Goal: Transaction & Acquisition: Purchase product/service

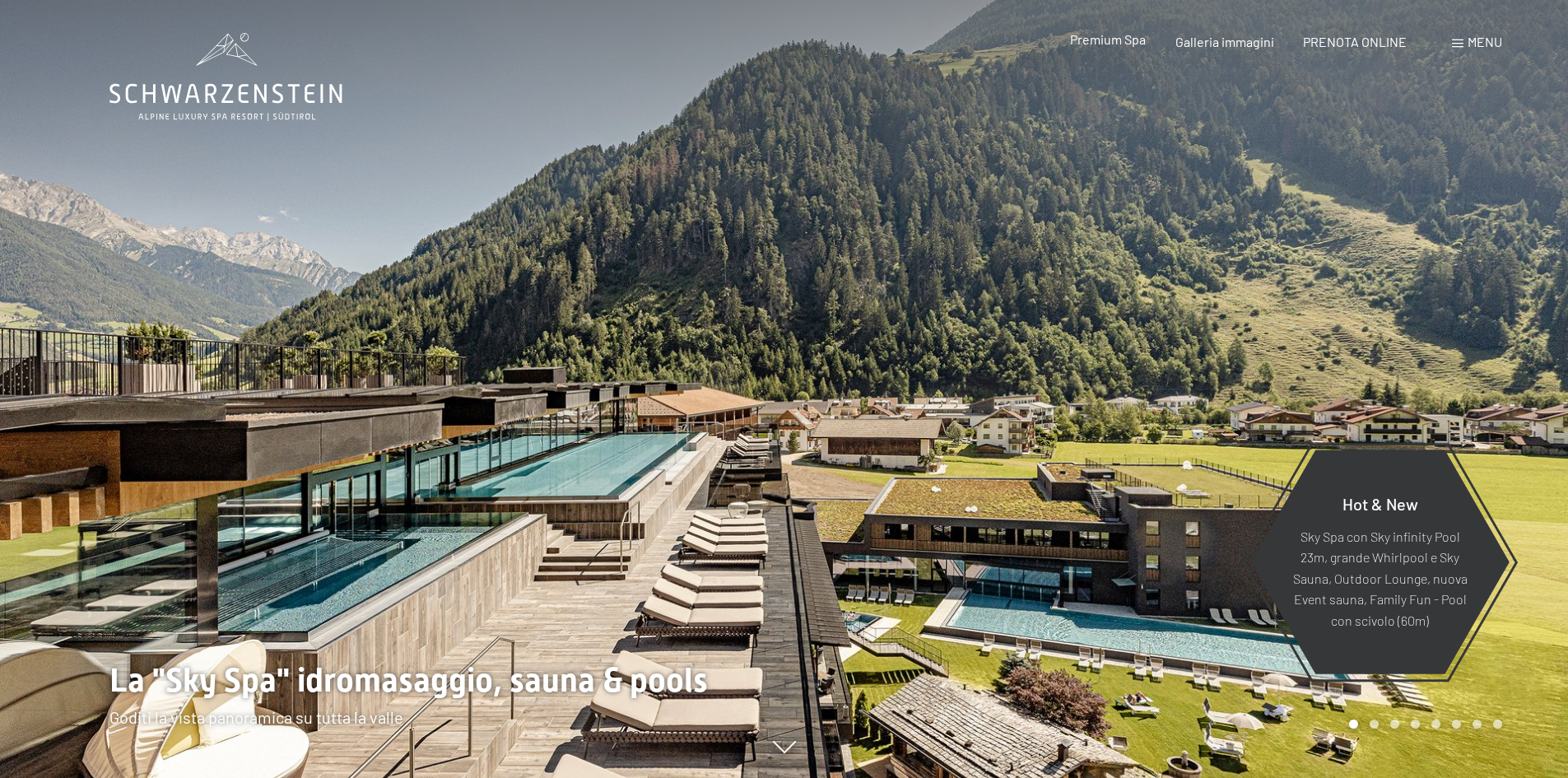
click at [1098, 40] on span "Premium Spa" at bounding box center [1108, 39] width 76 height 16
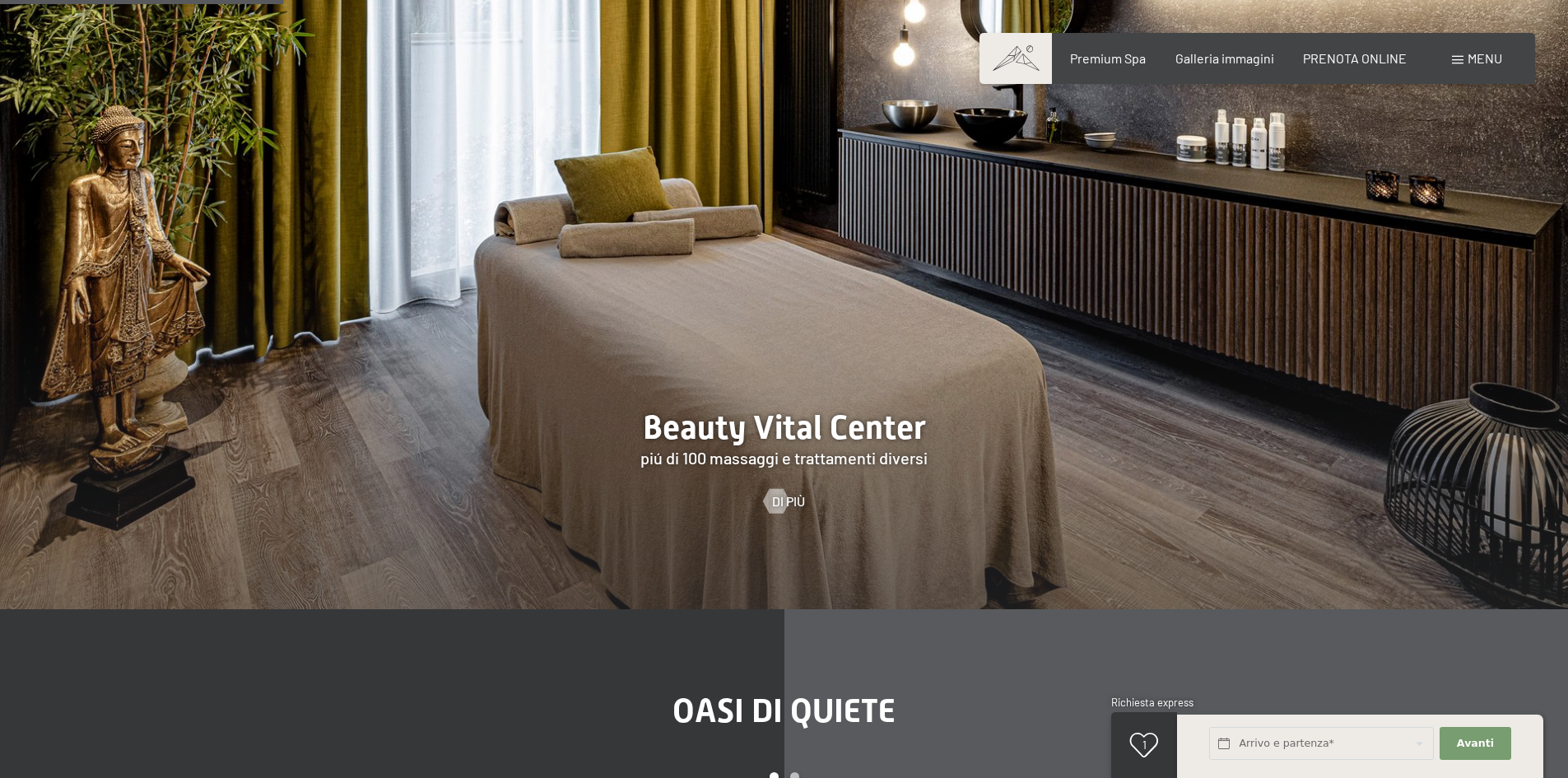
scroll to position [2209, 0]
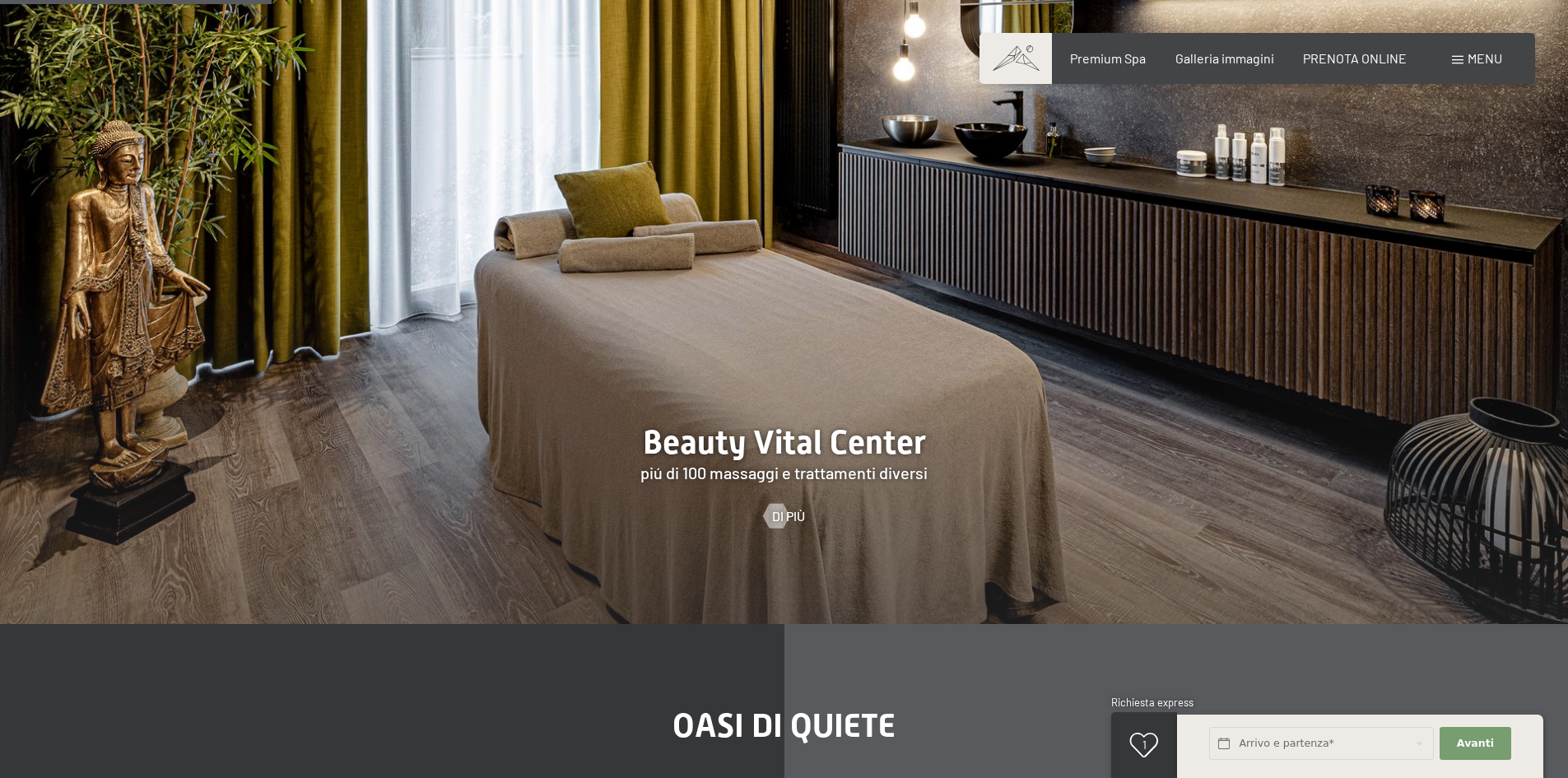
click at [781, 504] on div at bounding box center [776, 515] width 14 height 24
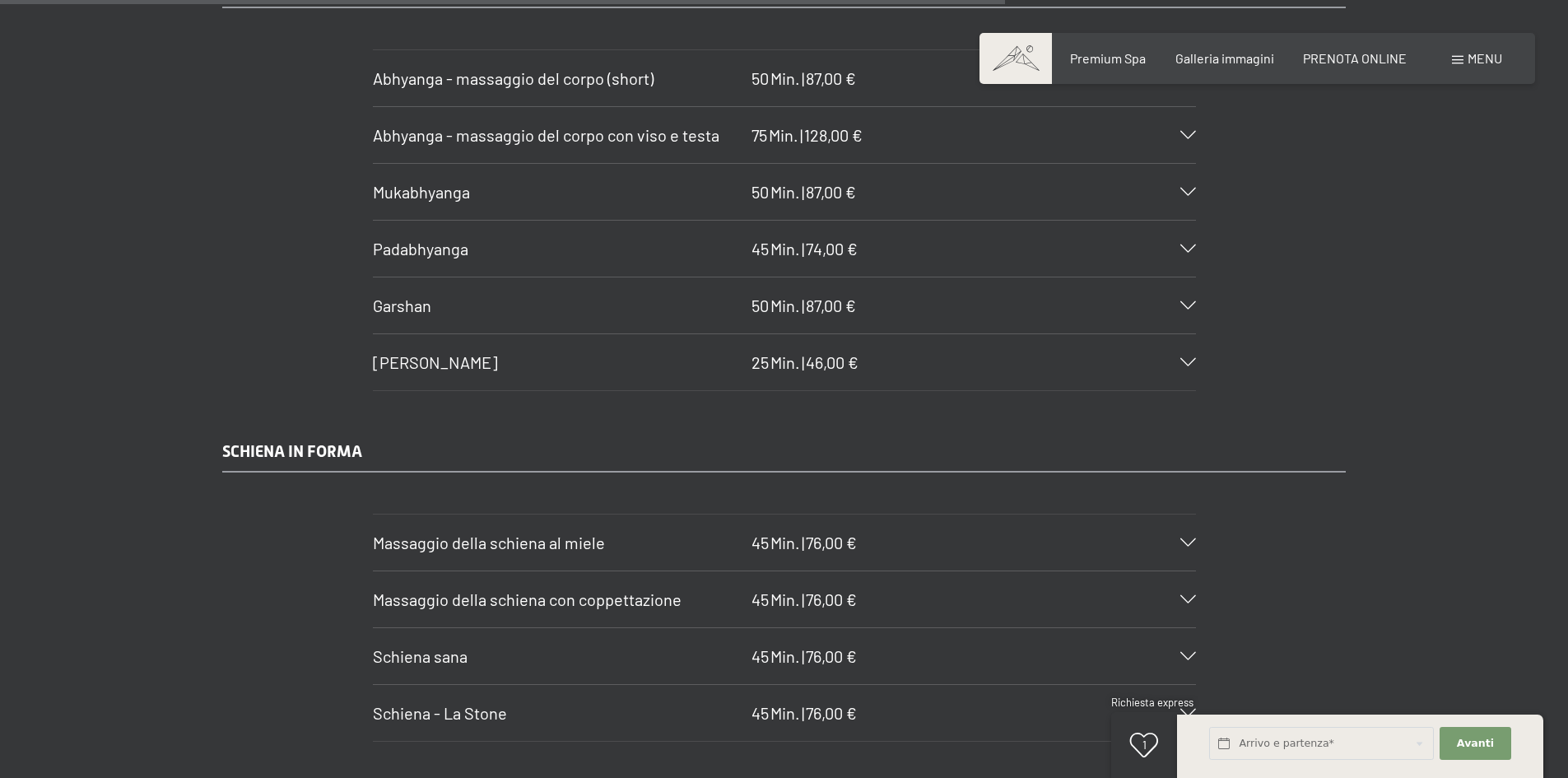
scroll to position [8275, 0]
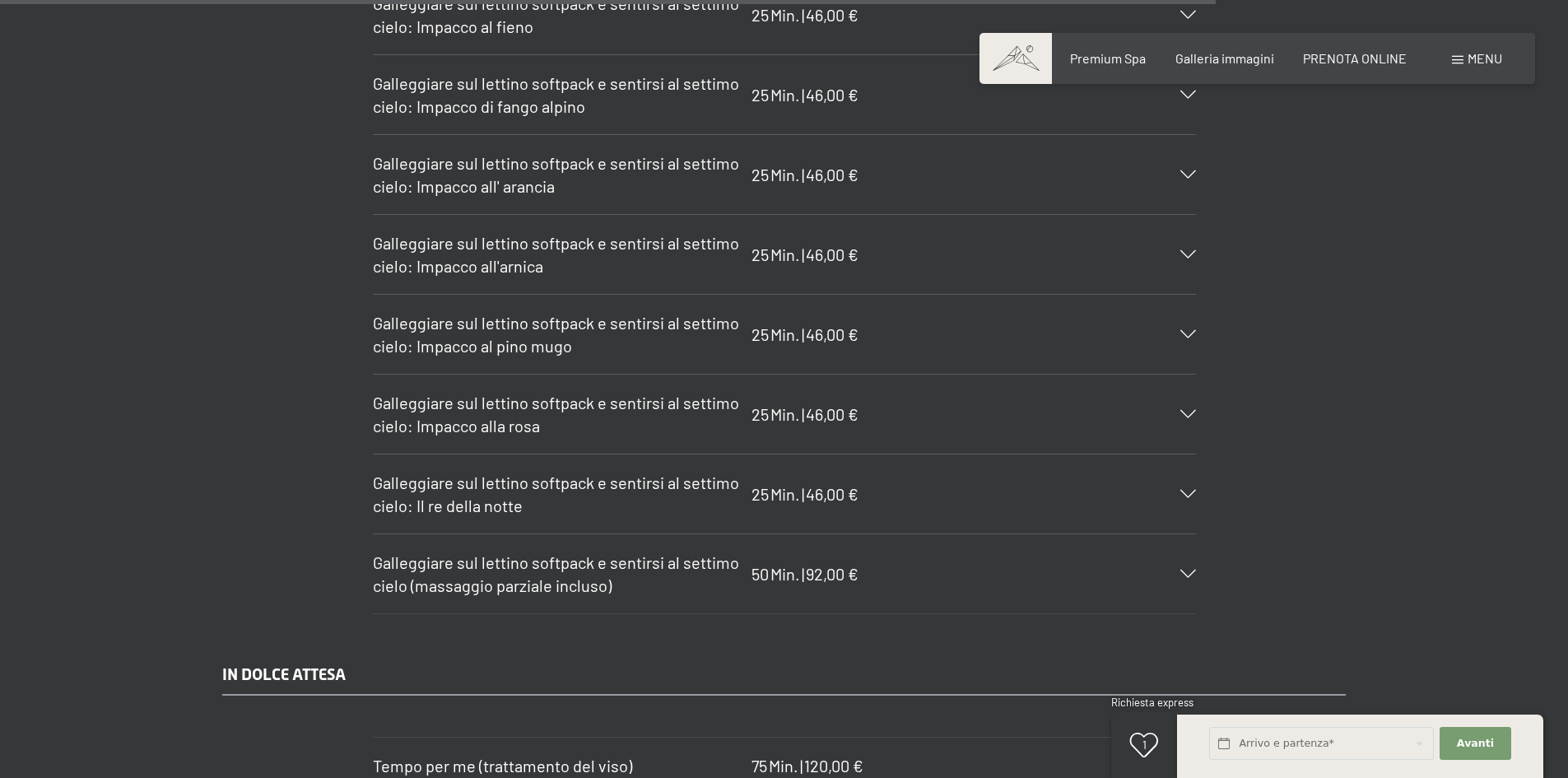
drag, startPoint x: 1576, startPoint y: 40, endPoint x: 1534, endPoint y: 586, distance: 547.6
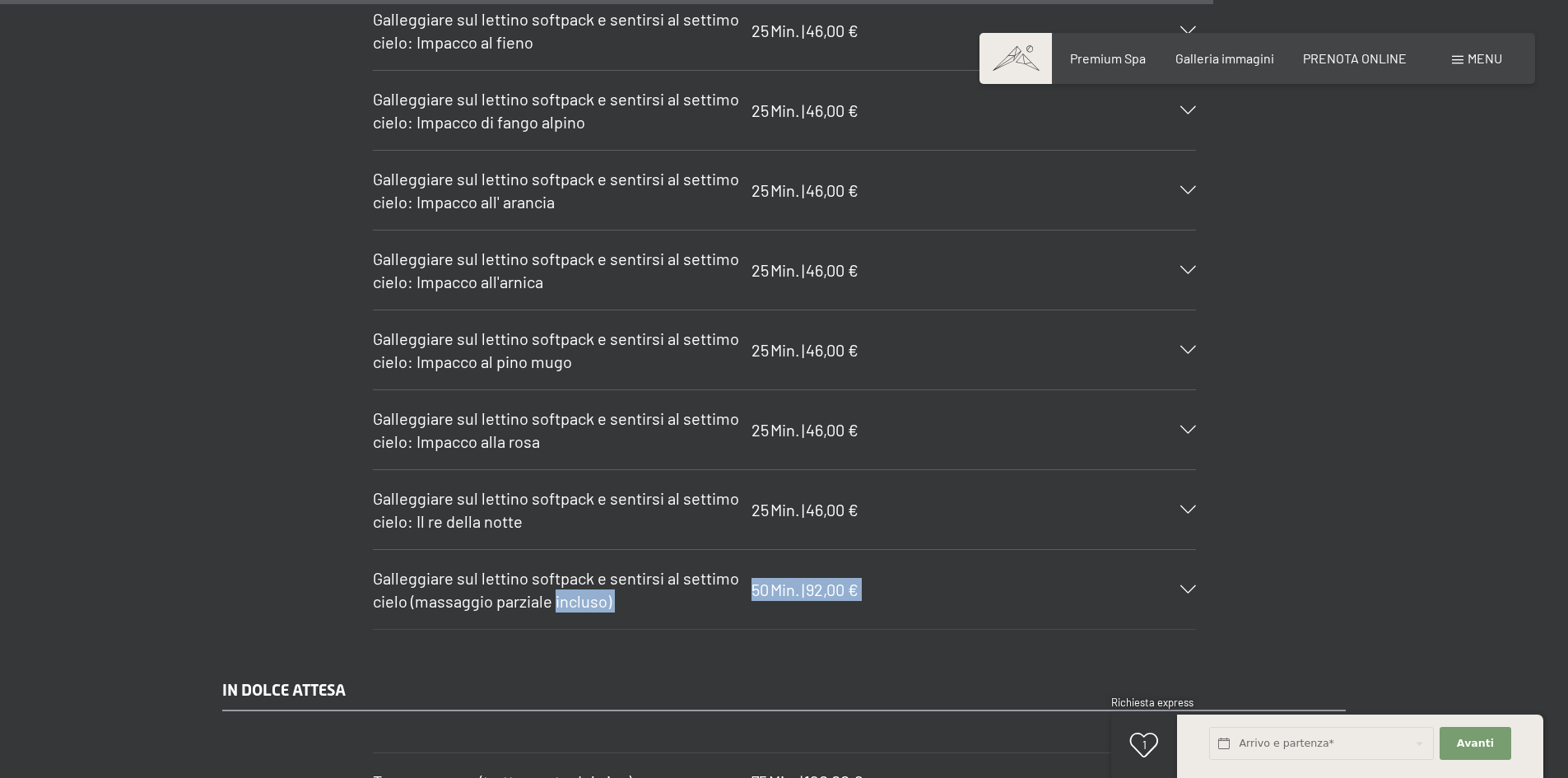
drag, startPoint x: 370, startPoint y: 551, endPoint x: 556, endPoint y: 577, distance: 187.8
click at [556, 577] on section "Galleggiare sul lettino softpack e sentirsi al settimo cielo (massaggio parzial…" at bounding box center [784, 589] width 823 height 81
click at [768, 579] on span "50" at bounding box center [760, 589] width 18 height 19
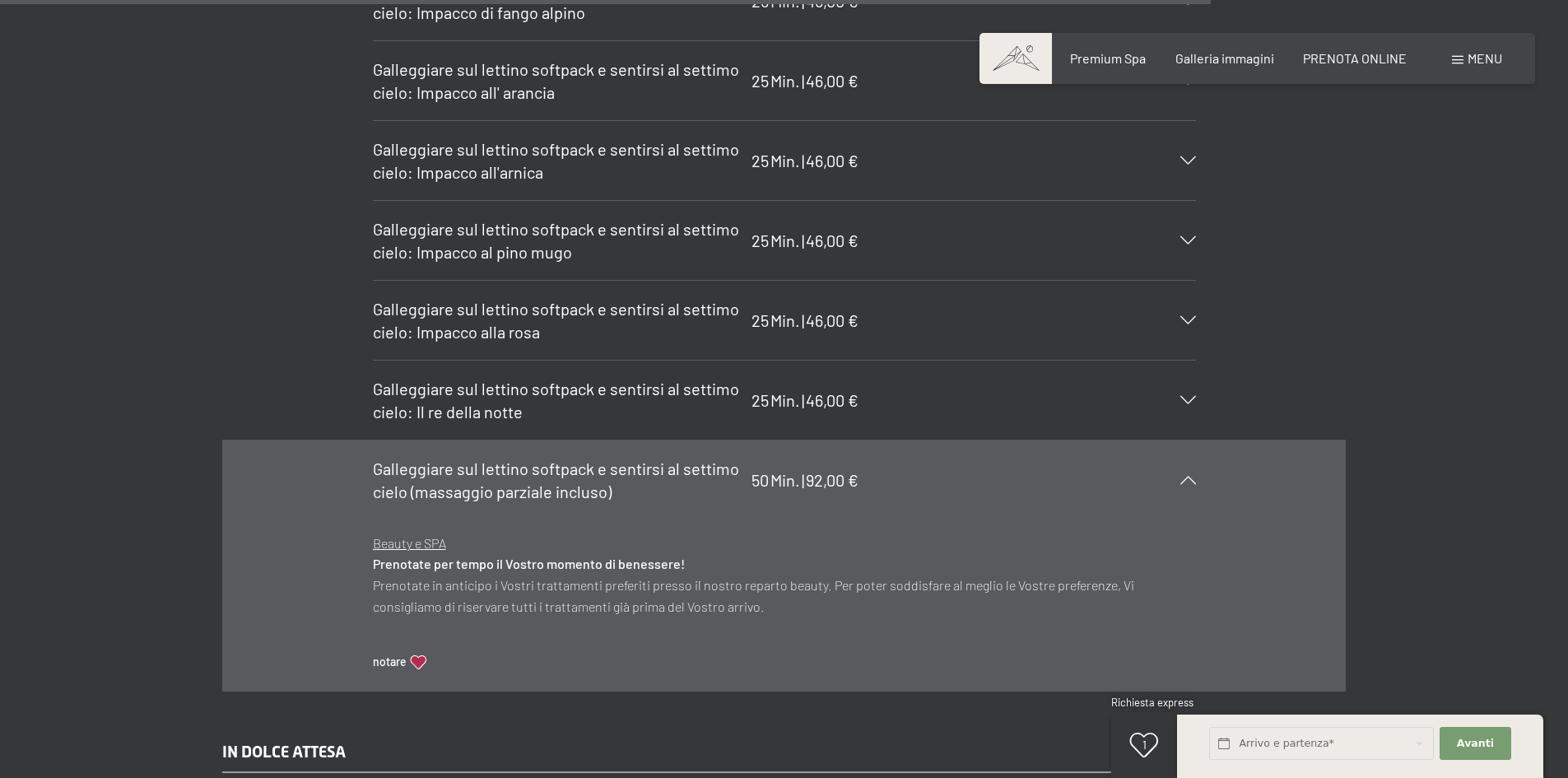
scroll to position [10191, 0]
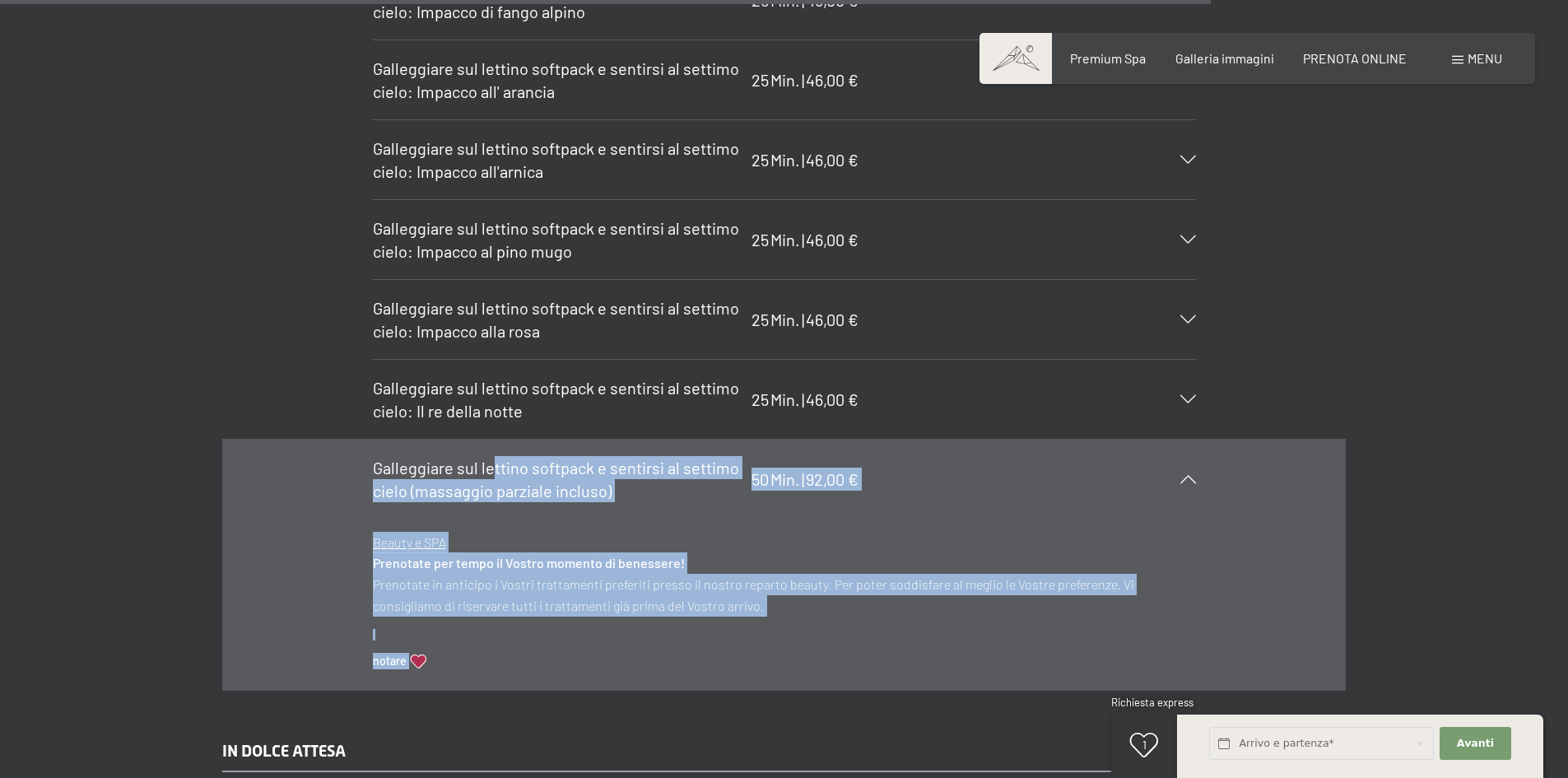
click at [466, 448] on section "Galleggiare sul lettino softpack e sentirsi al settimo cielo (massaggio parzial…" at bounding box center [784, 564] width 823 height 252
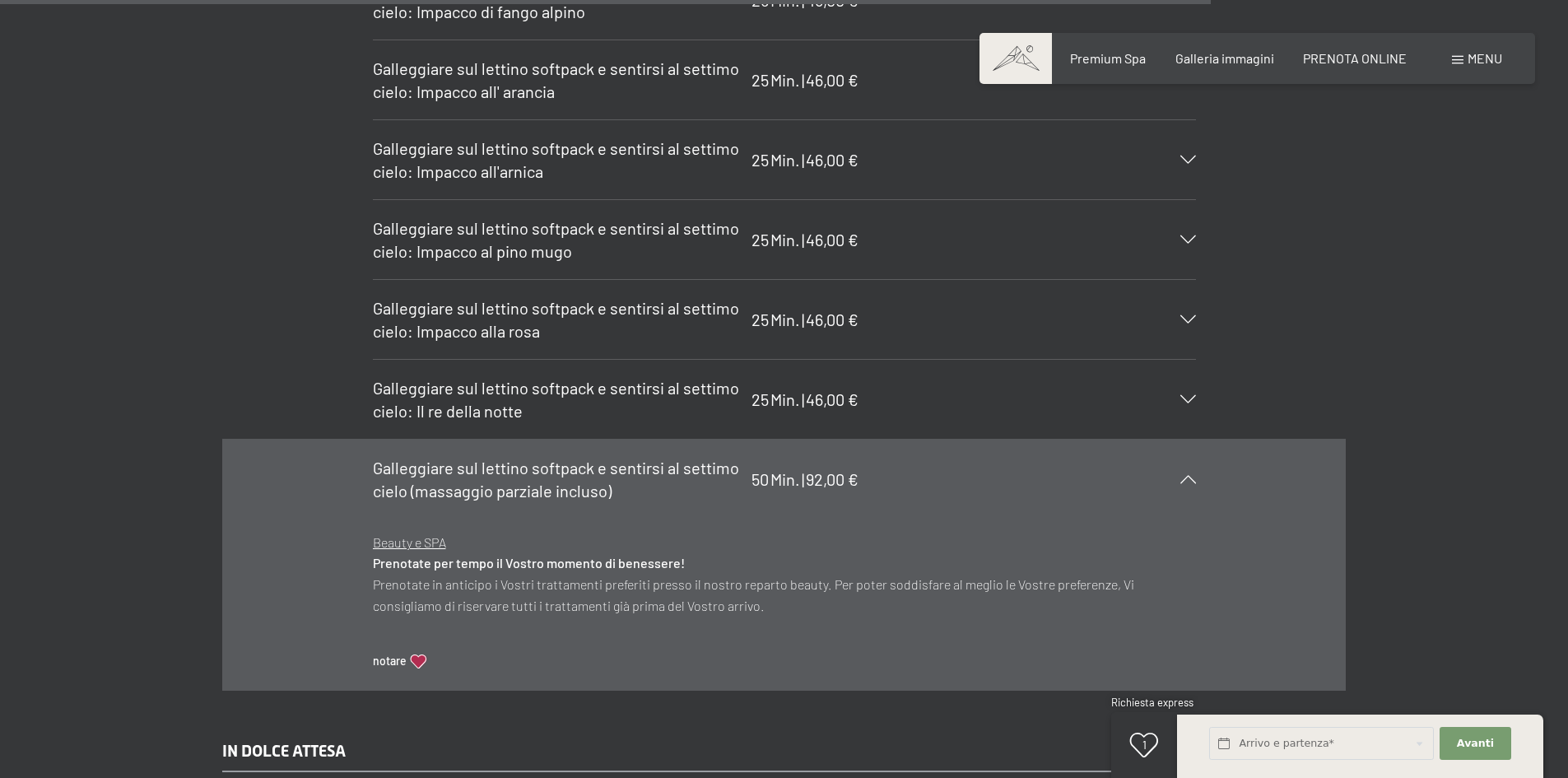
click at [373, 457] on span "Galleggiare sul lettino softpack e sentirsi al settimo cielo (massaggio parzial…" at bounding box center [556, 478] width 366 height 43
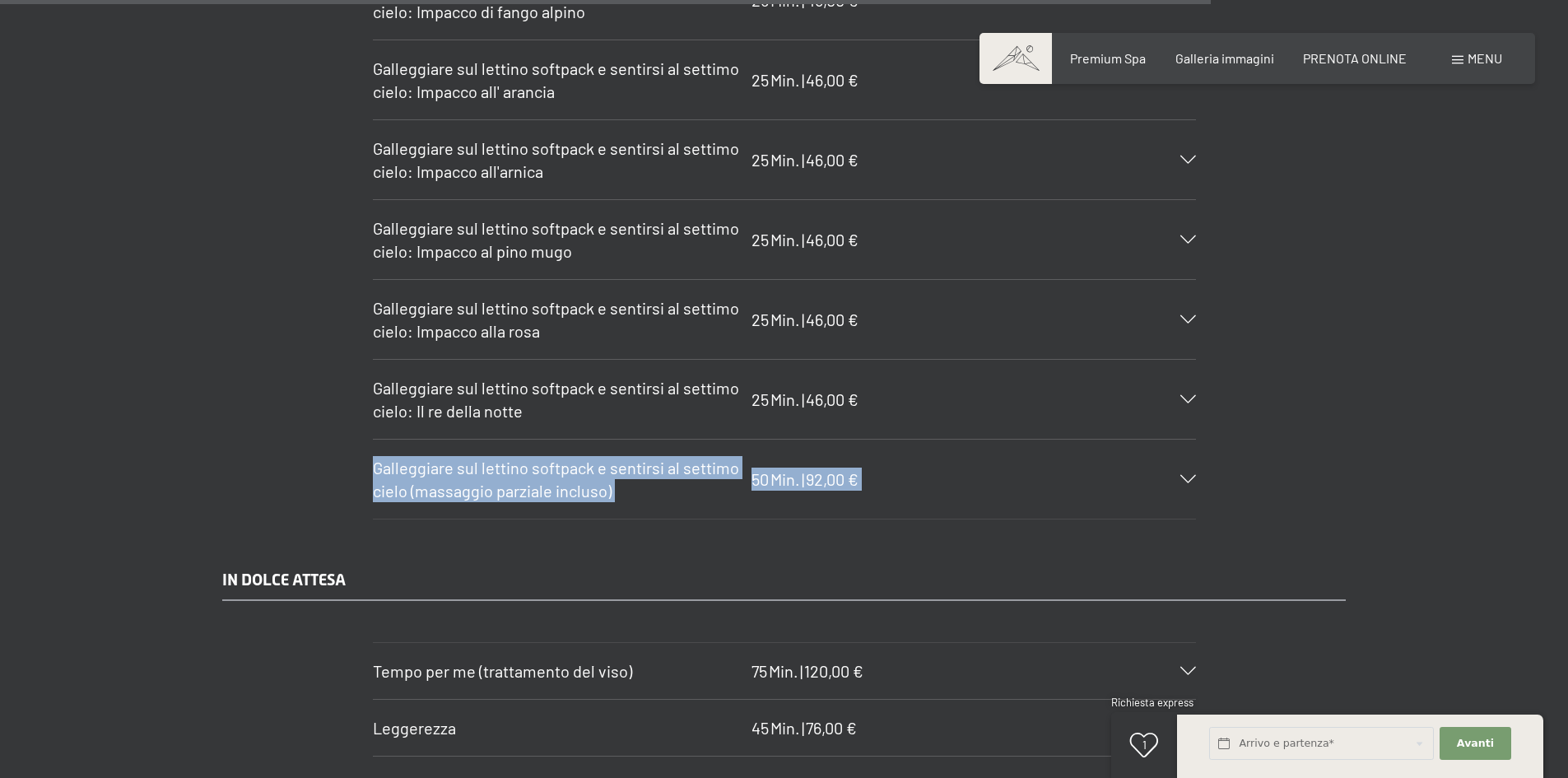
drag, startPoint x: 372, startPoint y: 439, endPoint x: 862, endPoint y: 487, distance: 492.3
click at [862, 487] on div "Galleggiare sul lettino softpack e sentirsi al settimo cielo (massaggio parzial…" at bounding box center [784, 479] width 823 height 79
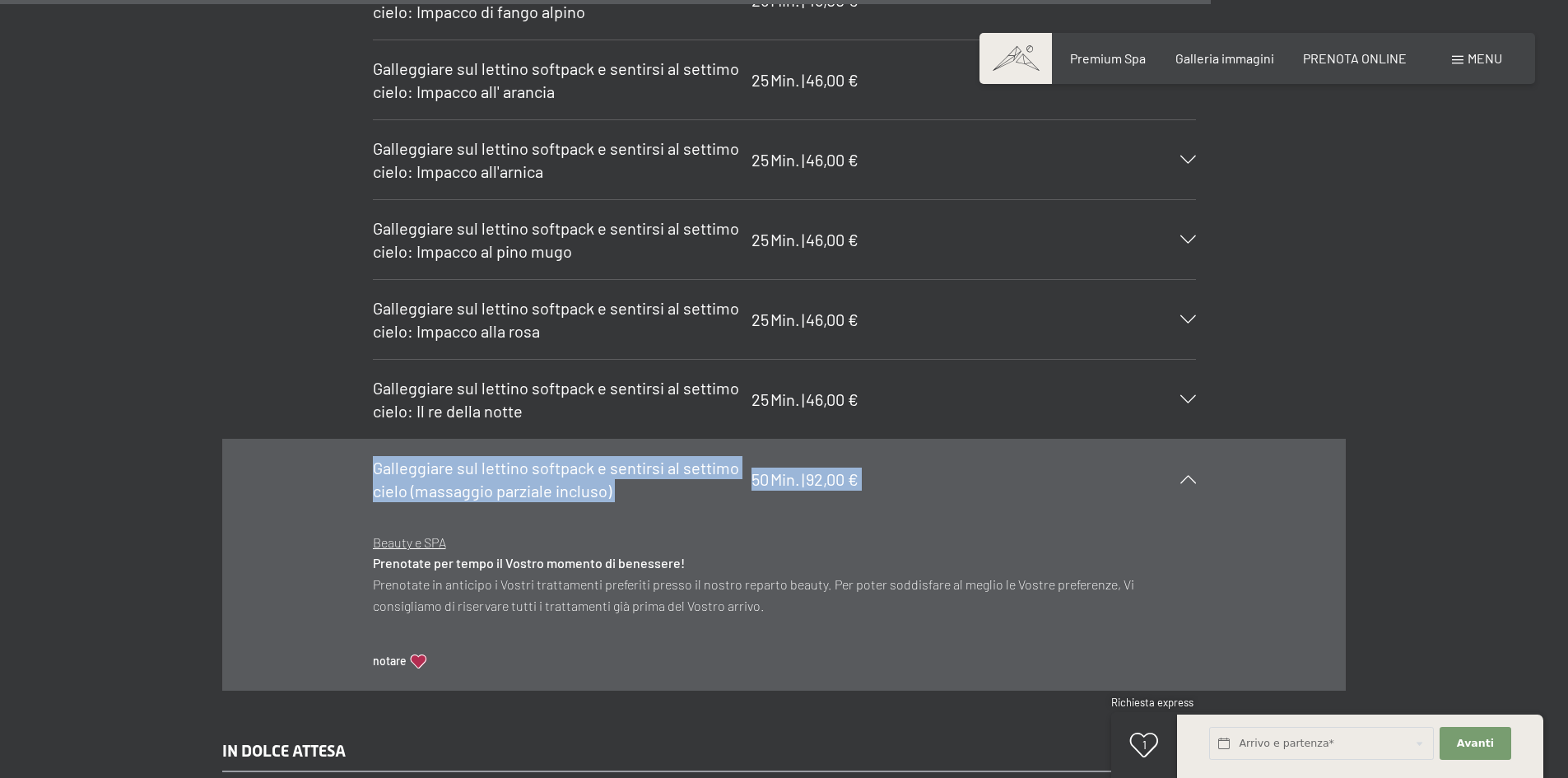
copy div "Galleggiare sul lettino softpack e sentirsi al settimo cielo (massaggio parzial…"
click at [1191, 475] on icon at bounding box center [1188, 479] width 16 height 8
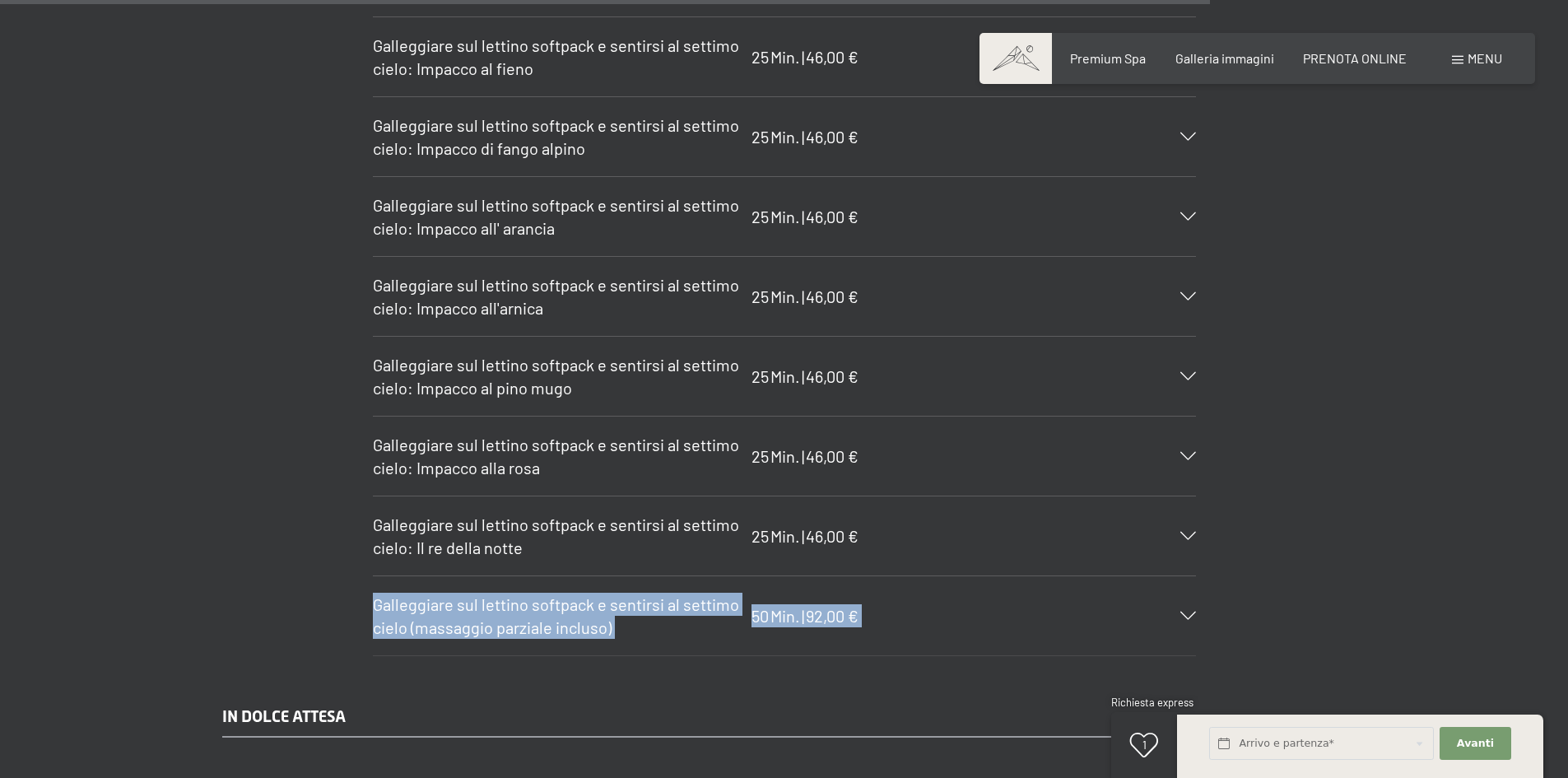
scroll to position [10054, 0]
drag, startPoint x: 1448, startPoint y: 582, endPoint x: 1371, endPoint y: 544, distance: 85.9
click at [1448, 581] on div "BAGNI E IMPACCHI Galleggiare sul lettino softpack e sentirsi al settimo cielo: …" at bounding box center [784, 260] width 1568 height 793
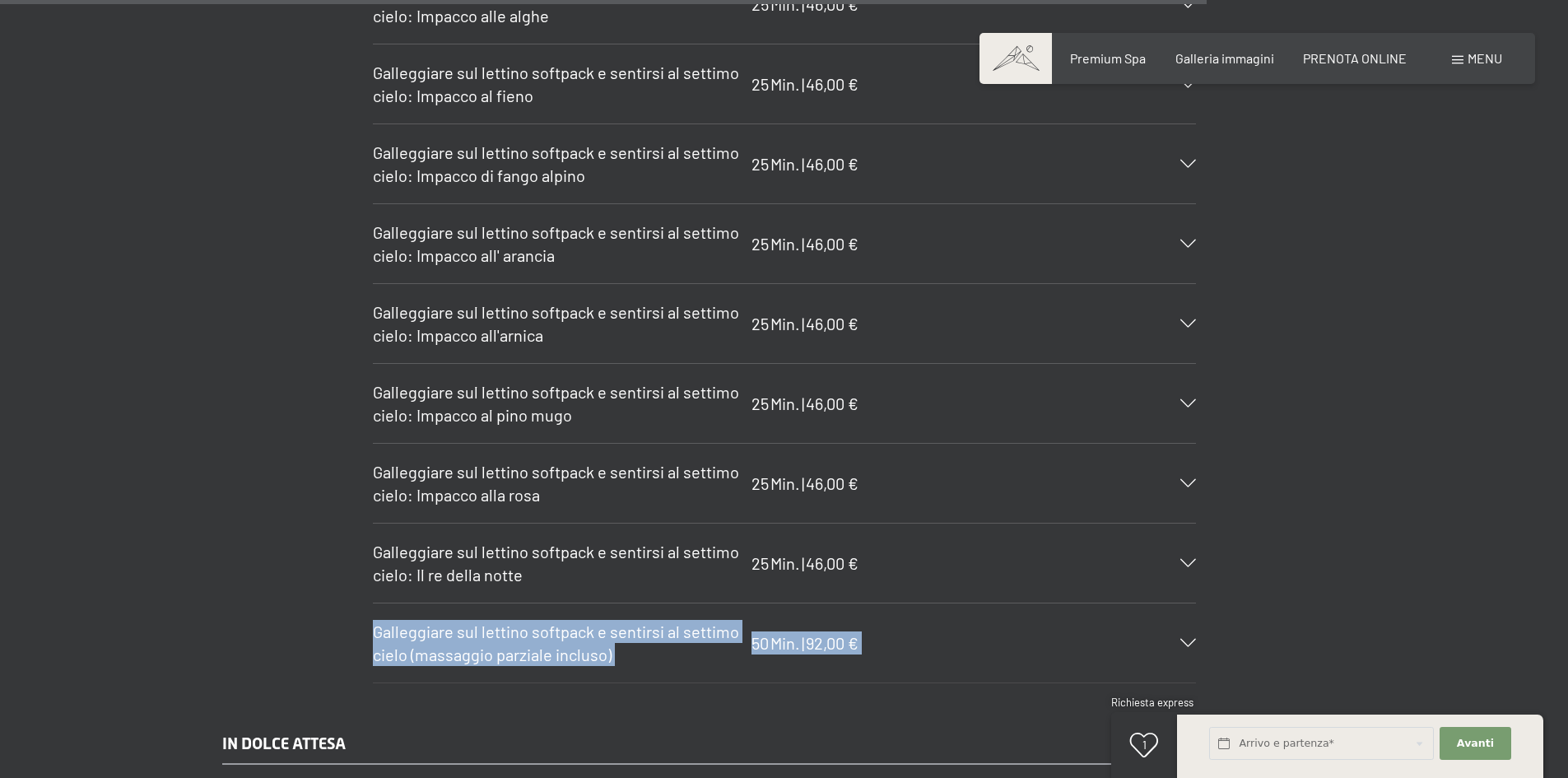
scroll to position [10027, 0]
click at [732, 647] on div "Galleggiare sul lettino softpack e sentirsi al settimo cielo (massaggio parzial…" at bounding box center [784, 643] width 823 height 79
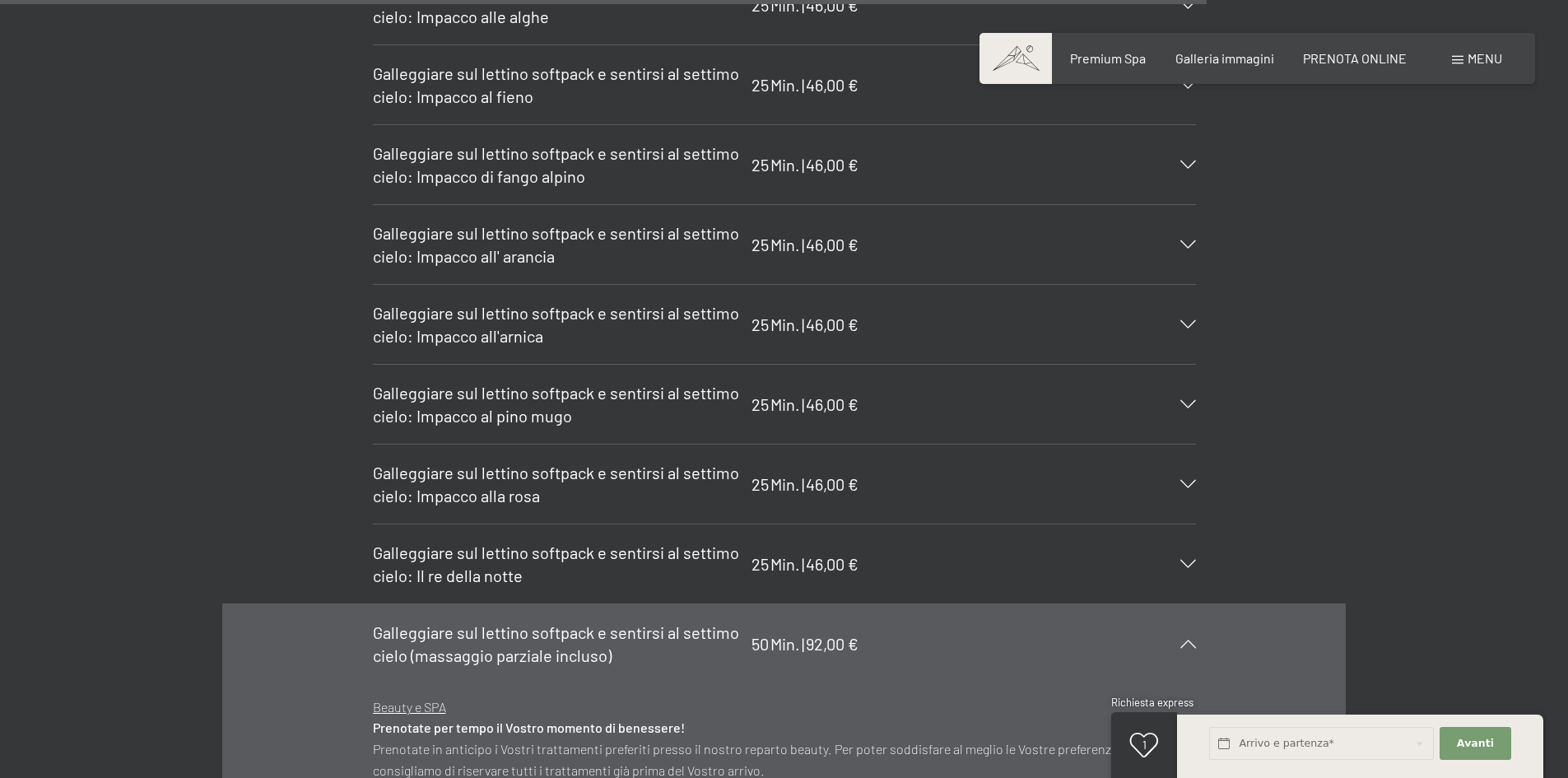
click at [629, 627] on h3 "Galleggiare sul lettino softpack e sentirsi al settimo cielo (massaggio parzial…" at bounding box center [558, 643] width 371 height 46
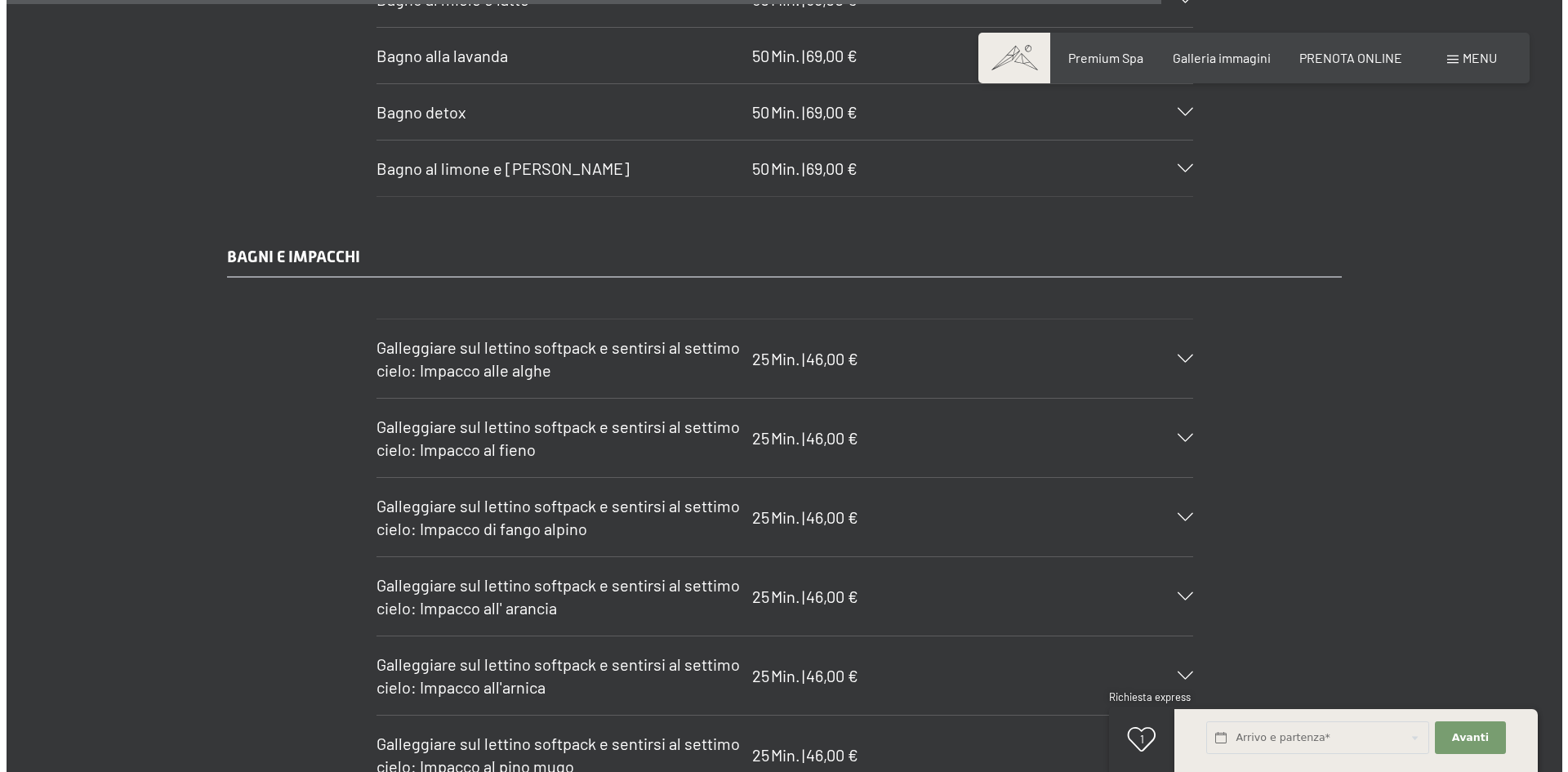
scroll to position [9596, 0]
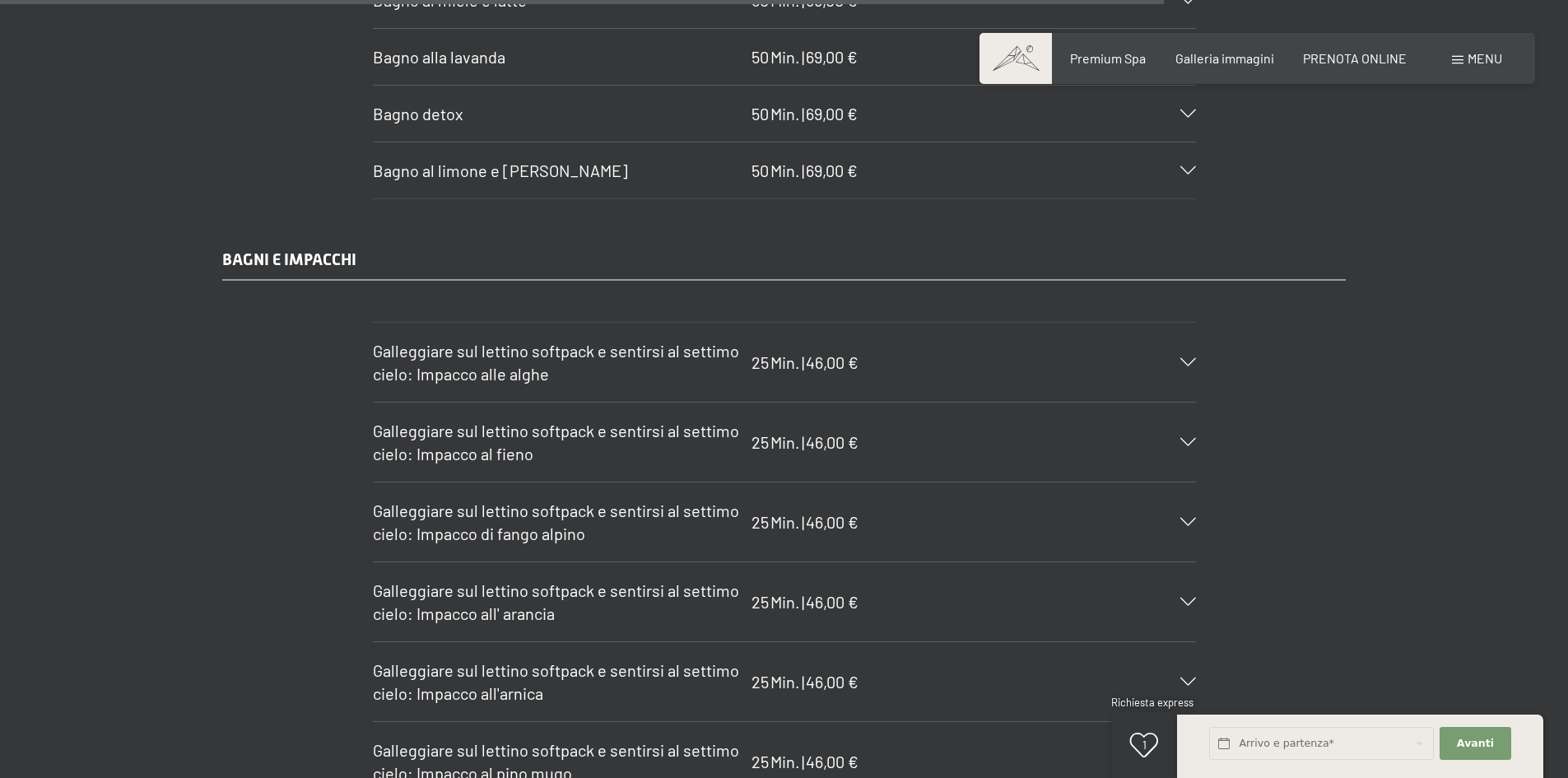
click at [1481, 57] on span "Menu" at bounding box center [1485, 58] width 35 height 16
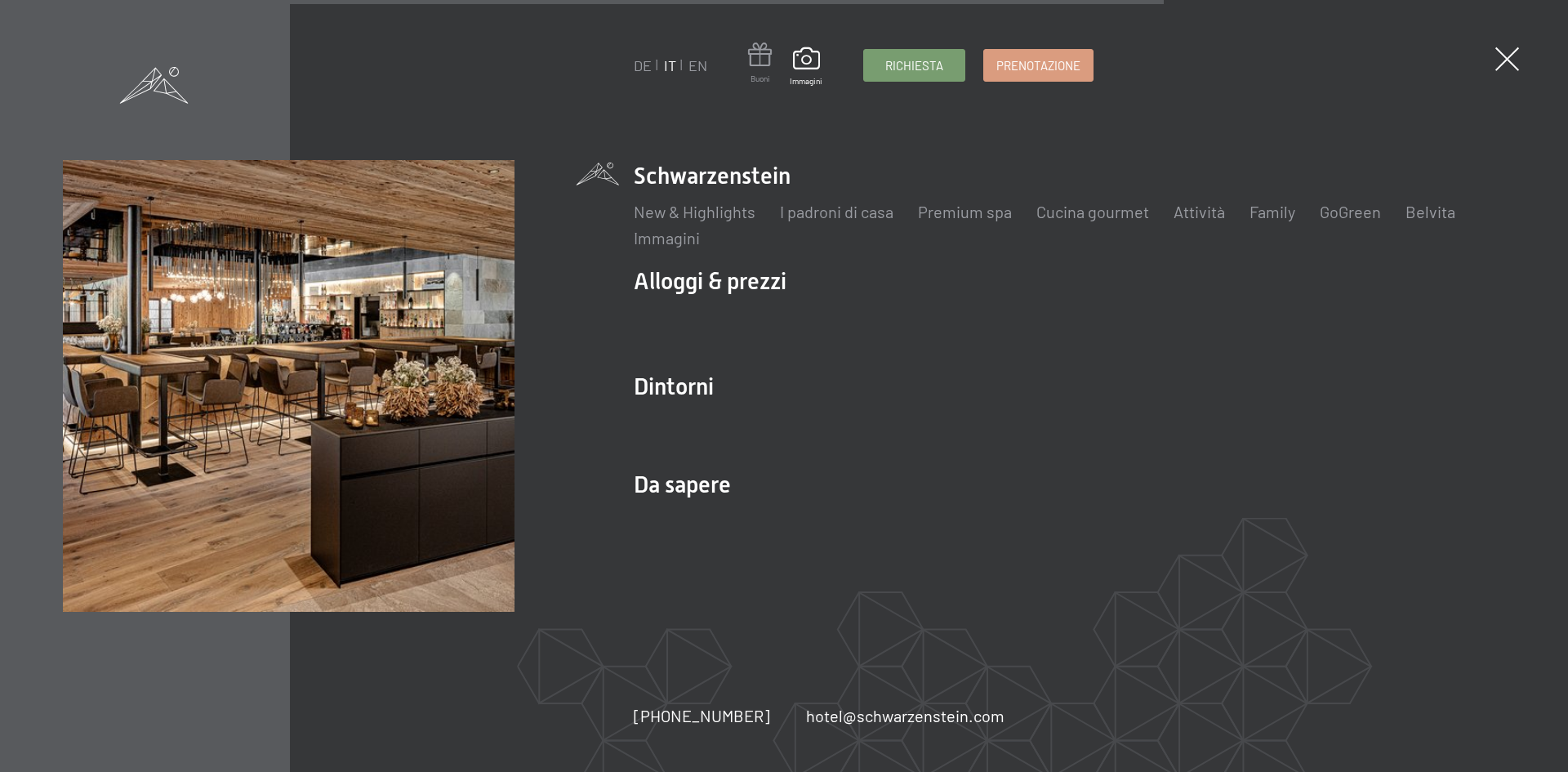
click at [763, 60] on span at bounding box center [759, 58] width 23 height 30
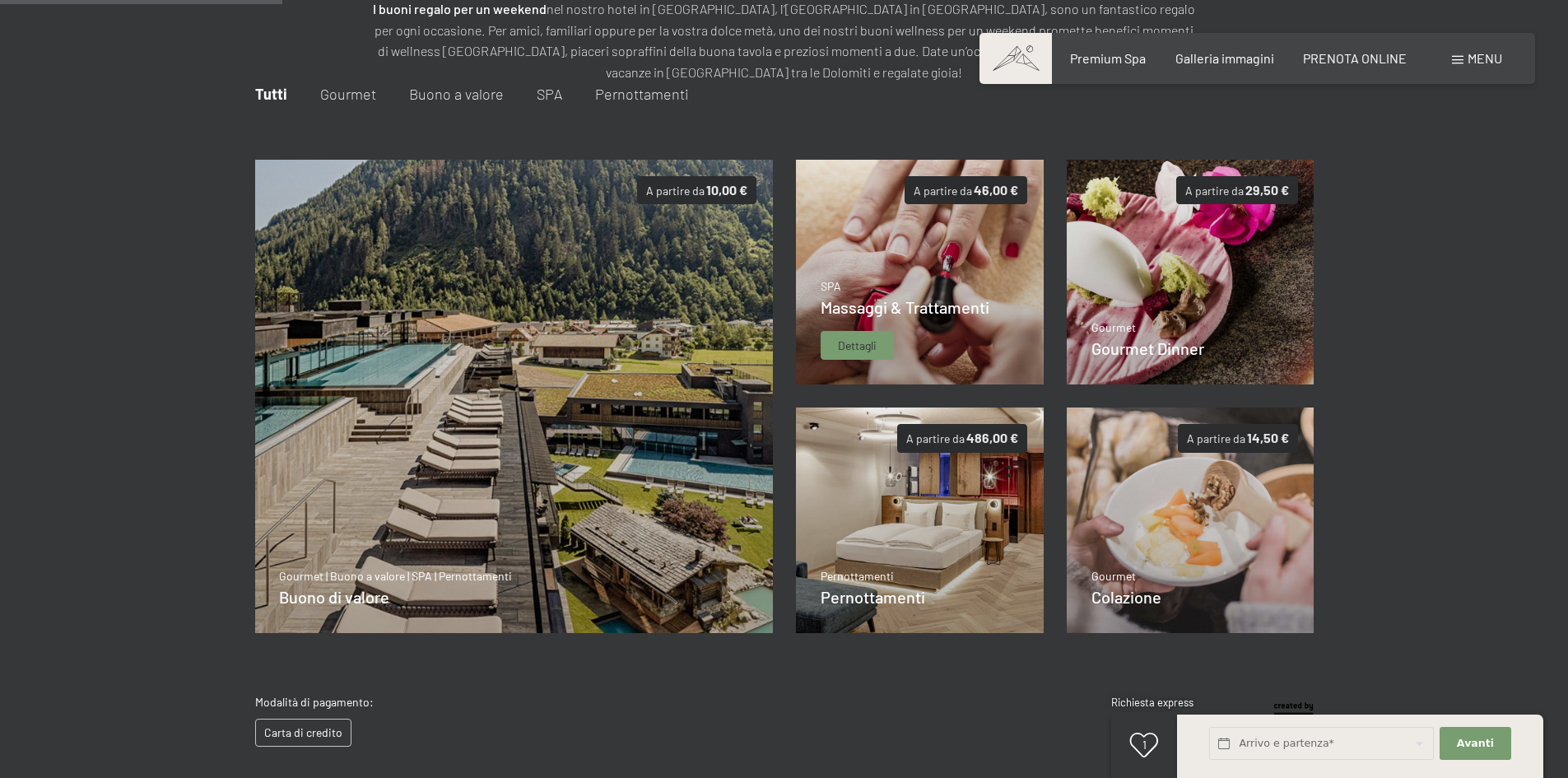
click at [920, 245] on img at bounding box center [920, 273] width 248 height 226
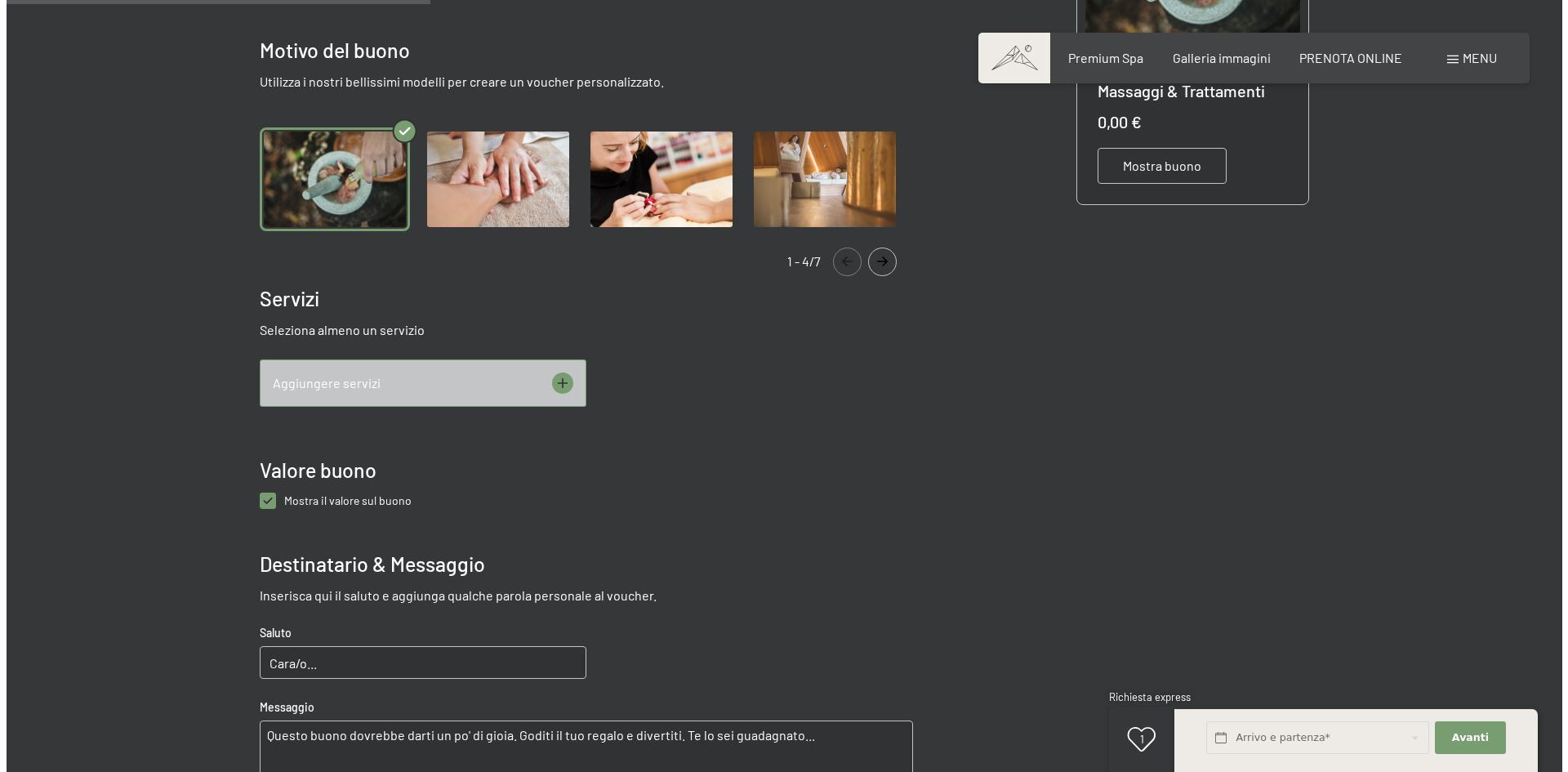
scroll to position [509, 0]
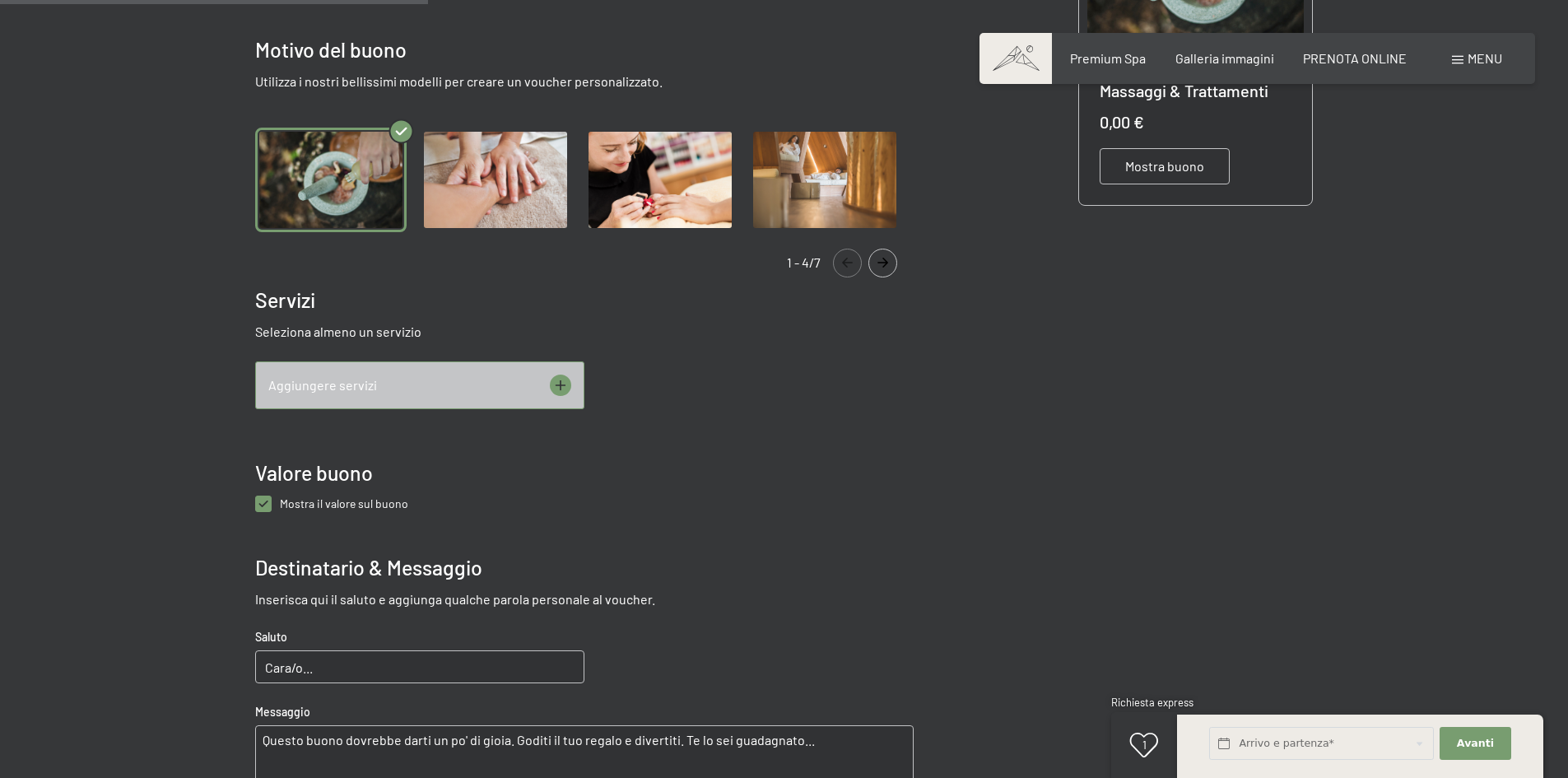
click at [573, 386] on div "Aggiungere servizi" at bounding box center [419, 385] width 329 height 48
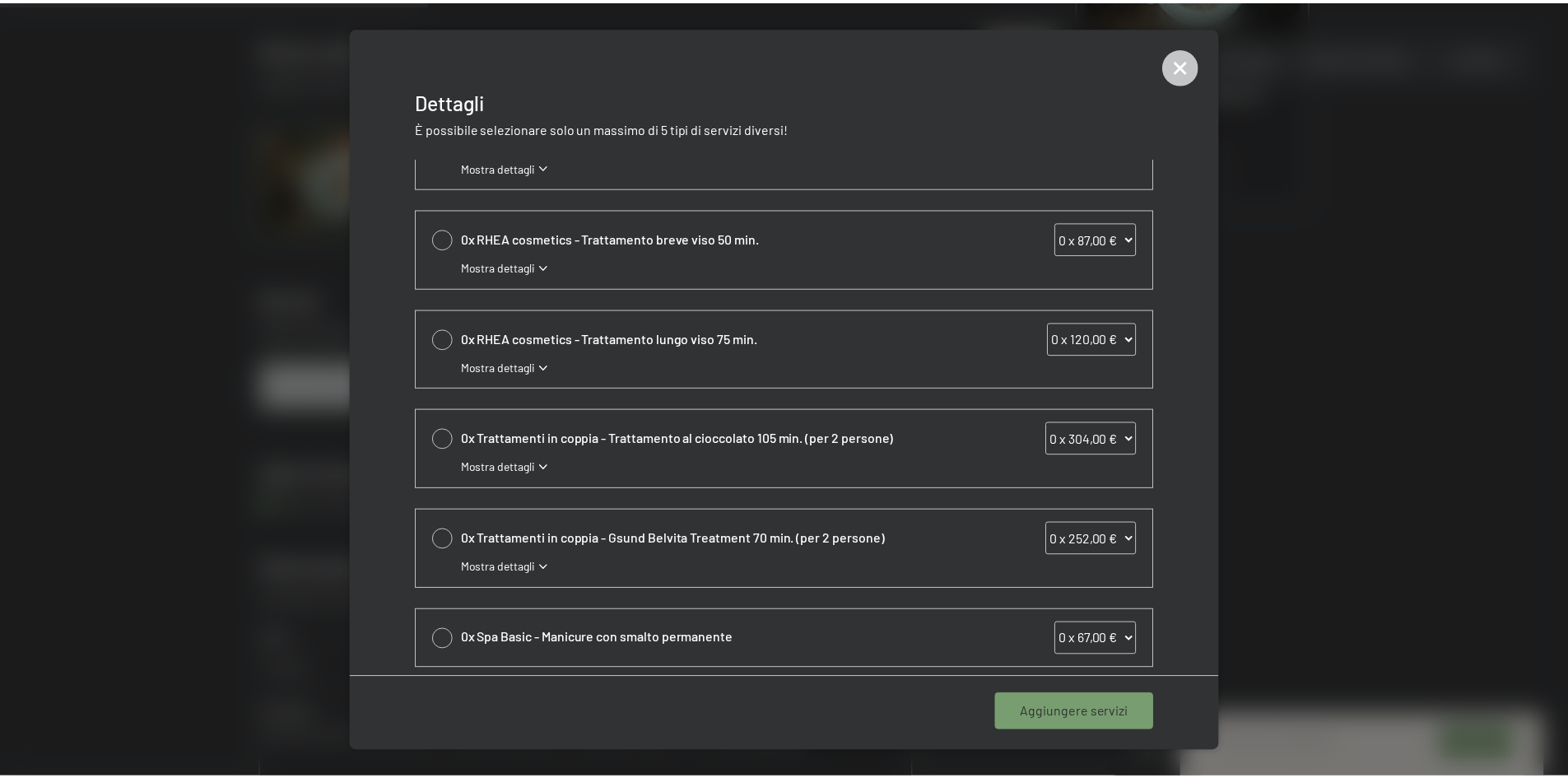
scroll to position [461, 0]
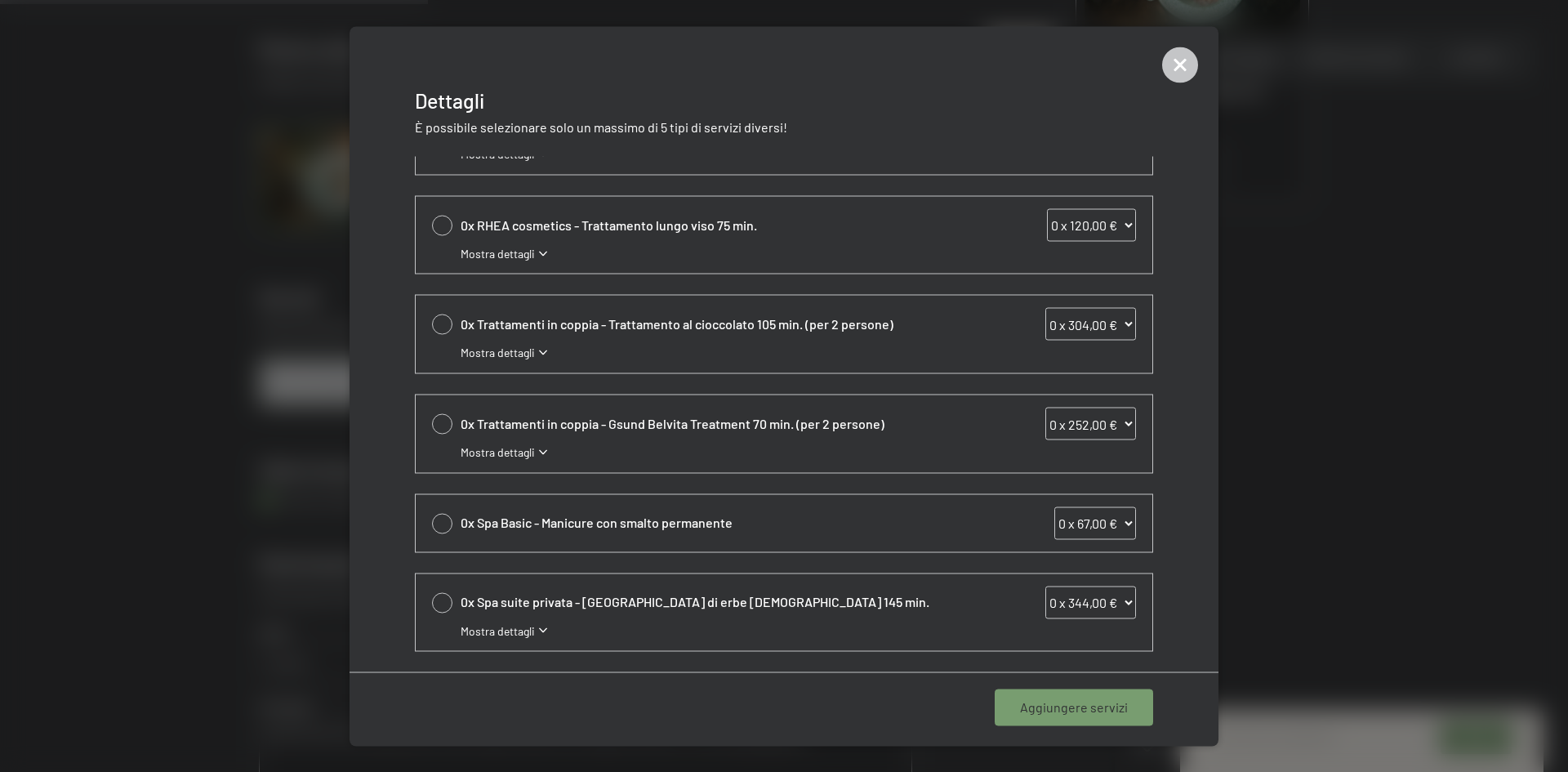
drag, startPoint x: 1218, startPoint y: 571, endPoint x: 1215, endPoint y: 510, distance: 61.1
click at [1217, 511] on div "Dettagli È possibile selezionare solo un massimo di 5 tipi di servizi diversi! …" at bounding box center [784, 386] width 1568 height 772
drag, startPoint x: 1208, startPoint y: 522, endPoint x: 1207, endPoint y: 462, distance: 60.0
click at [1208, 465] on div "0x Massaggi classici - Masaggio classico del corpo 50 min. 0 x 87,00 € 1 x 87,0…" at bounding box center [784, 414] width 869 height 516
drag, startPoint x: 1220, startPoint y: 480, endPoint x: 1222, endPoint y: 296, distance: 184.0
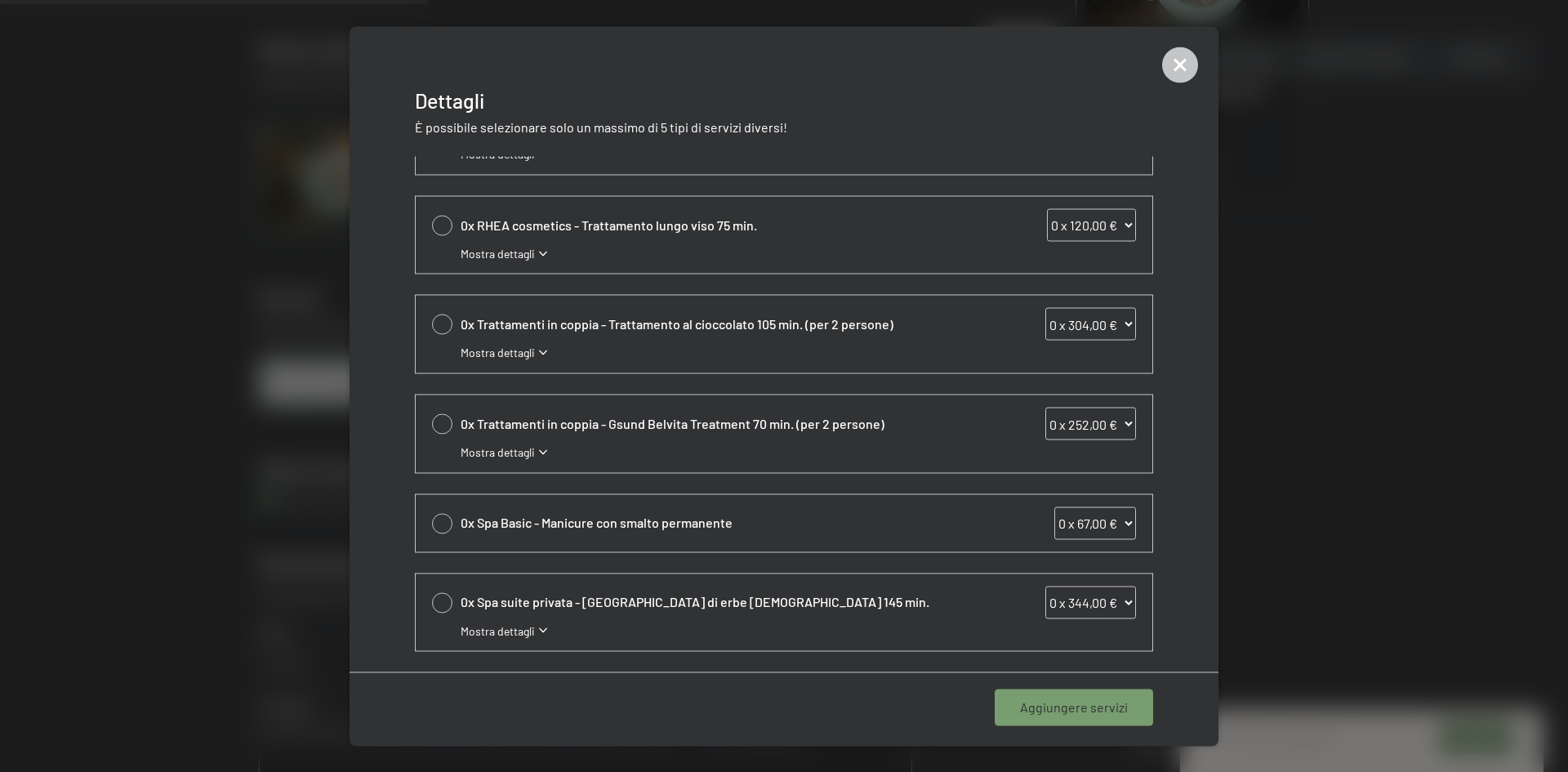
click at [1222, 296] on div at bounding box center [784, 386] width 1568 height 772
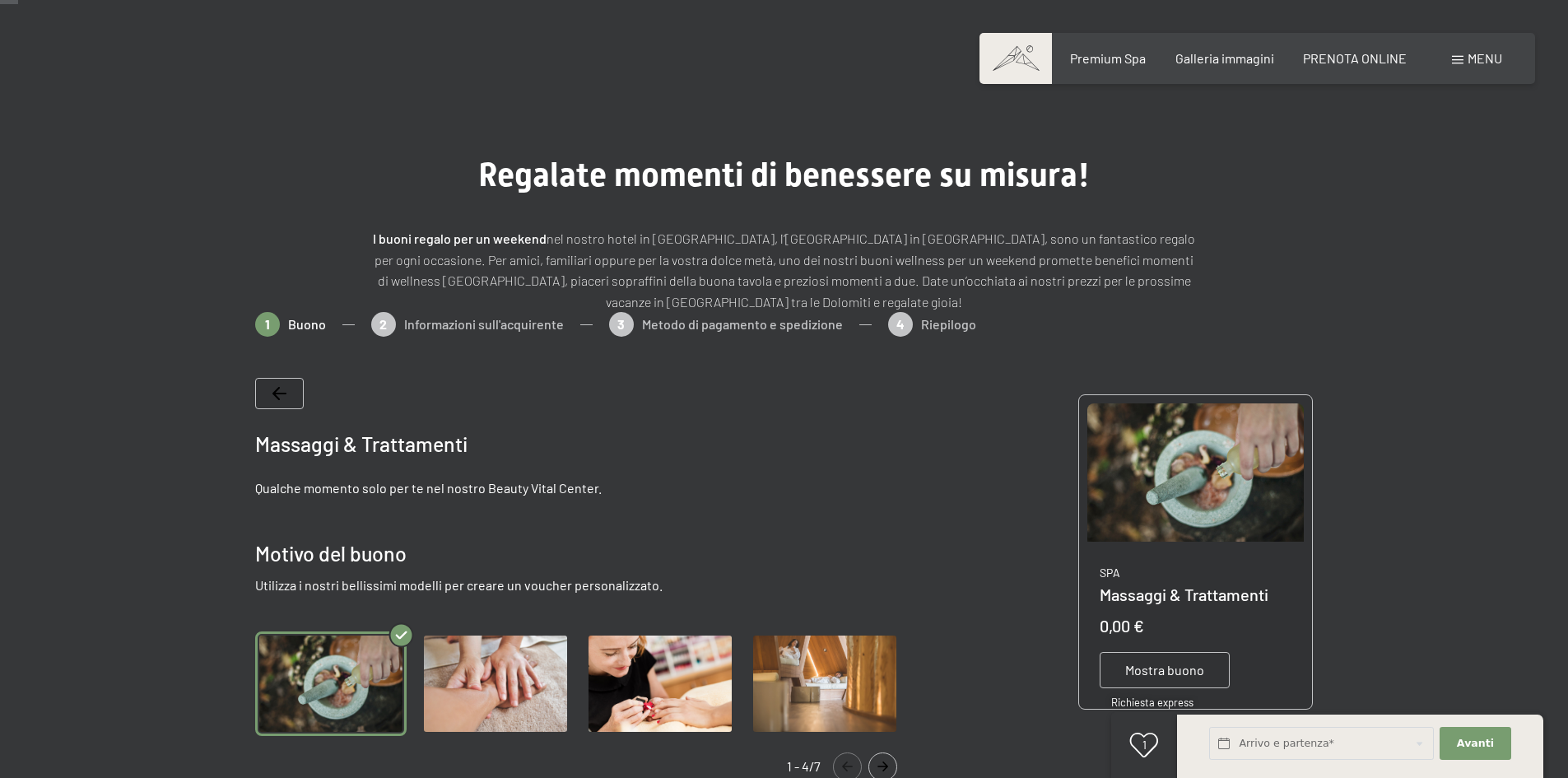
scroll to position [0, 0]
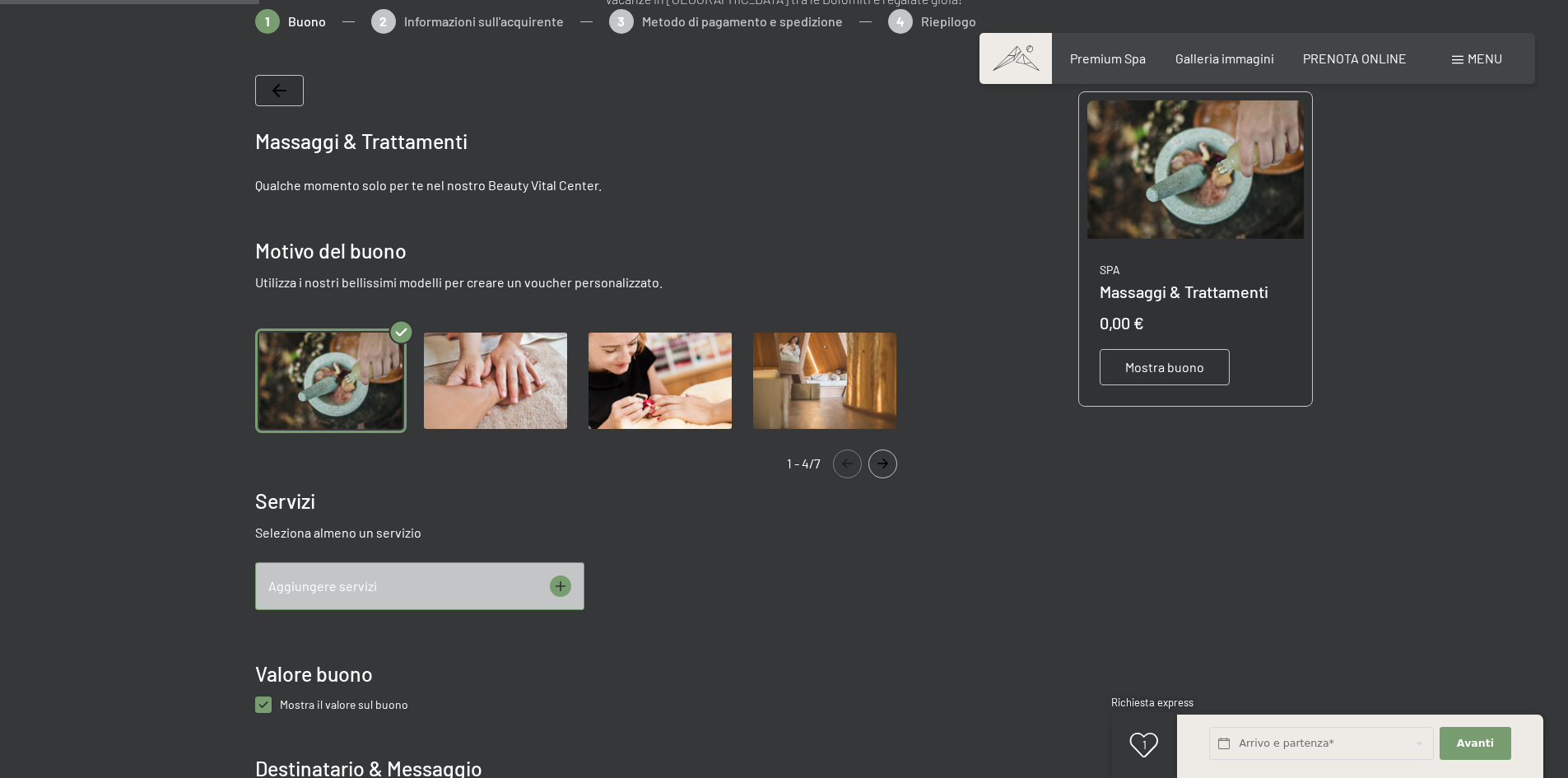
click at [524, 396] on img "Gallery" at bounding box center [495, 381] width 152 height 104
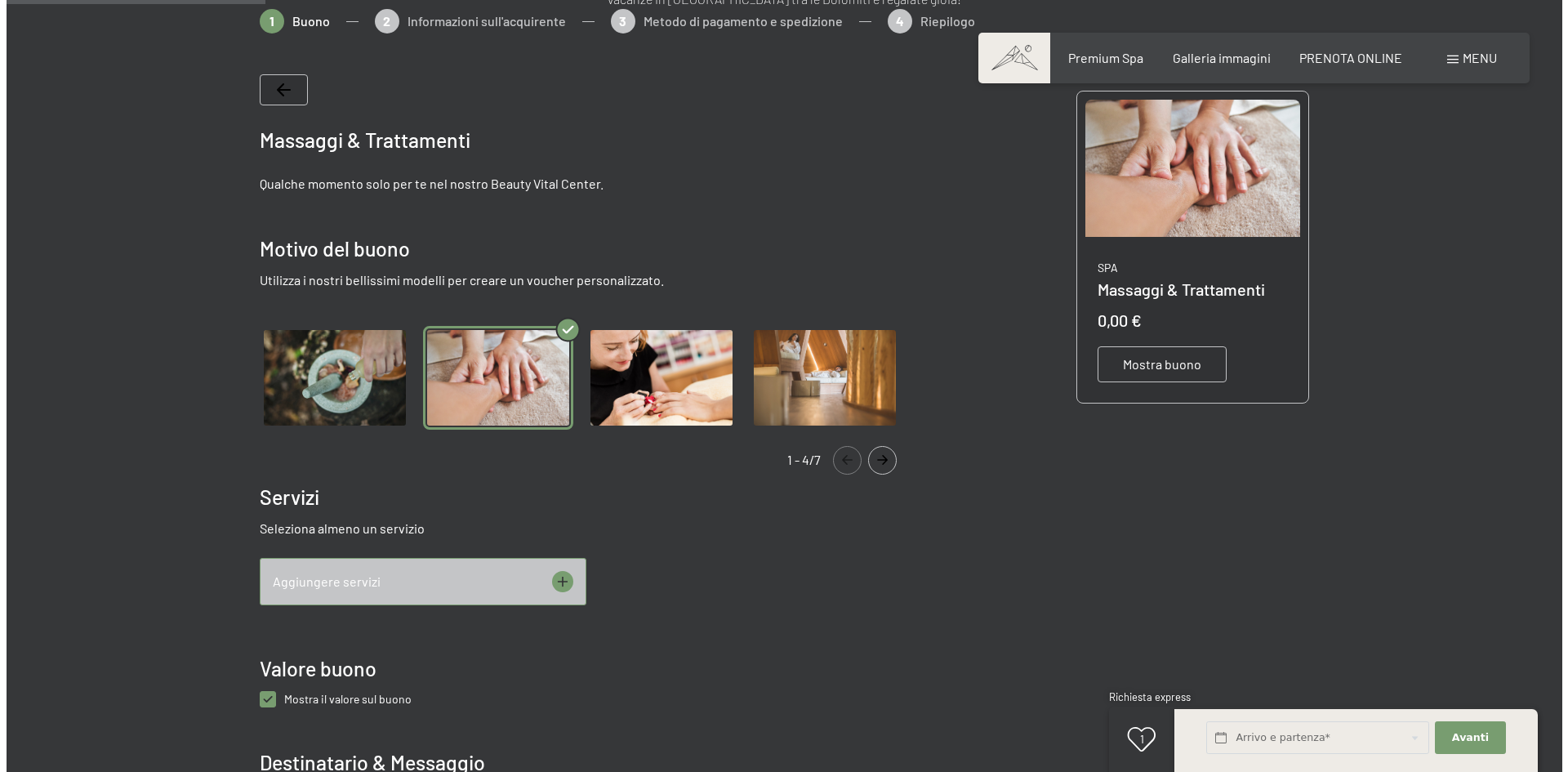
scroll to position [310, 0]
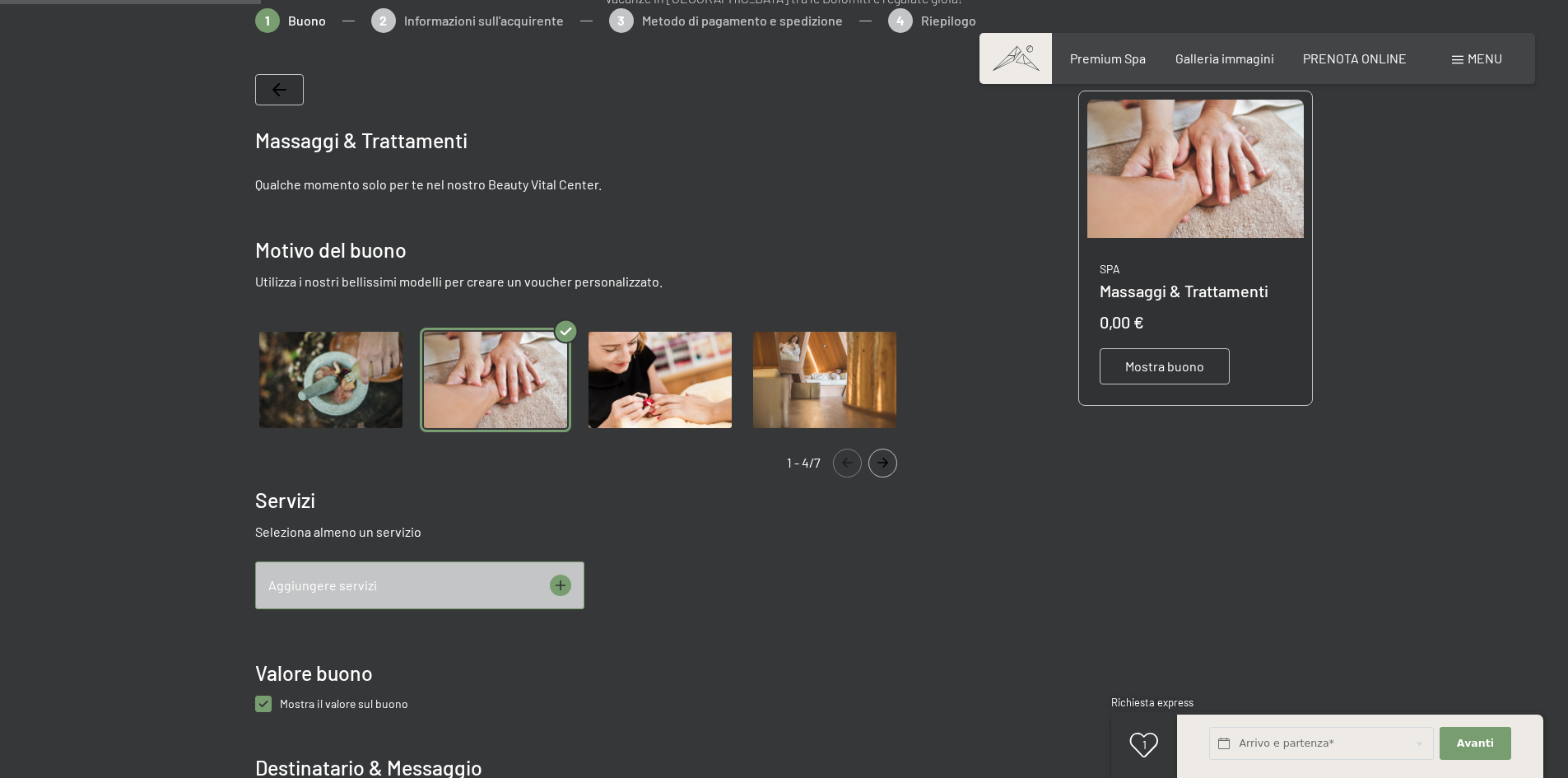
click at [650, 391] on img "Gallery" at bounding box center [660, 380] width 152 height 104
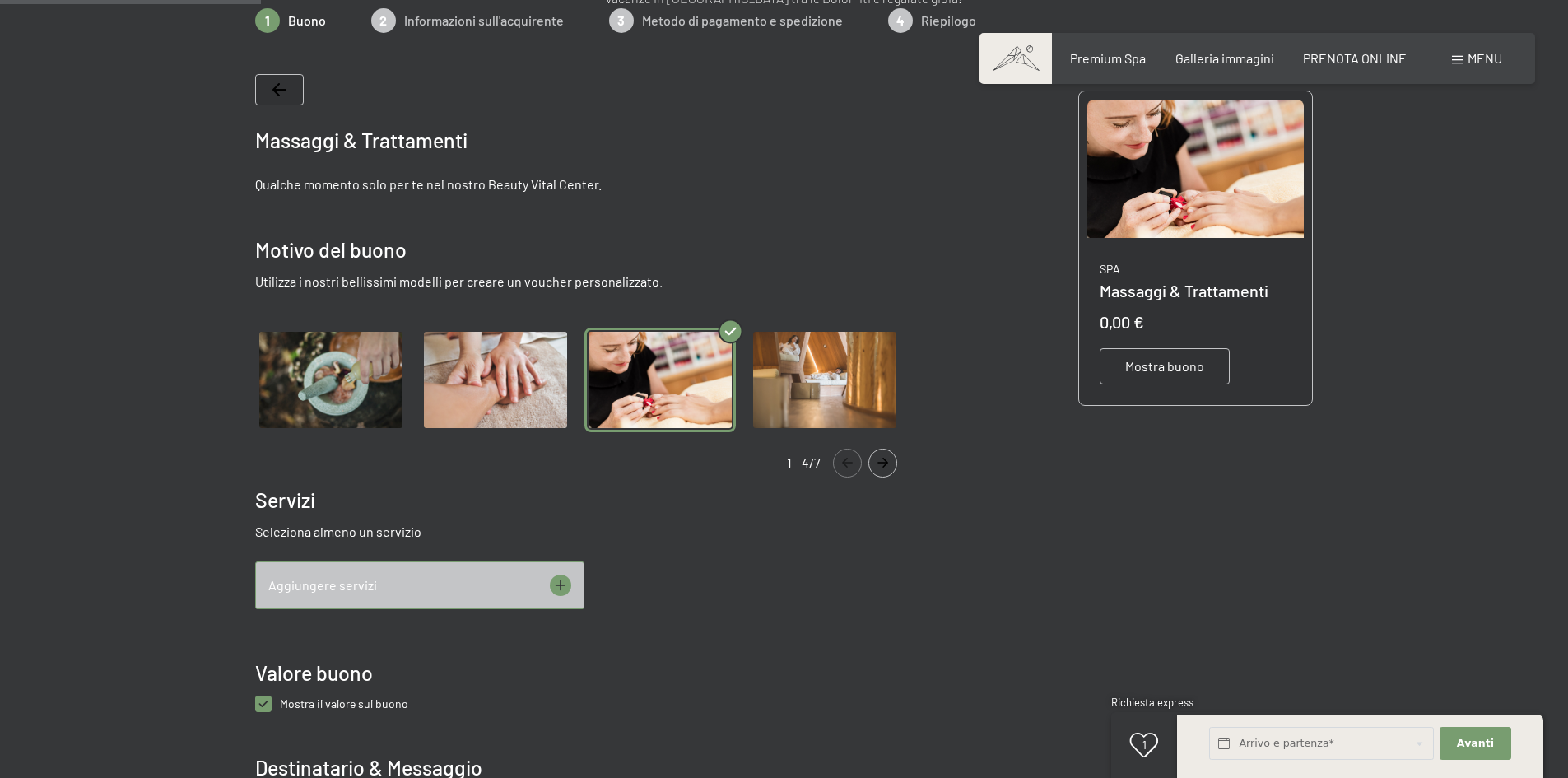
click at [389, 587] on div "Aggiungere servizi" at bounding box center [419, 585] width 329 height 48
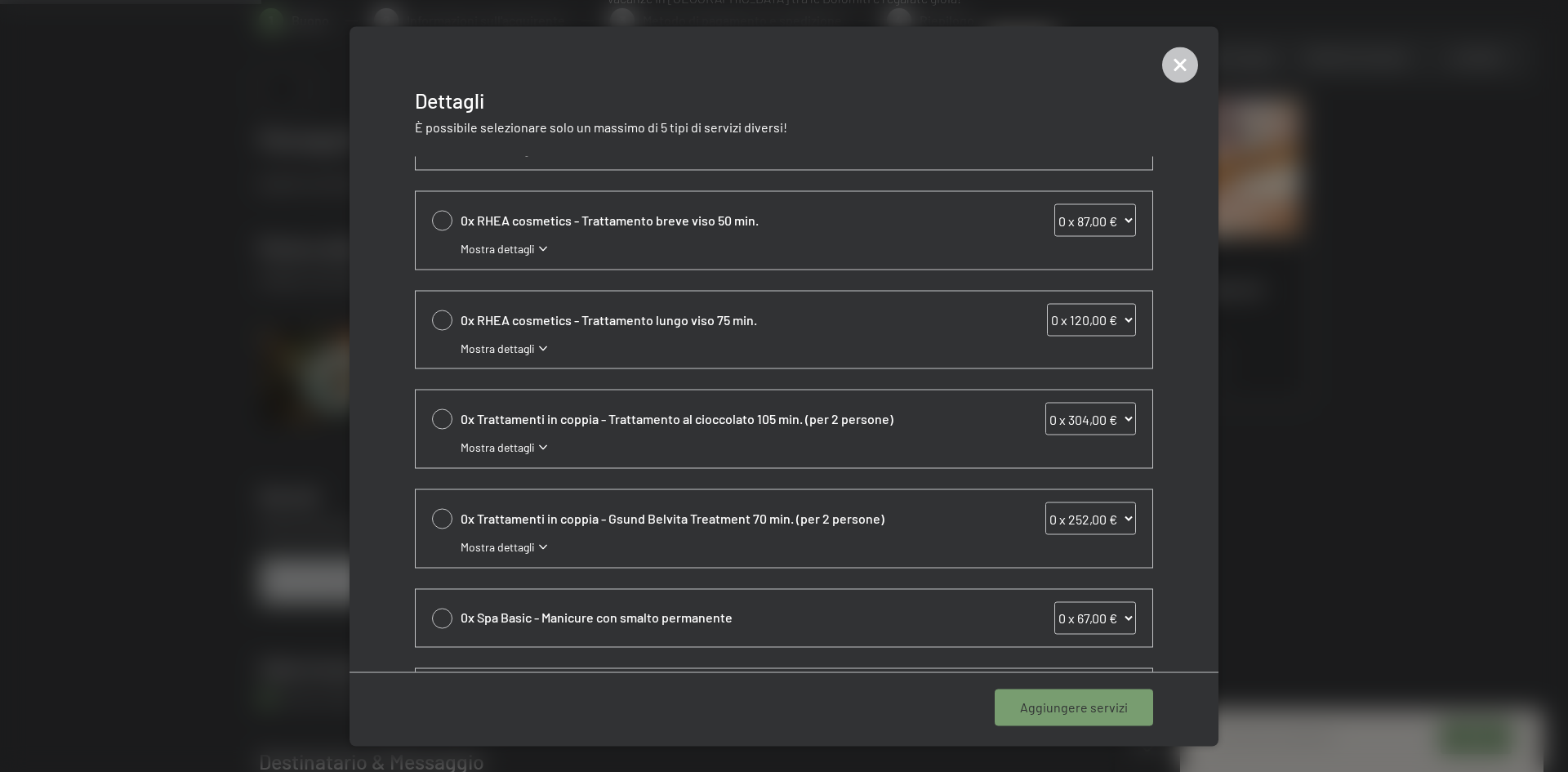
scroll to position [0, 0]
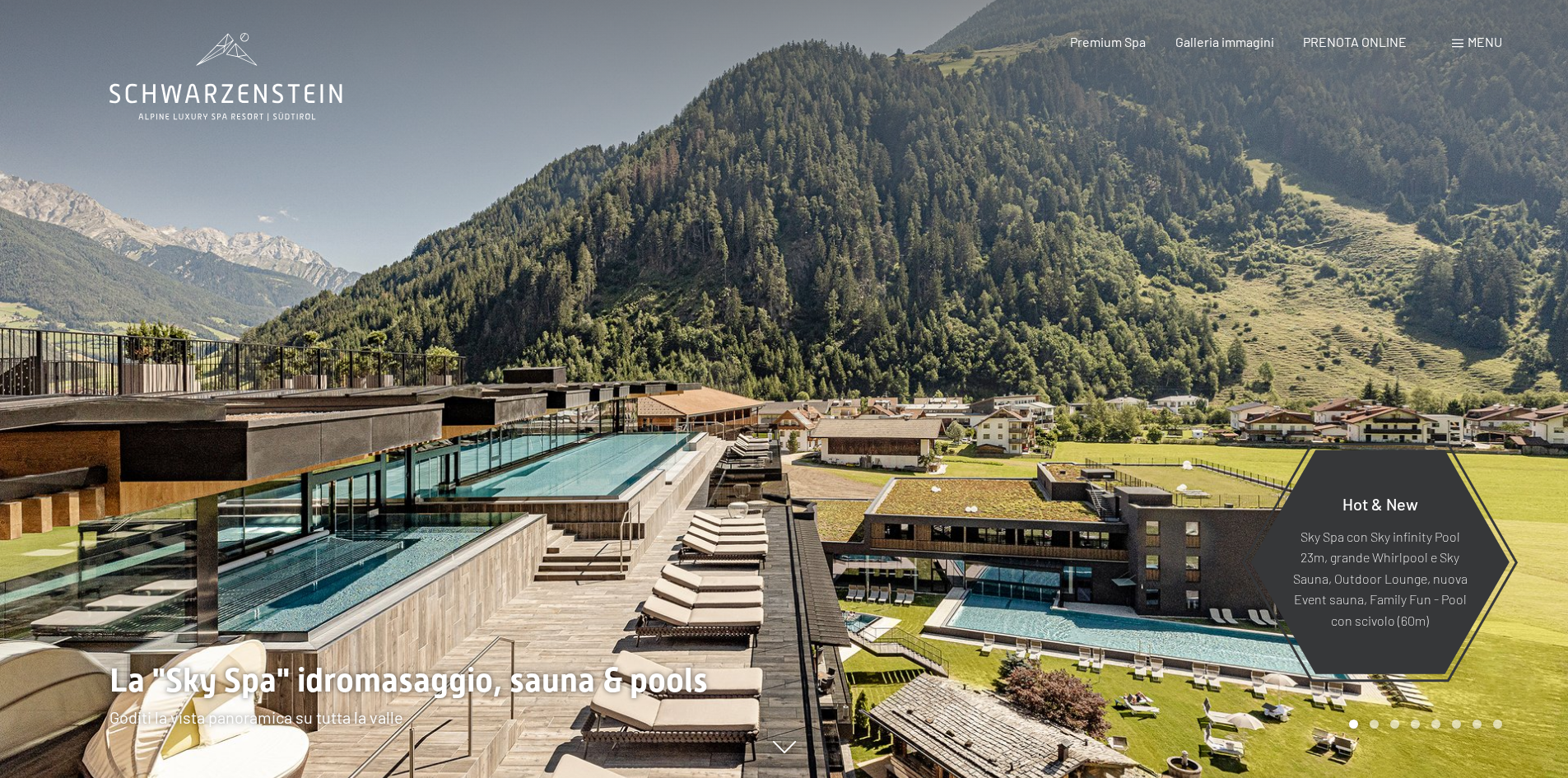
click at [1461, 43] on span at bounding box center [1458, 44] width 12 height 8
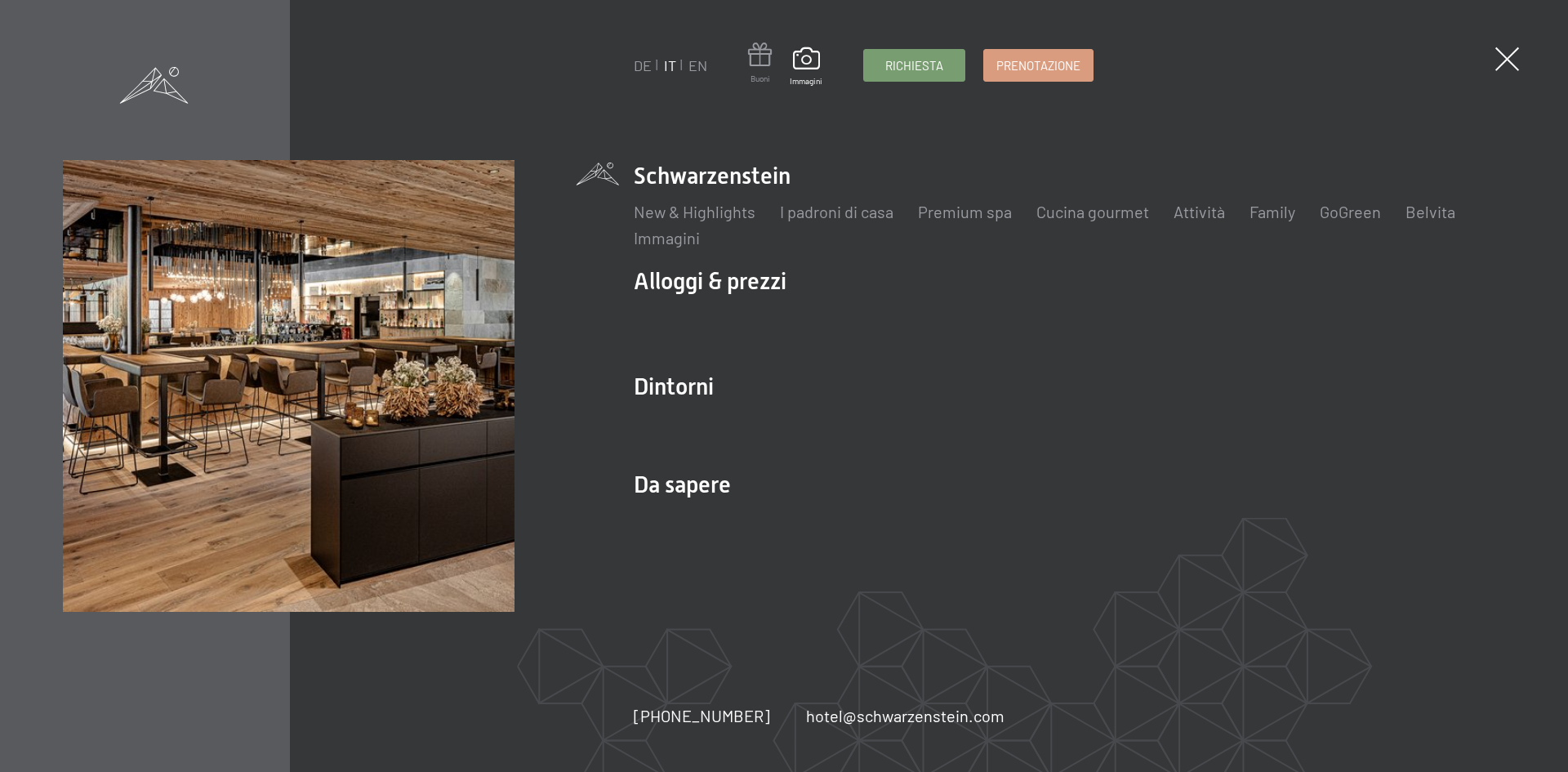
click at [764, 63] on span at bounding box center [759, 58] width 23 height 30
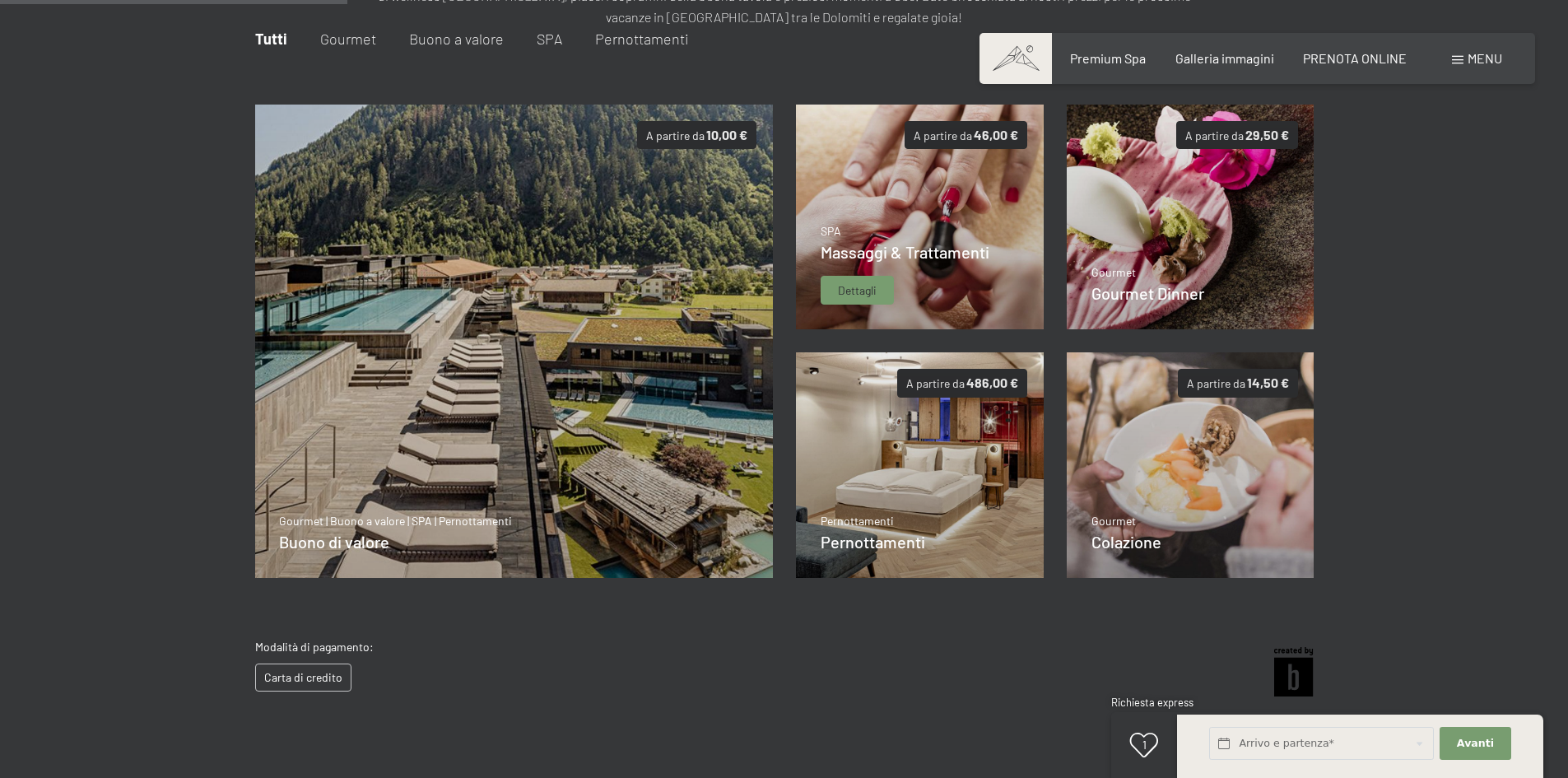
click at [916, 216] on img at bounding box center [920, 217] width 248 height 226
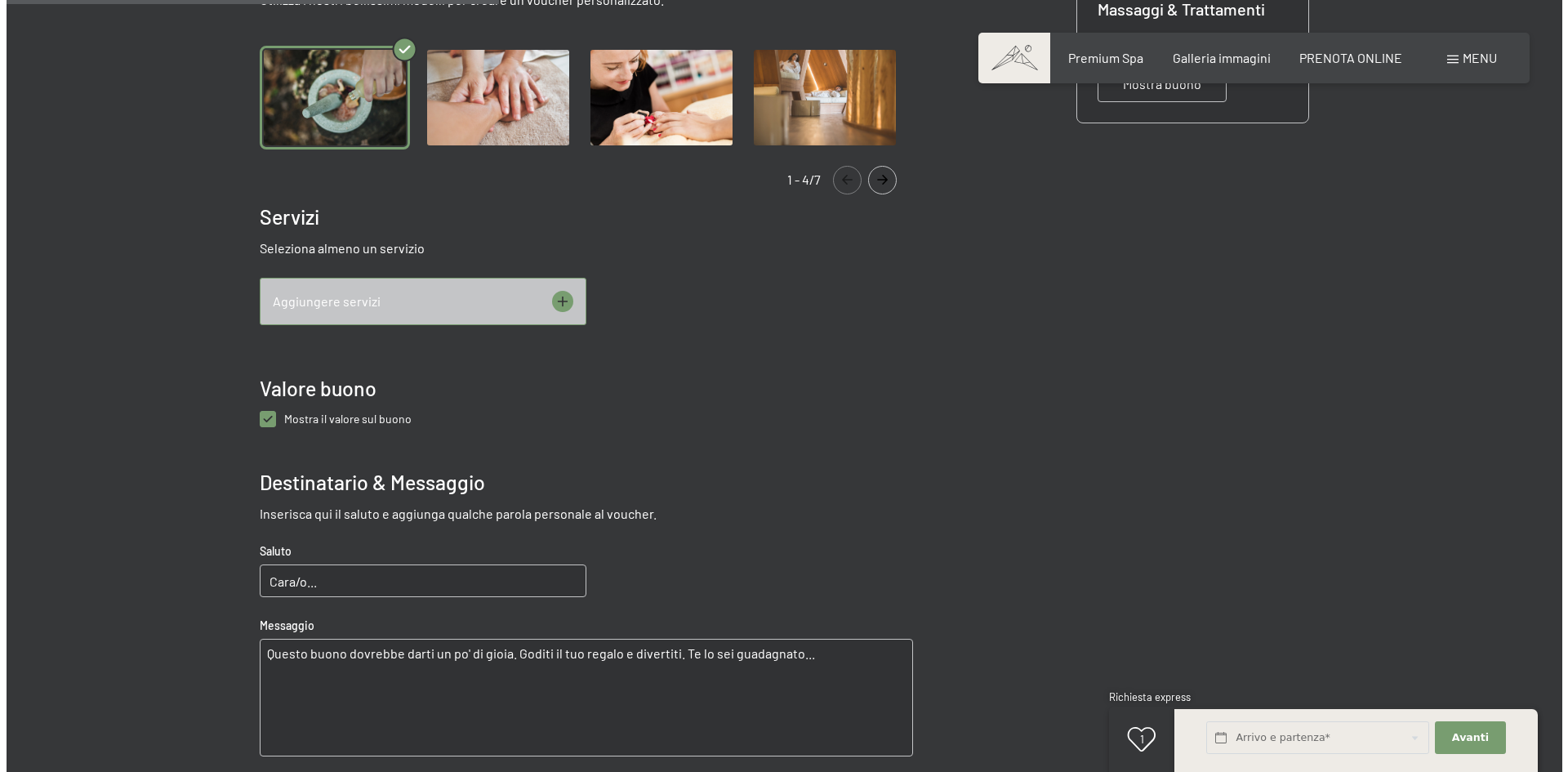
scroll to position [591, 0]
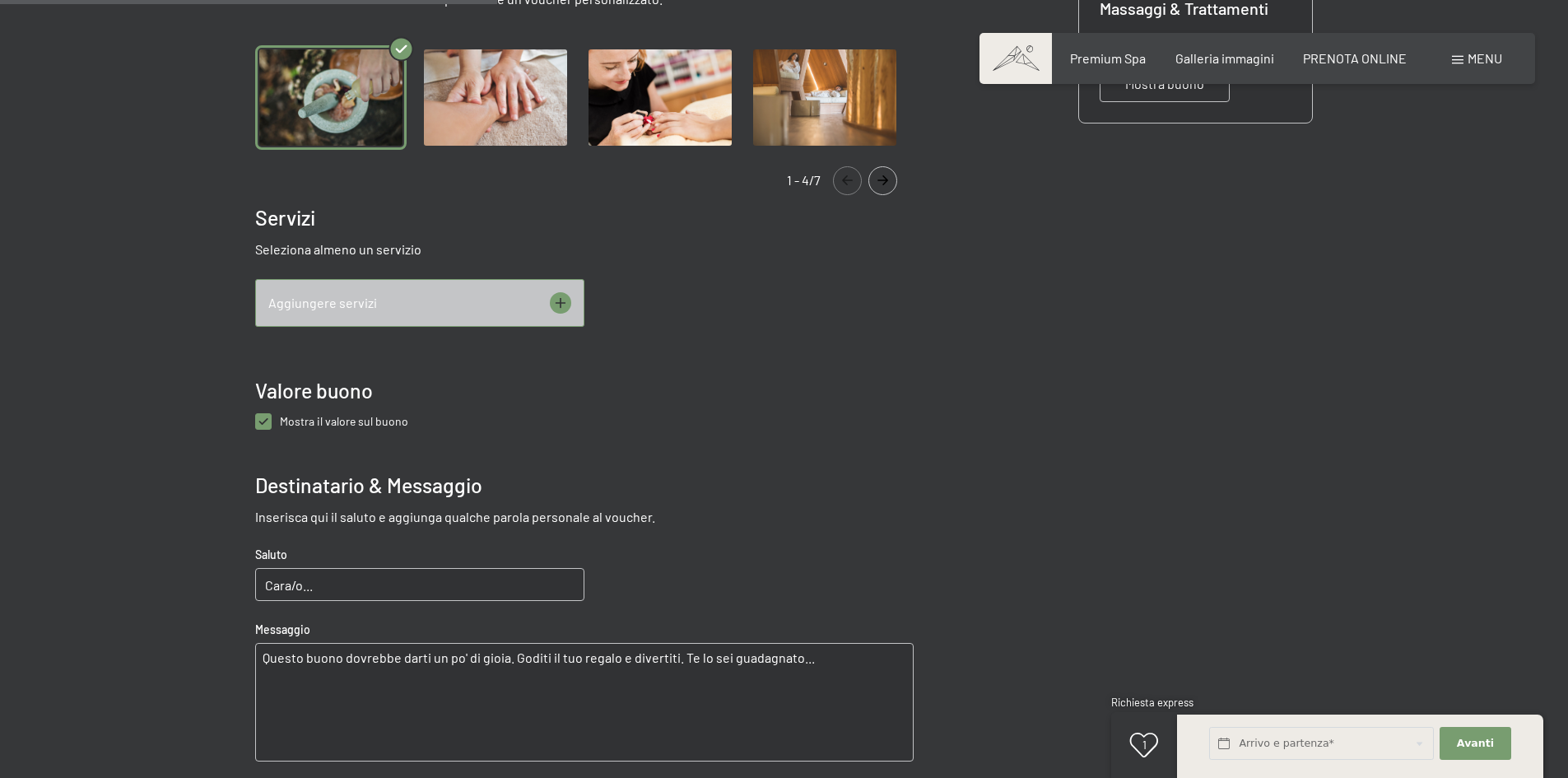
click at [561, 304] on icon at bounding box center [560, 303] width 11 height 11
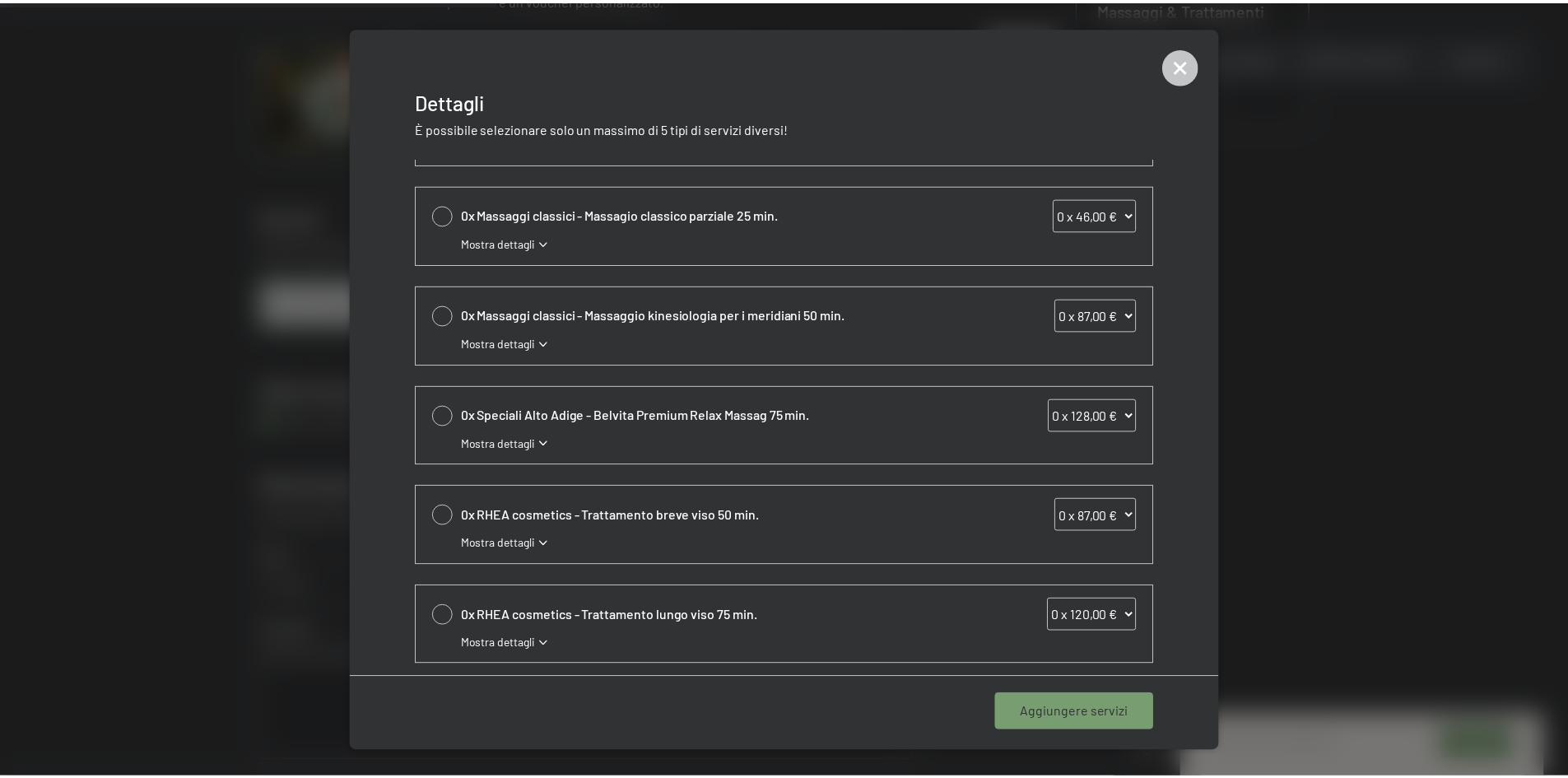
scroll to position [0, 0]
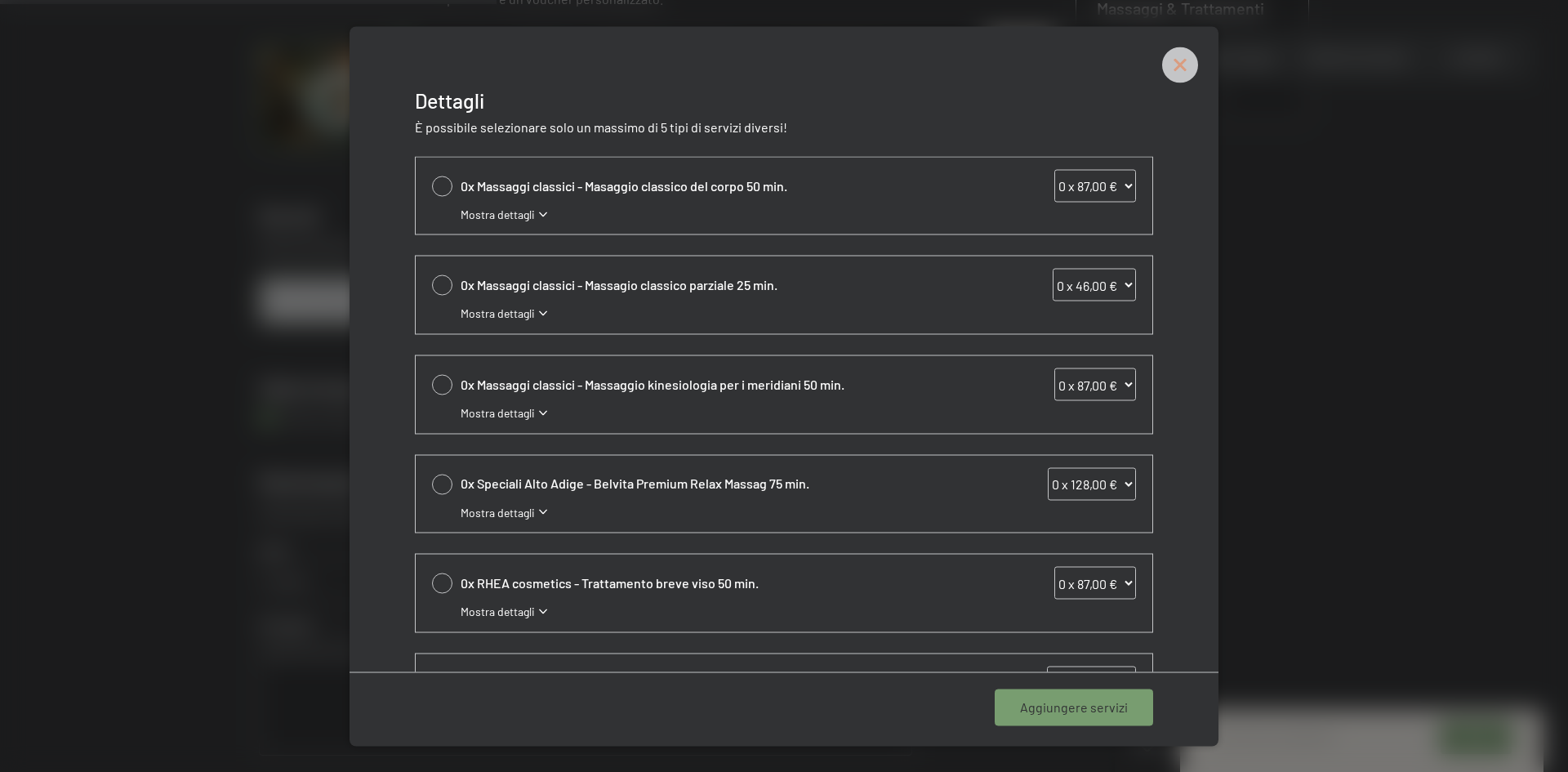
click at [1183, 64] on icon at bounding box center [1180, 64] width 36 height 36
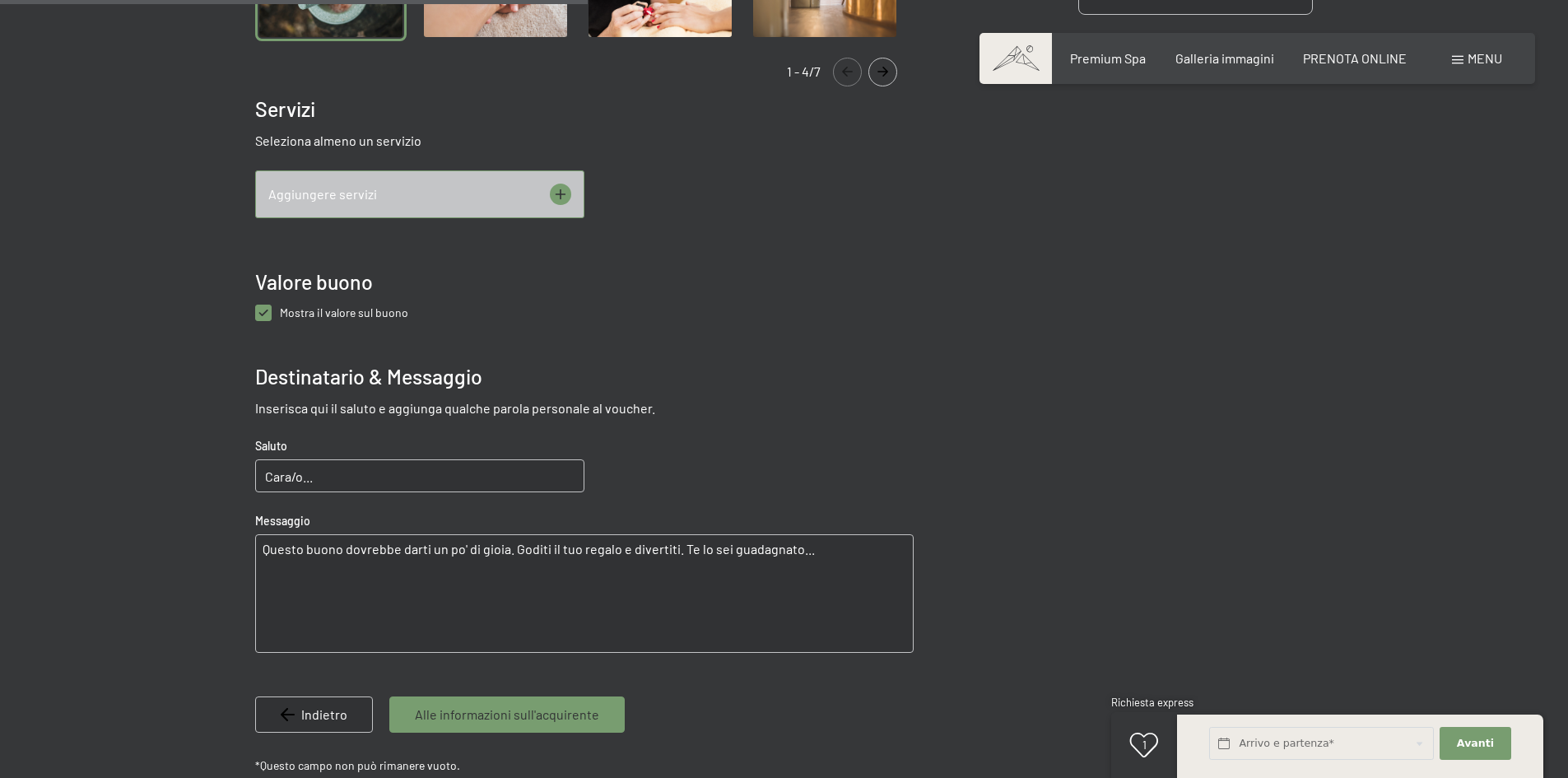
scroll to position [705, 0]
click at [265, 311] on buono "checkbox" at bounding box center [264, 312] width 17 height 17
checkbox buono "false"
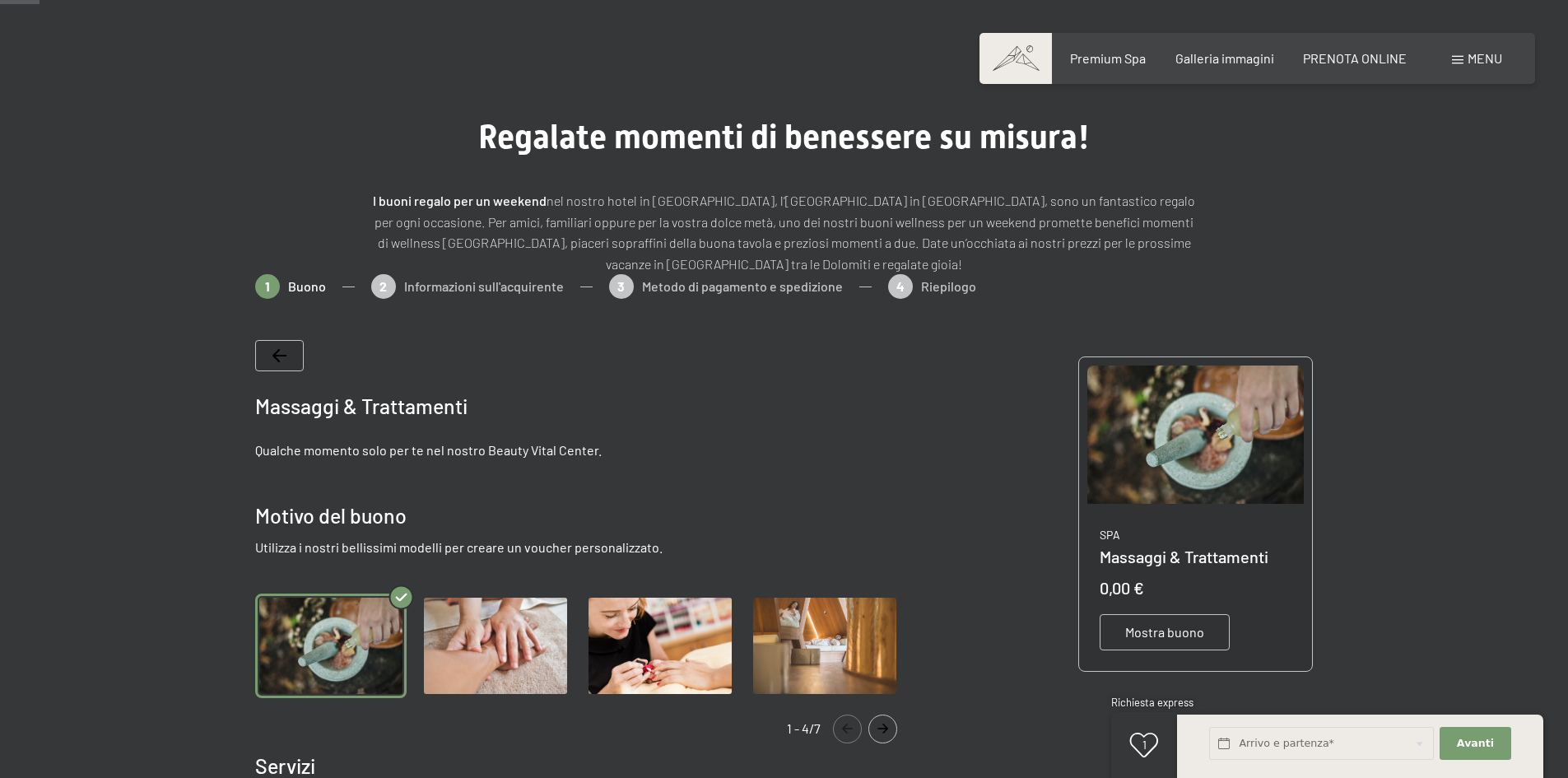
scroll to position [0, 0]
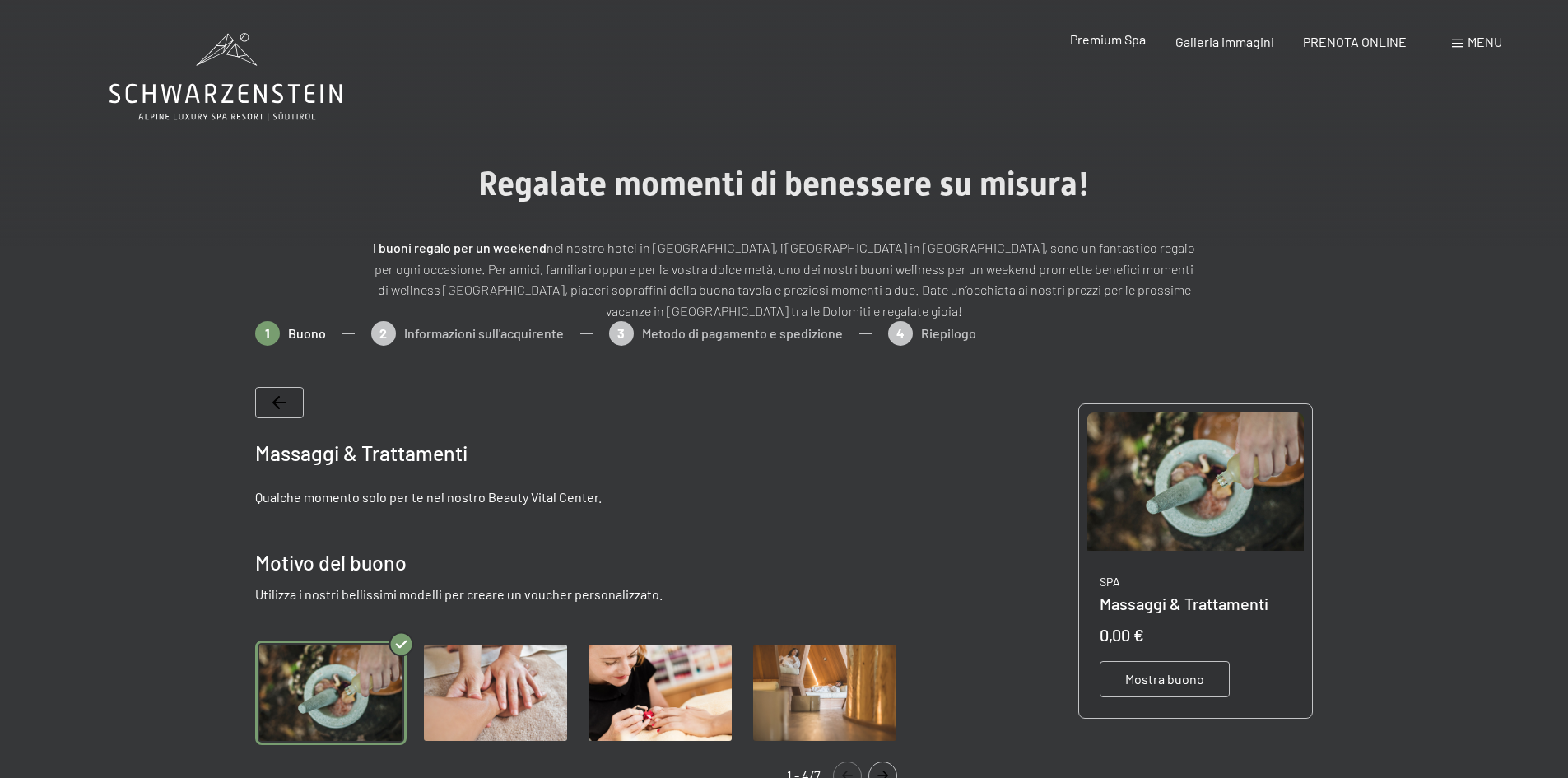
click at [1110, 45] on span "Premium Spa" at bounding box center [1108, 39] width 76 height 16
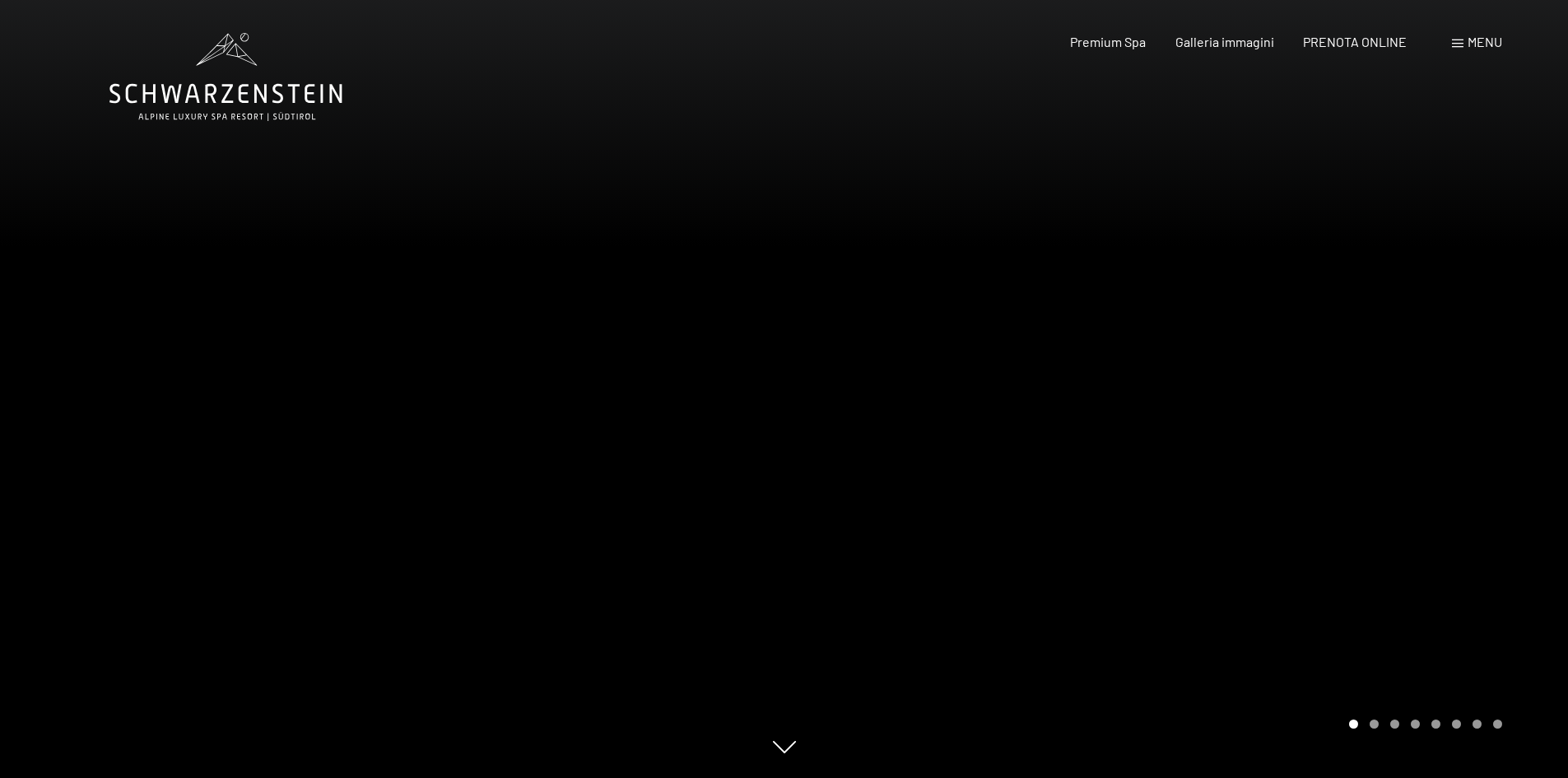
click at [1471, 42] on span "Menu" at bounding box center [1485, 41] width 35 height 16
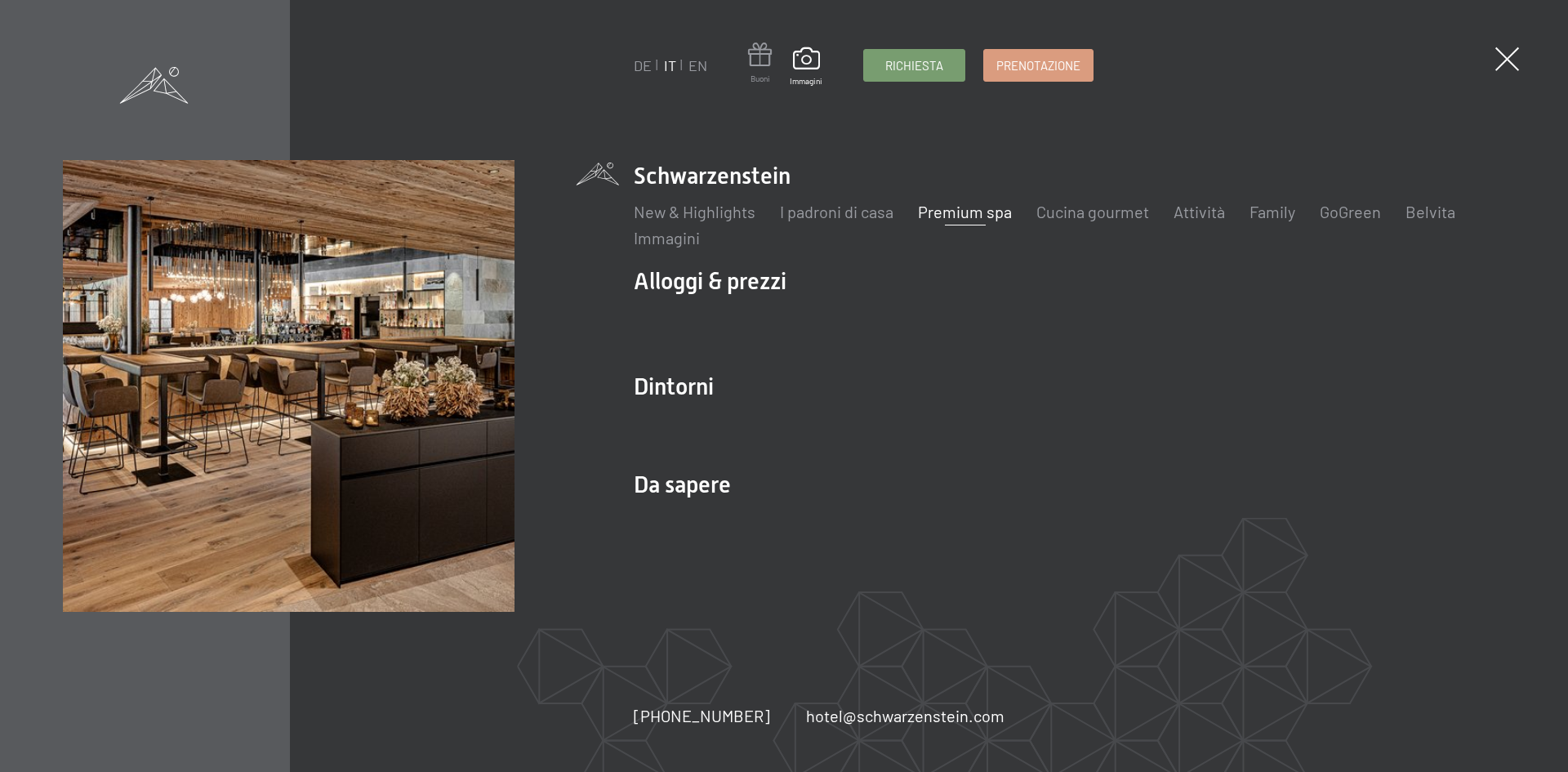
click at [756, 58] on span at bounding box center [759, 58] width 23 height 30
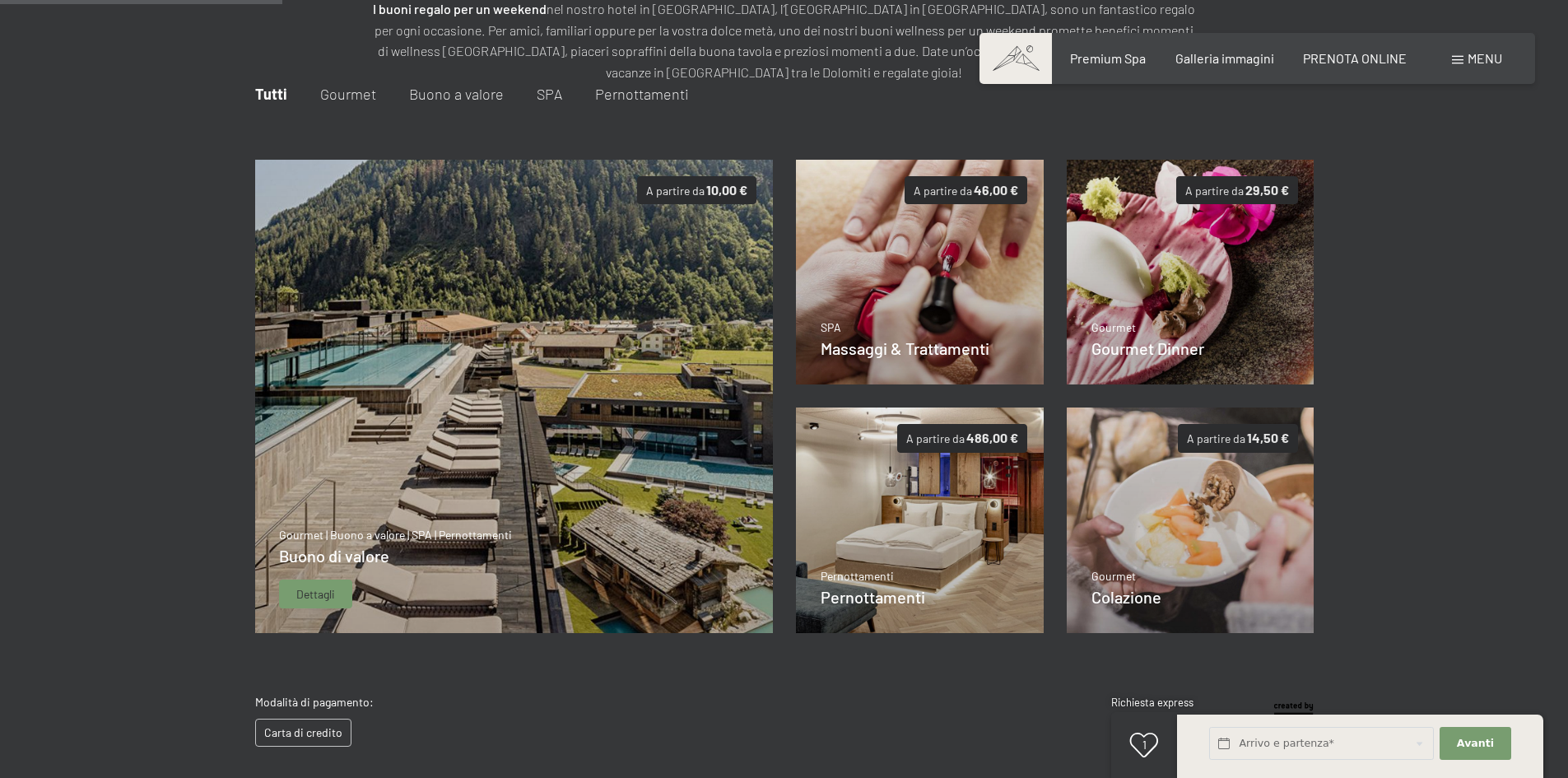
click at [536, 362] on img at bounding box center [514, 397] width 519 height 474
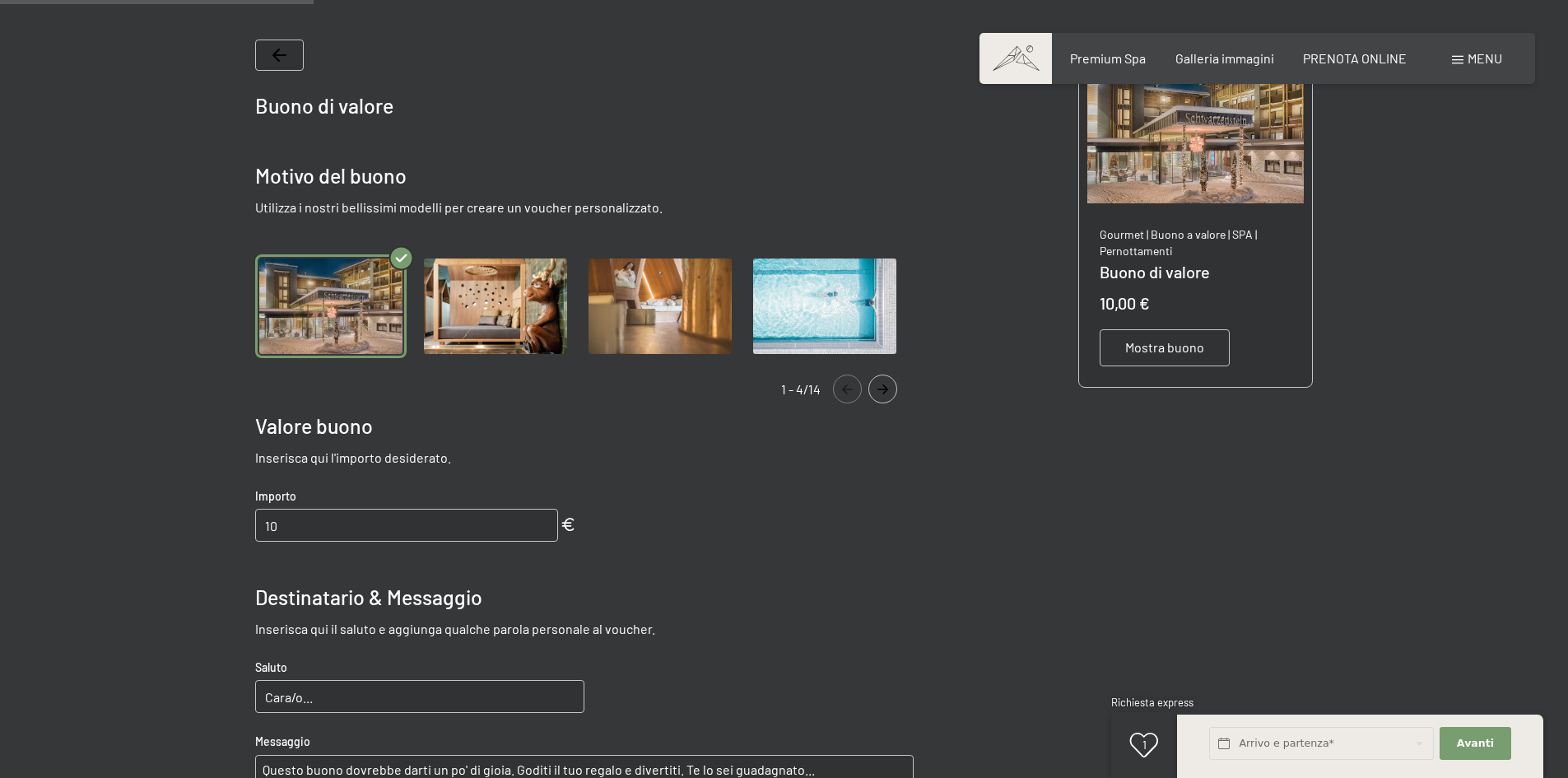
scroll to position [348, 0]
click at [529, 318] on img "Gallery" at bounding box center [495, 306] width 152 height 104
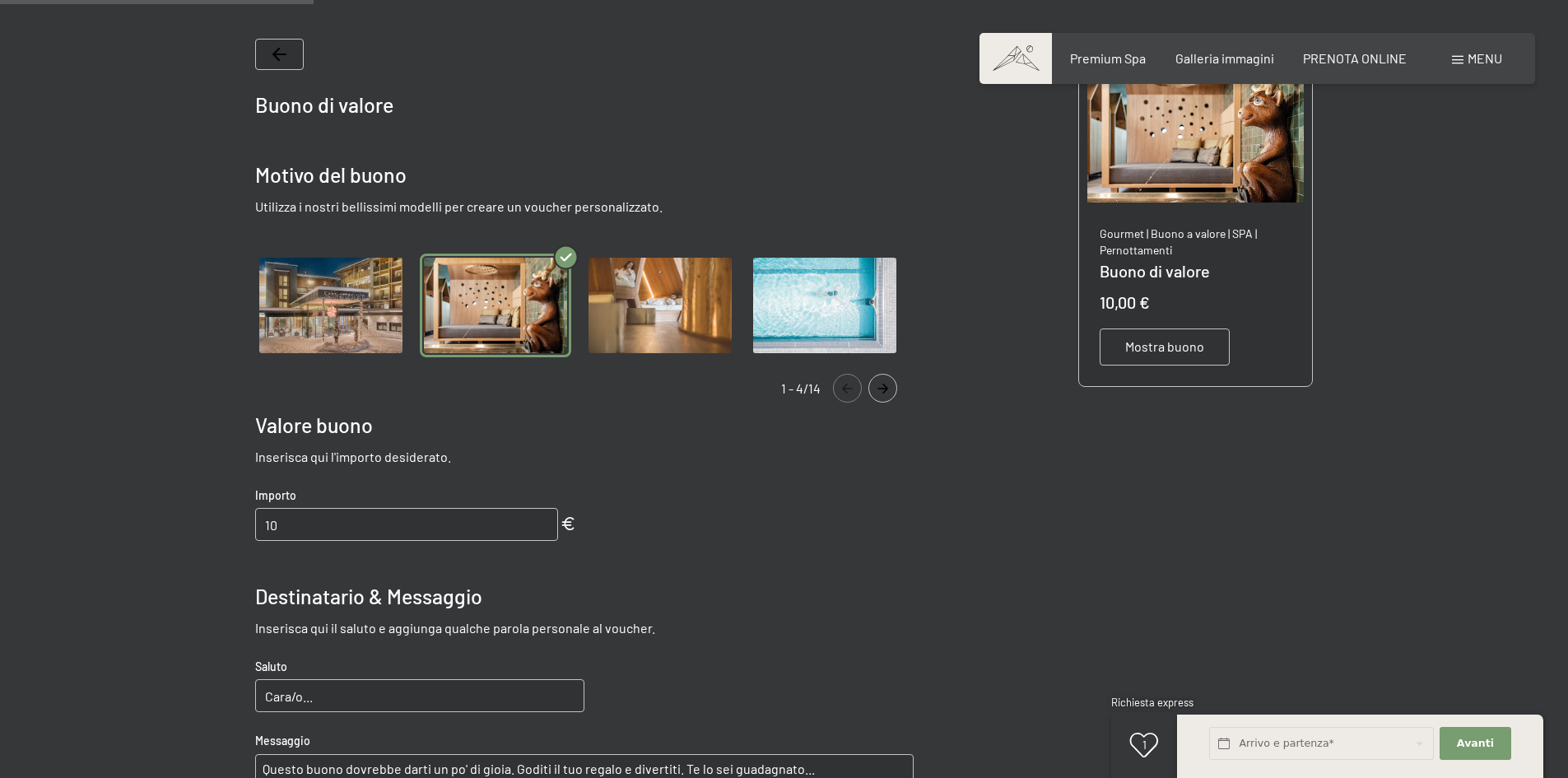
click at [632, 308] on img "Gallery" at bounding box center [660, 306] width 152 height 104
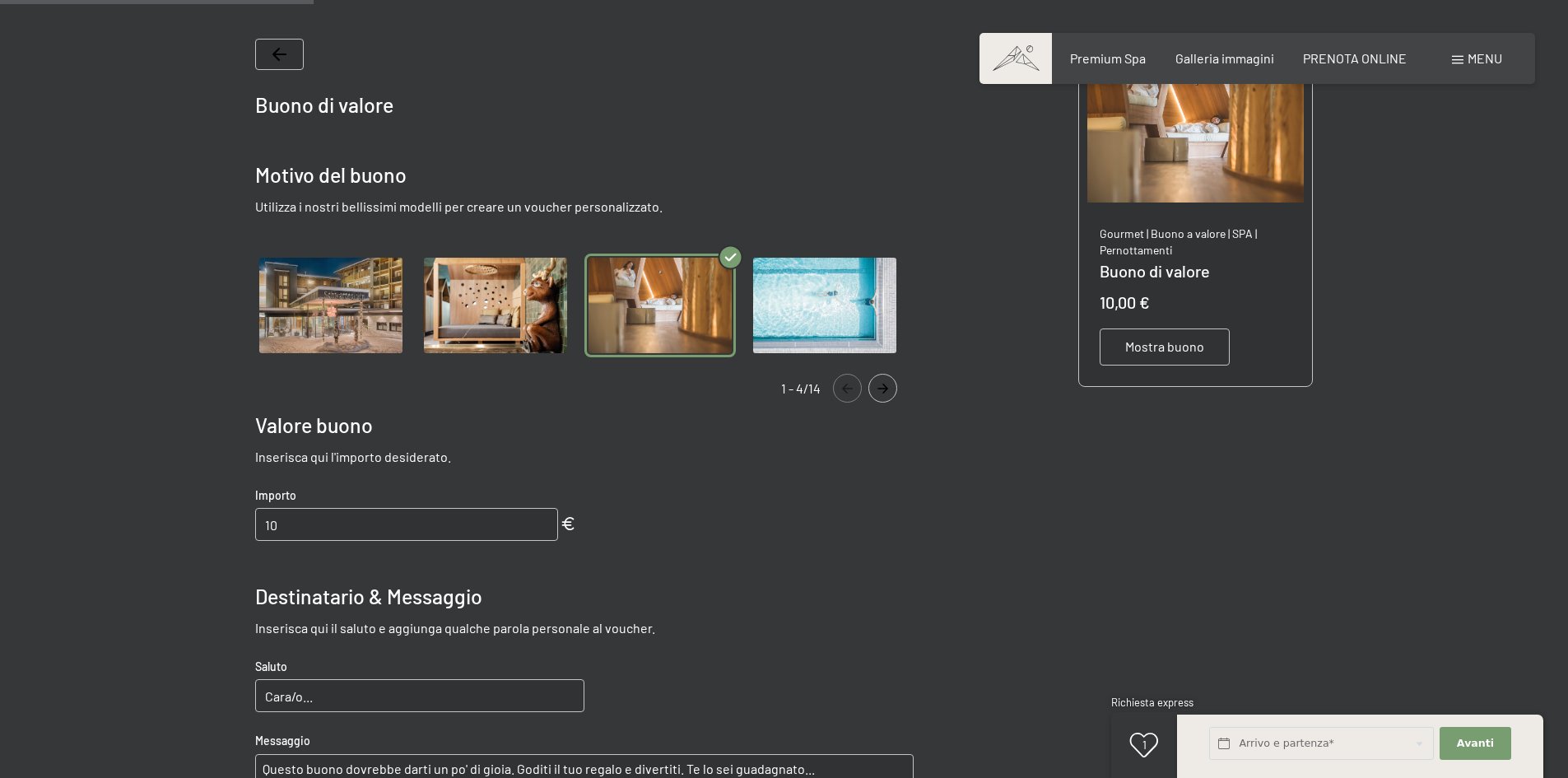
click at [824, 306] on img "Gallery" at bounding box center [824, 306] width 152 height 104
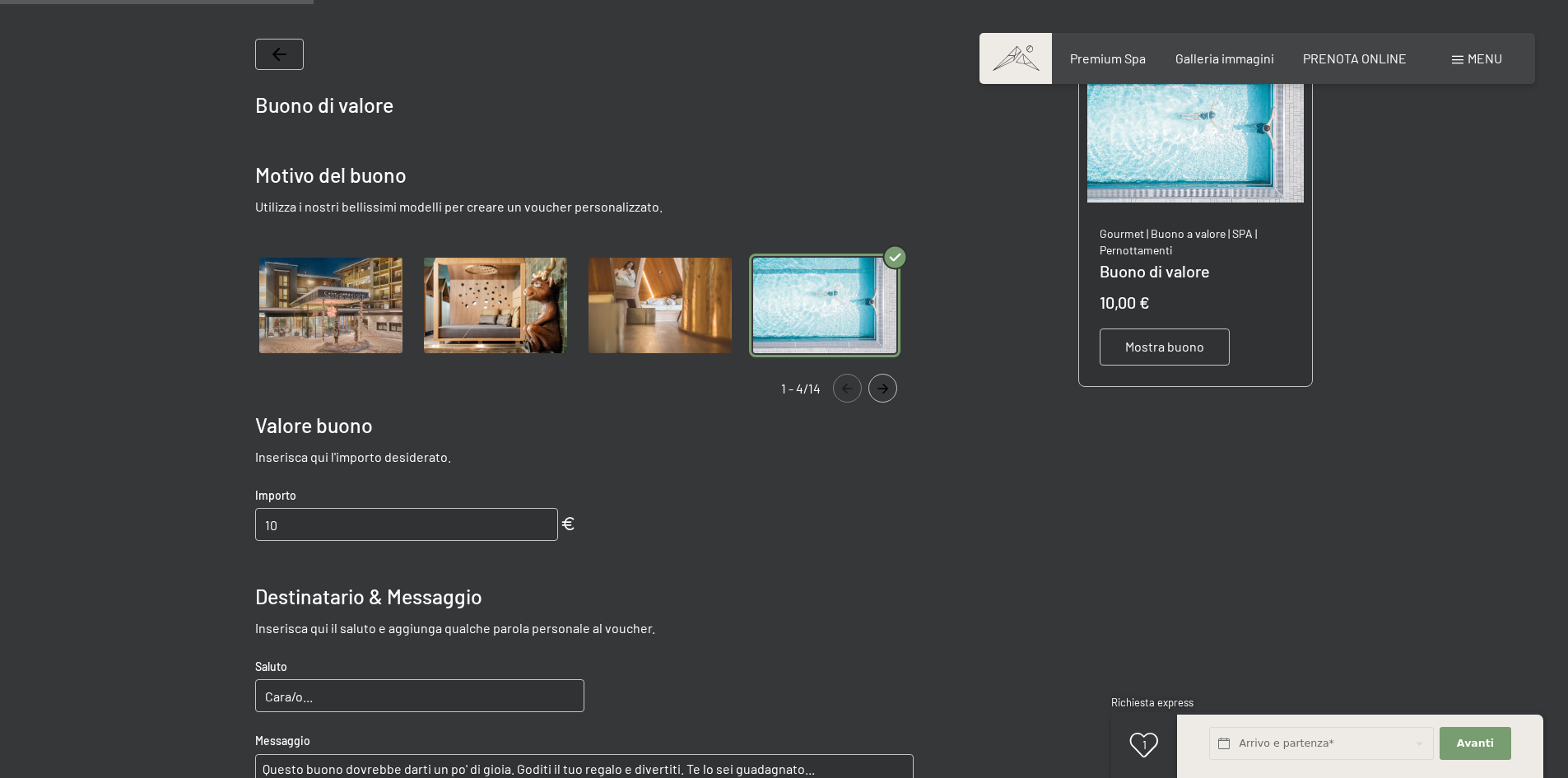
click at [360, 305] on img "Gallery" at bounding box center [331, 306] width 152 height 104
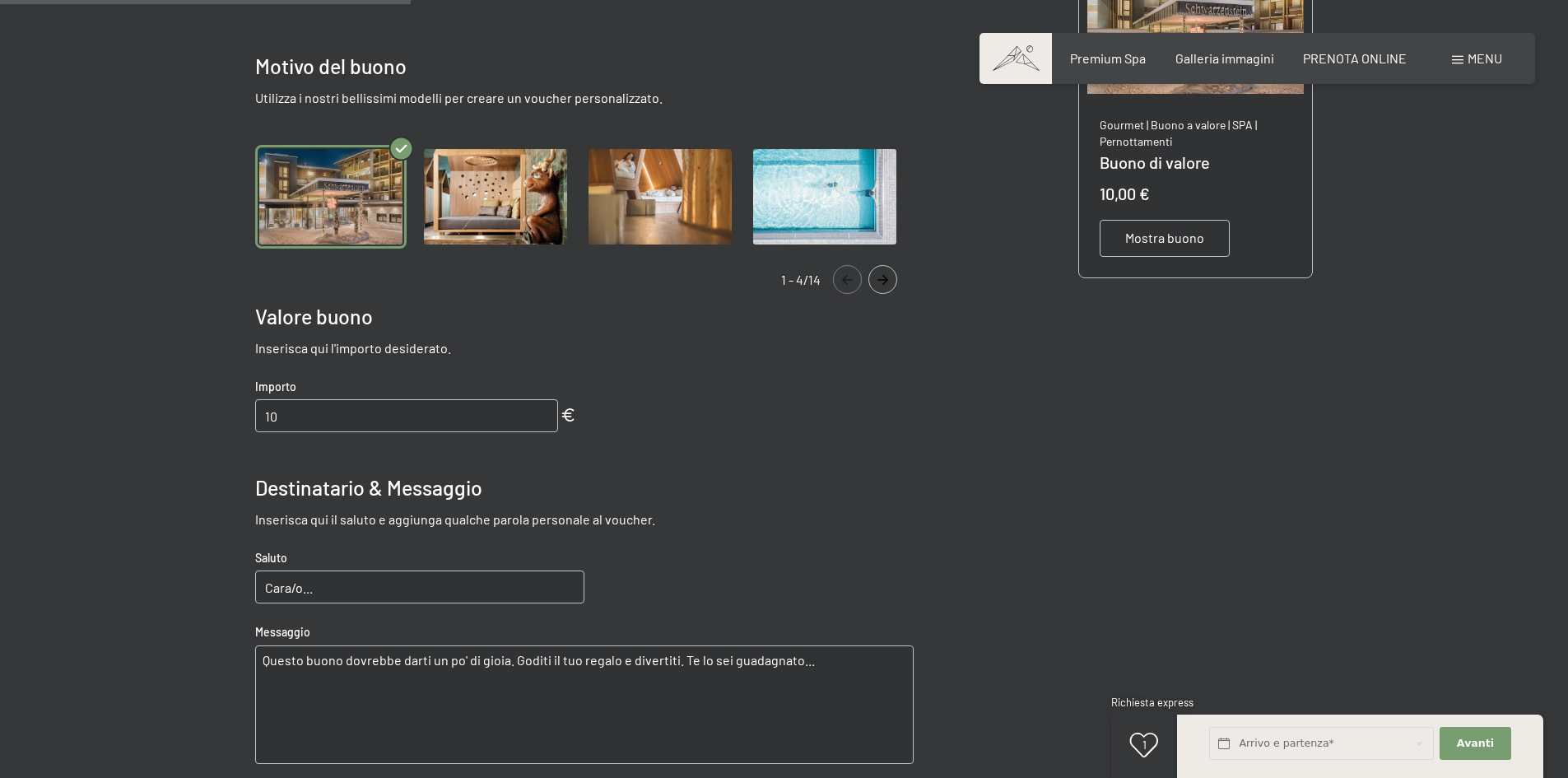
scroll to position [457, 0]
drag, startPoint x: 509, startPoint y: 418, endPoint x: 236, endPoint y: 407, distance: 273.2
click at [236, 407] on bn-voucher-app at bounding box center [784, 412] width 1123 height 1096
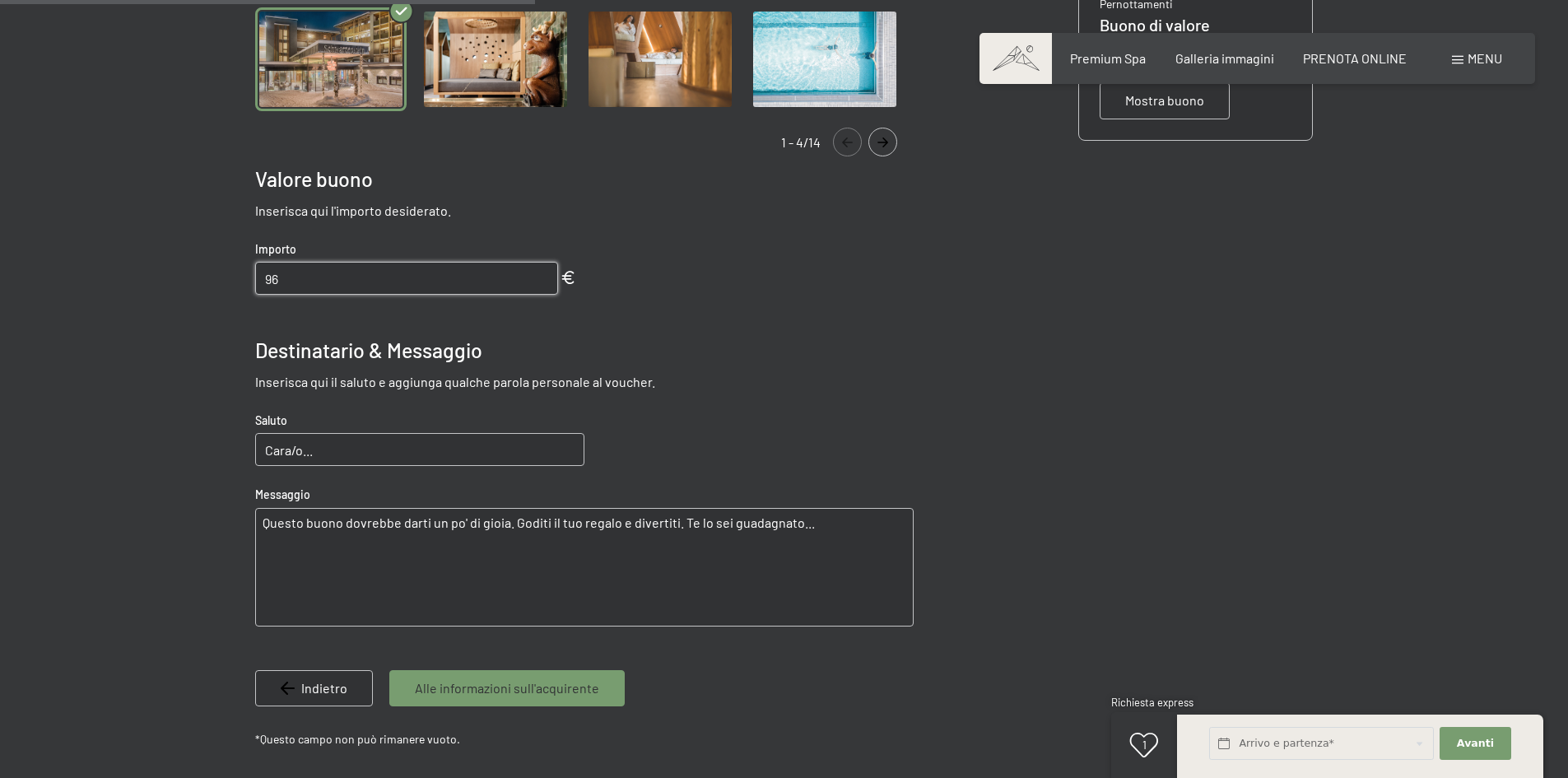
scroll to position [595, 0]
type input "96"
drag, startPoint x: 335, startPoint y: 448, endPoint x: 269, endPoint y: 443, distance: 66.2
click at [252, 442] on bn-voucher-app at bounding box center [784, 274] width 1123 height 1096
drag, startPoint x: 262, startPoint y: 520, endPoint x: 808, endPoint y: 534, distance: 546.2
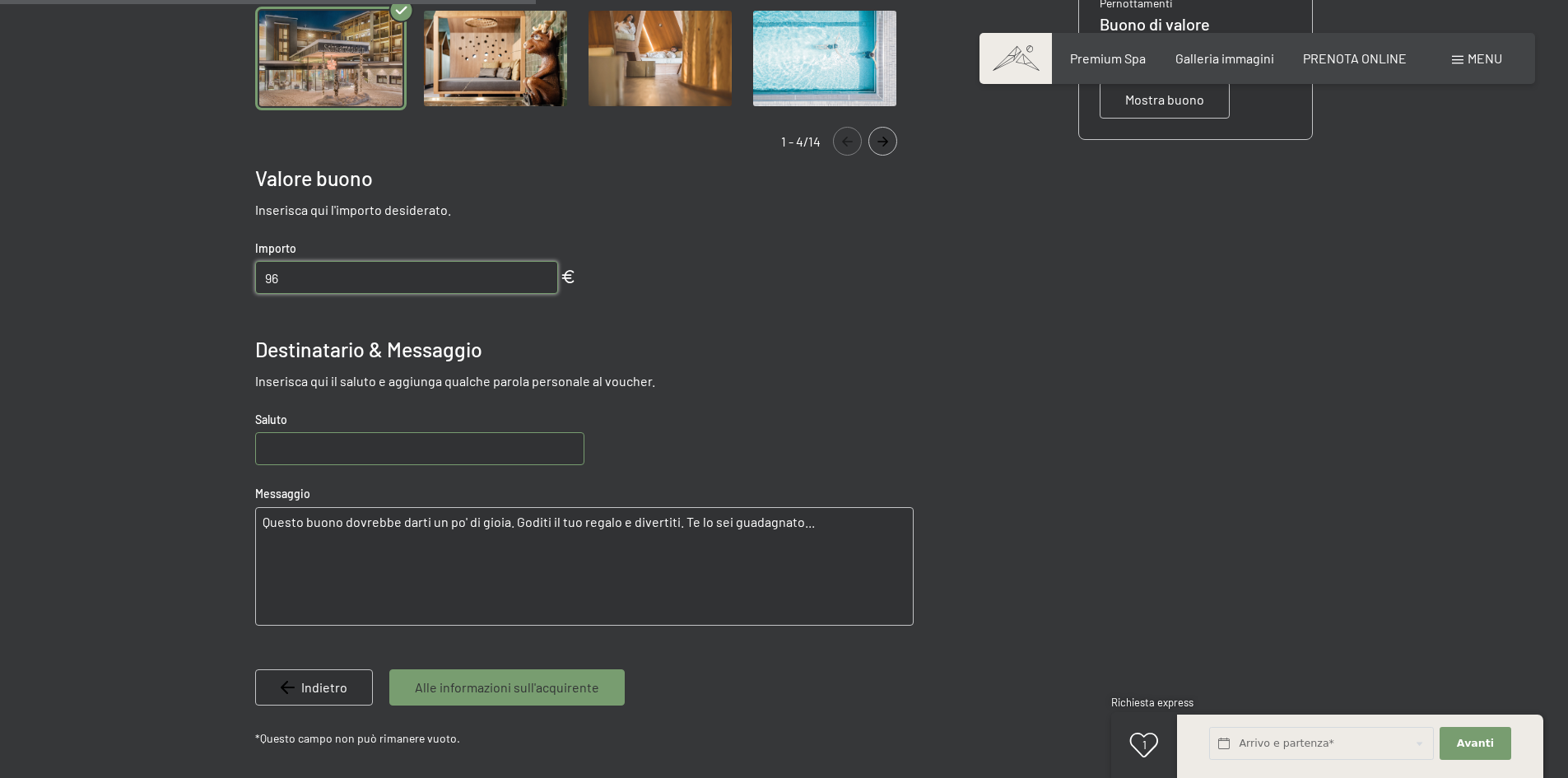
click at [808, 534] on textarea "Questo buono dovrebbe darti un po' di gioia. Goditi il tuo regalo e divertiti. …" at bounding box center [584, 566] width 659 height 119
click at [768, 552] on textarea "Questo buono dovrebbe darti un po' di gioia. Goditi il tuo regalo e divertiti. …" at bounding box center [584, 566] width 659 height 119
drag, startPoint x: 809, startPoint y: 521, endPoint x: 389, endPoint y: 513, distance: 420.1
click at [389, 513] on textarea "Questo buono dovrebbe darti un po' di gioia. Goditi il tuo regalo e divertiti. …" at bounding box center [584, 566] width 659 height 119
type textarea "Q"
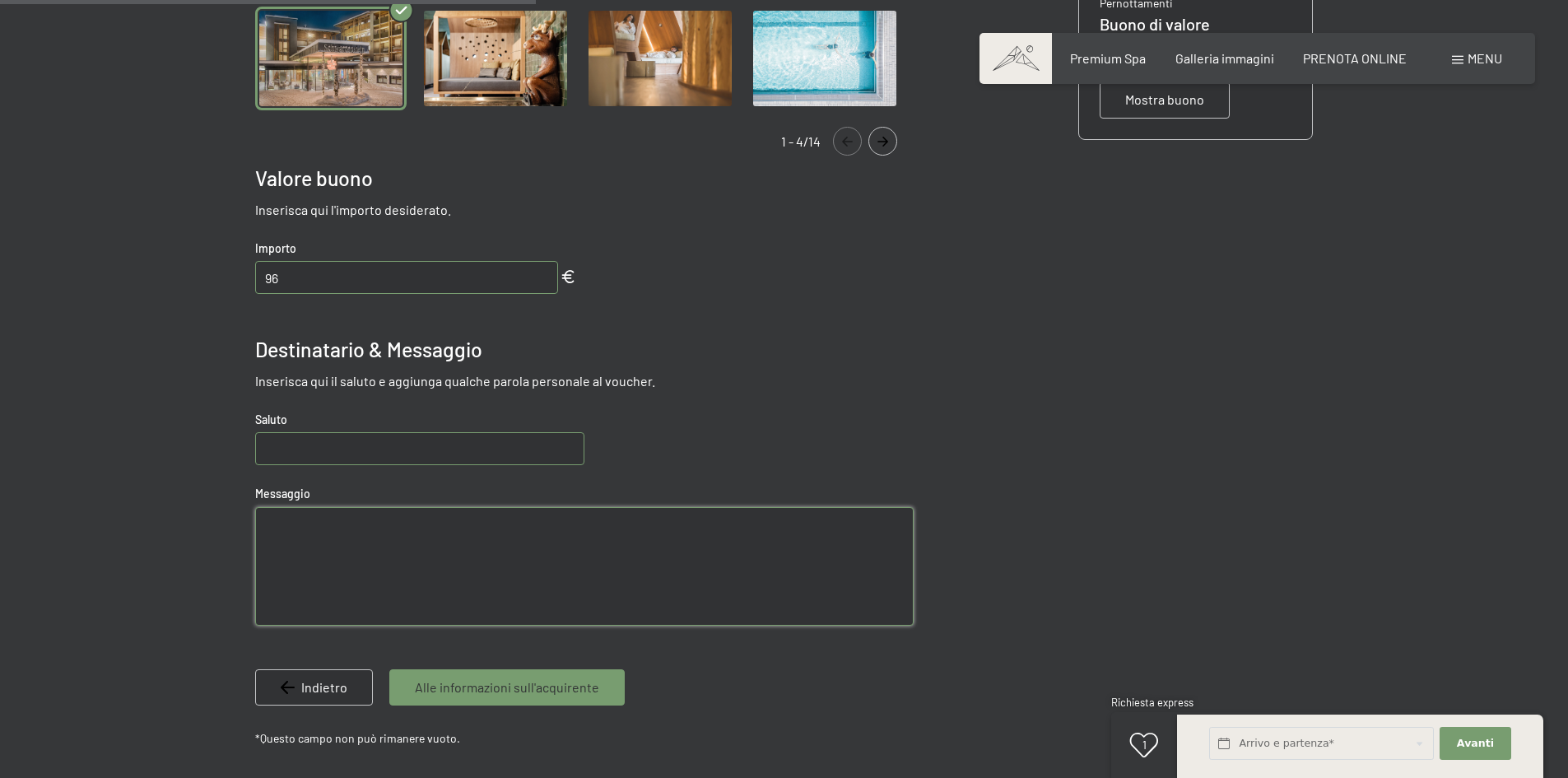
paste textarea "Si può essere splendidi a trent’anni, affascinanti a quarant’anni, e irresistib…"
click at [264, 520] on textarea "Si può essere splendidi a trent’anni, affascinanti a quarant’anni, e irresistib…" at bounding box center [584, 566] width 659 height 119
click at [842, 517] on textarea ""Si può essere splendidi a trent’anni, affascinanti a quarant’anni, e irresisti…" at bounding box center [584, 566] width 659 height 119
type textarea ""Si può essere splendidi a trent’anni, affascinanti a quarant’anni, e irresisti…"
click at [324, 449] on input "text" at bounding box center [419, 448] width 329 height 33
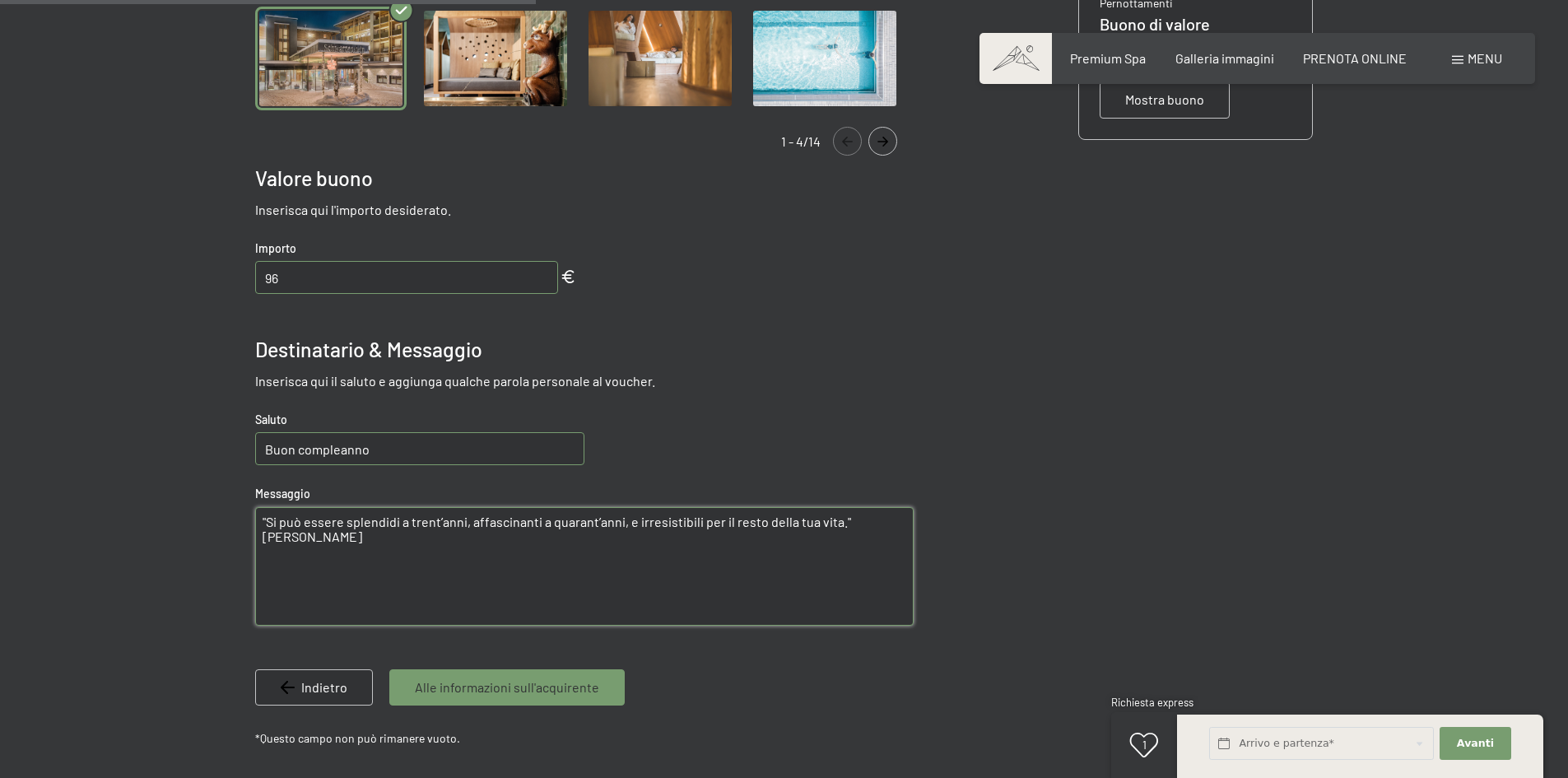
click at [300, 448] on input "Buon compleanno" at bounding box center [419, 448] width 329 height 33
type input "Buon Compleanno"
click at [345, 541] on textarea ""Si può essere splendidi a trent’anni, affascinanti a quarant’anni, e irresisti…" at bounding box center [584, 566] width 659 height 119
paste textarea "Galleggiare sul lettino softpack e sentirsi al settimo cielo (massaggio parzial…"
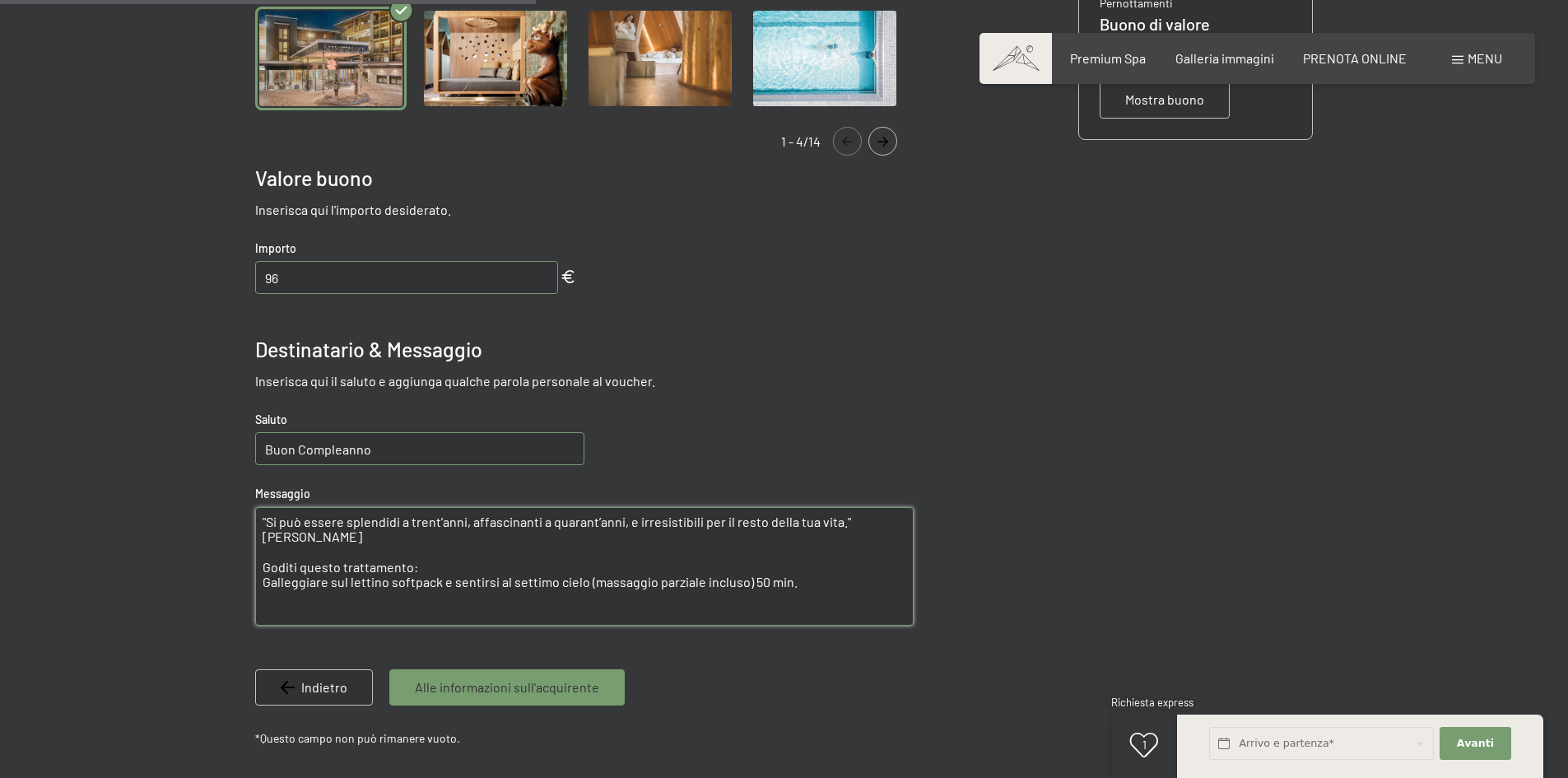
drag, startPoint x: 260, startPoint y: 566, endPoint x: 553, endPoint y: 568, distance: 293.0
click at [268, 566] on textarea ""Si può essere splendidi a trent’anni, affascinanti a quarant’anni, e irresisti…" at bounding box center [584, 566] width 659 height 119
drag, startPoint x: 264, startPoint y: 564, endPoint x: 362, endPoint y: 557, distance: 98.2
click at [264, 564] on textarea ""Si può essere splendidi a trent’anni, affascinanti a quarant’anni, e irresisti…" at bounding box center [584, 566] width 659 height 119
click at [807, 589] on textarea ""Si può essere splendidi a trent’anni, affascinanti a quarant’anni, e irresisti…" at bounding box center [584, 566] width 659 height 119
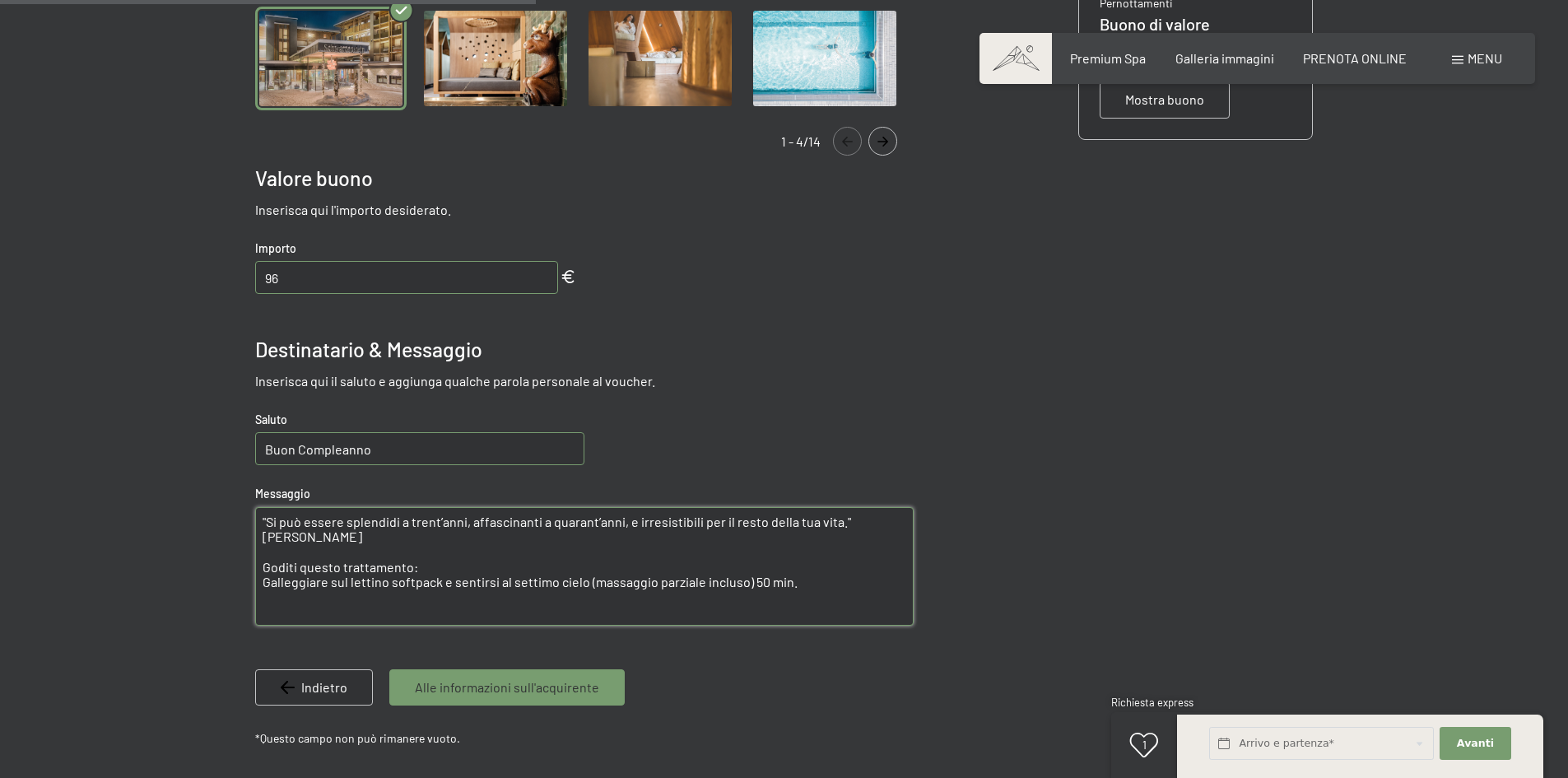
type textarea ""Si può essere splendidi a trent’anni, affascinanti a quarant’anni, e irresisti…"
click at [449, 442] on input "Buon Compleanno" at bounding box center [419, 448] width 329 height 33
type input "Buon Compleanno"
click at [803, 585] on textarea ""Si può essere splendidi a trent’anni, affascinanti a quarant’anni, e irresisti…" at bounding box center [584, 566] width 659 height 119
type textarea ""Si può essere splendidi a trent’anni, affascinanti a quarant’anni, e irresisti…"
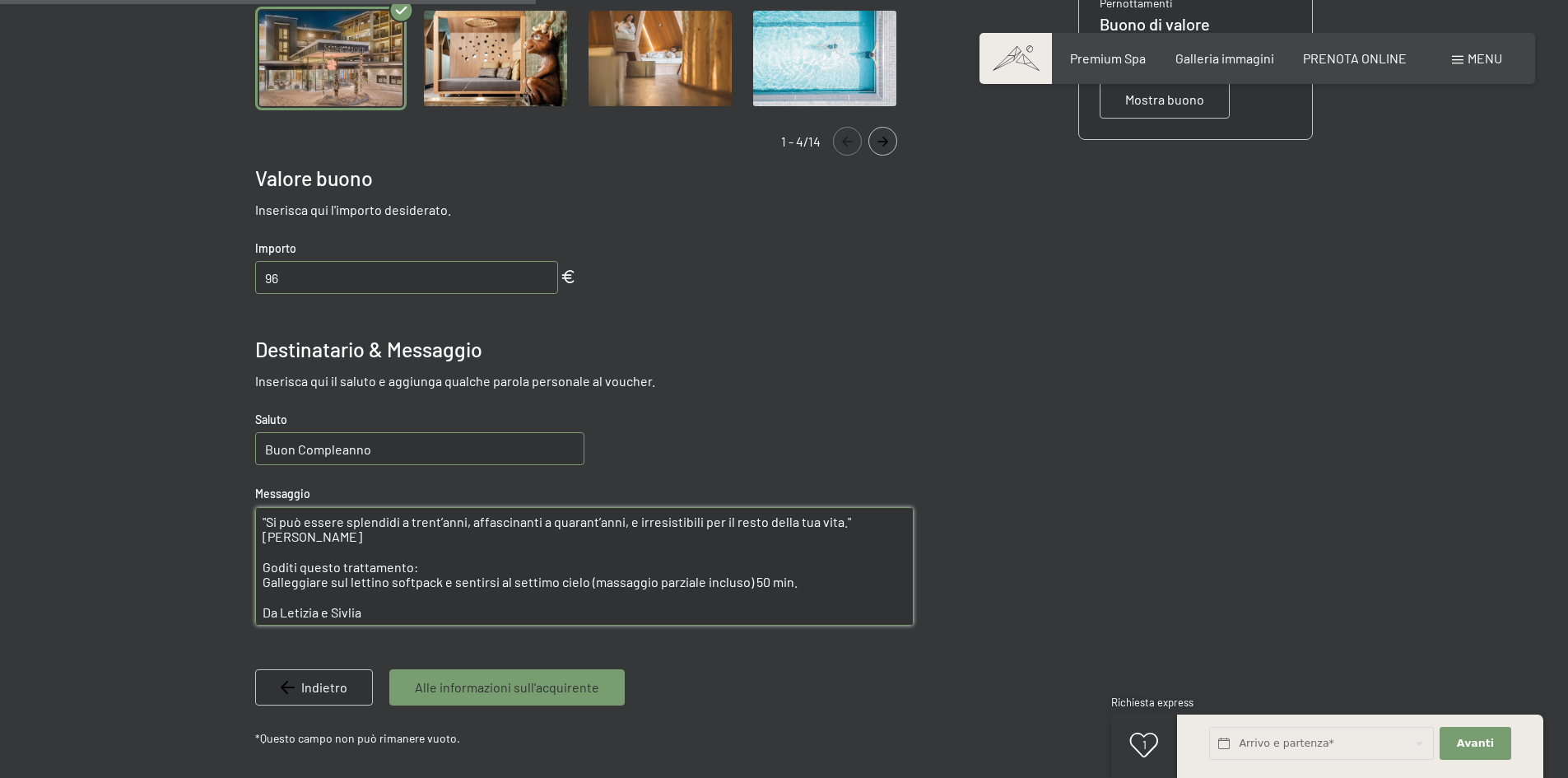
click at [365, 285] on input "96" at bounding box center [407, 277] width 303 height 33
type input "92"
click at [647, 292] on div "Buono di valore Motivo del buono Utilizza i nostri bellissimi modelli per crear…" at bounding box center [584, 273] width 659 height 962
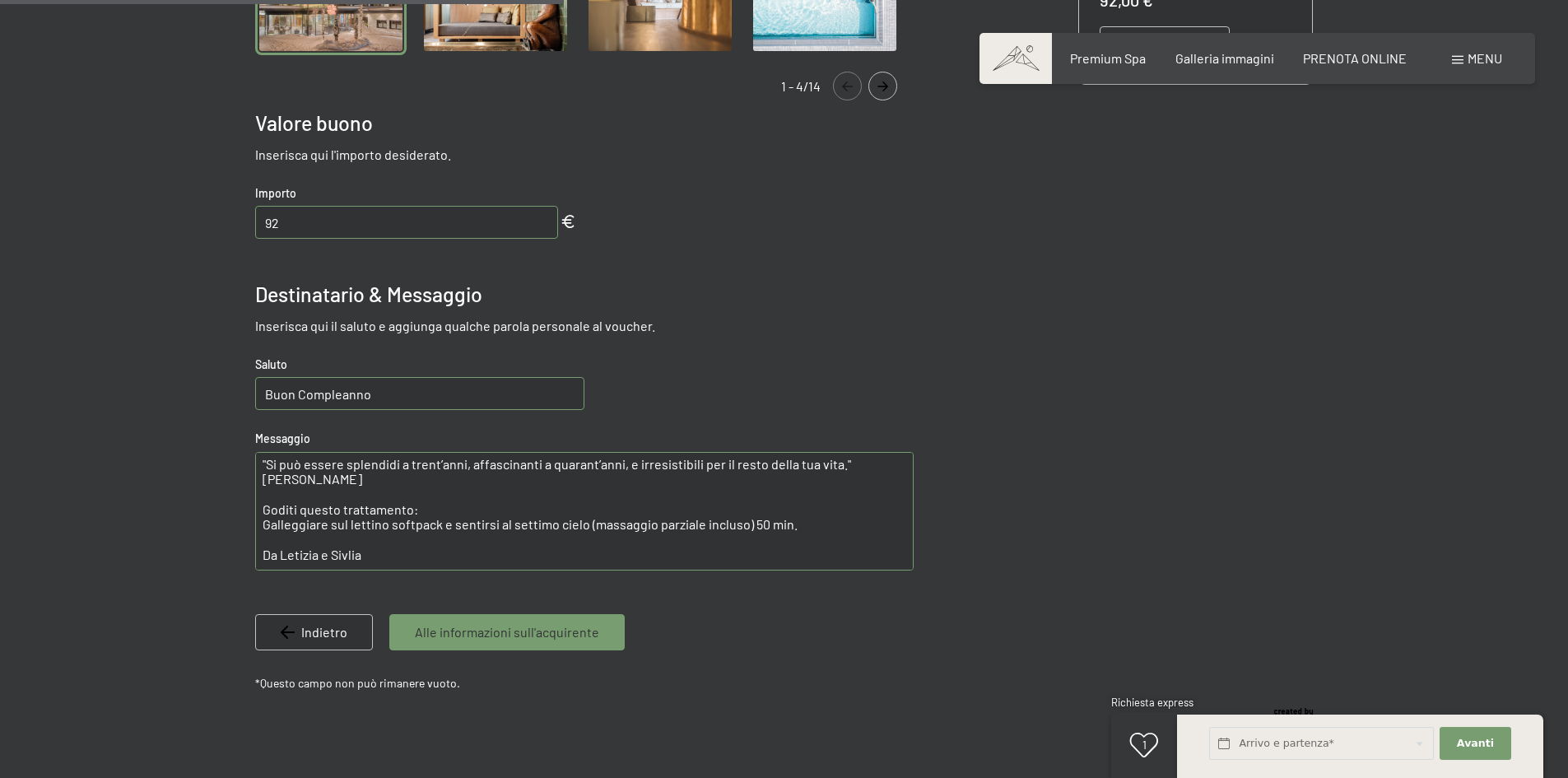
scroll to position [652, 0]
click at [332, 541] on textarea ""Si può essere splendidi a trent’anni, affascinanti a quarant’anni, e irresisti…" at bounding box center [584, 509] width 659 height 119
drag, startPoint x: 332, startPoint y: 540, endPoint x: 408, endPoint y: 541, distance: 76.0
click at [408, 541] on textarea ""Si può essere splendidi a trent’anni, affascinanti a quarant’anni, e irresisti…" at bounding box center [584, 509] width 659 height 119
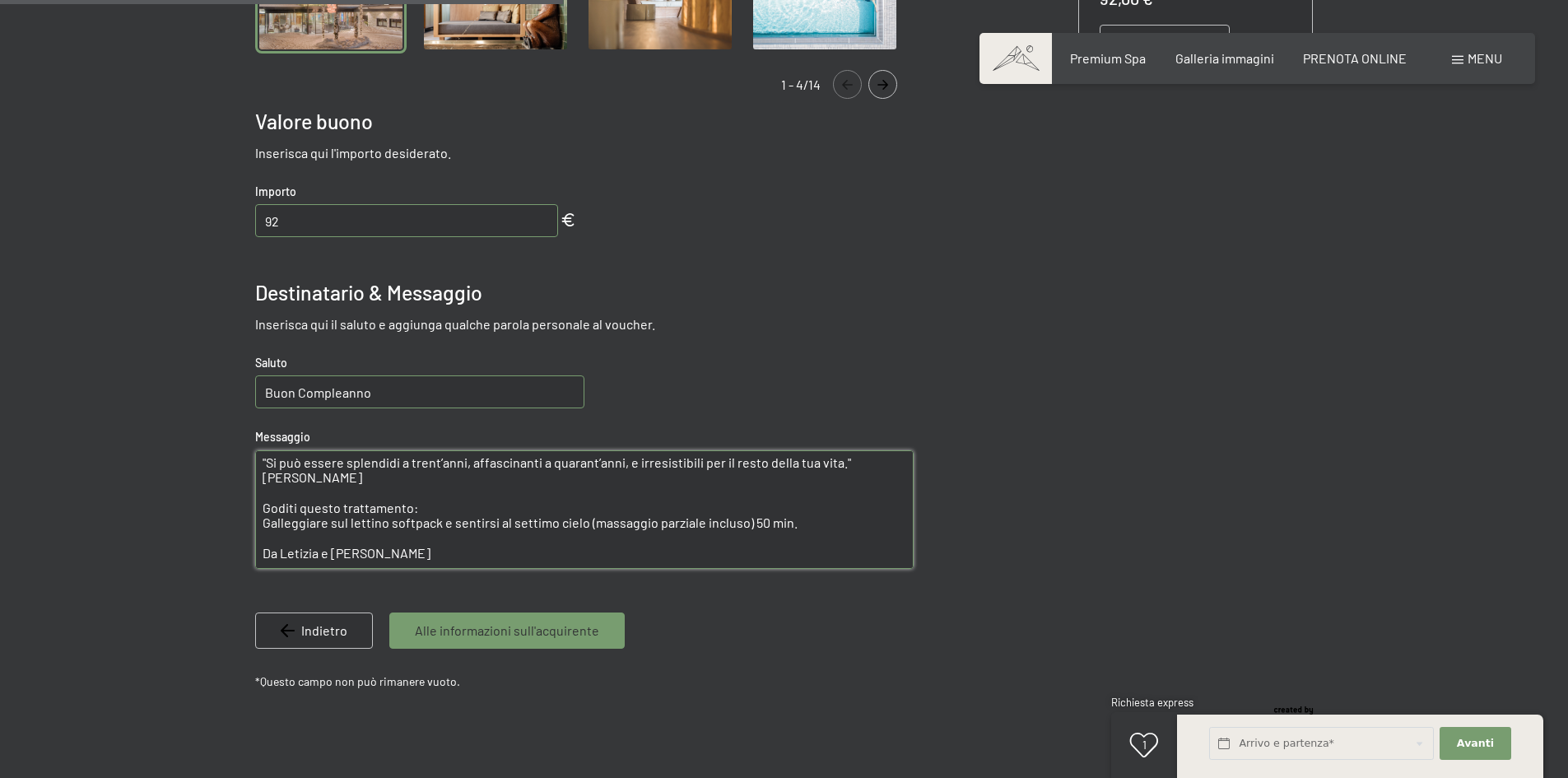
drag, startPoint x: 263, startPoint y: 507, endPoint x: 422, endPoint y: 515, distance: 159.2
click at [422, 515] on textarea ""Si può essere splendidi a trent’anni, affascinanti a quarant’anni, e irresisti…" at bounding box center [584, 509] width 659 height 119
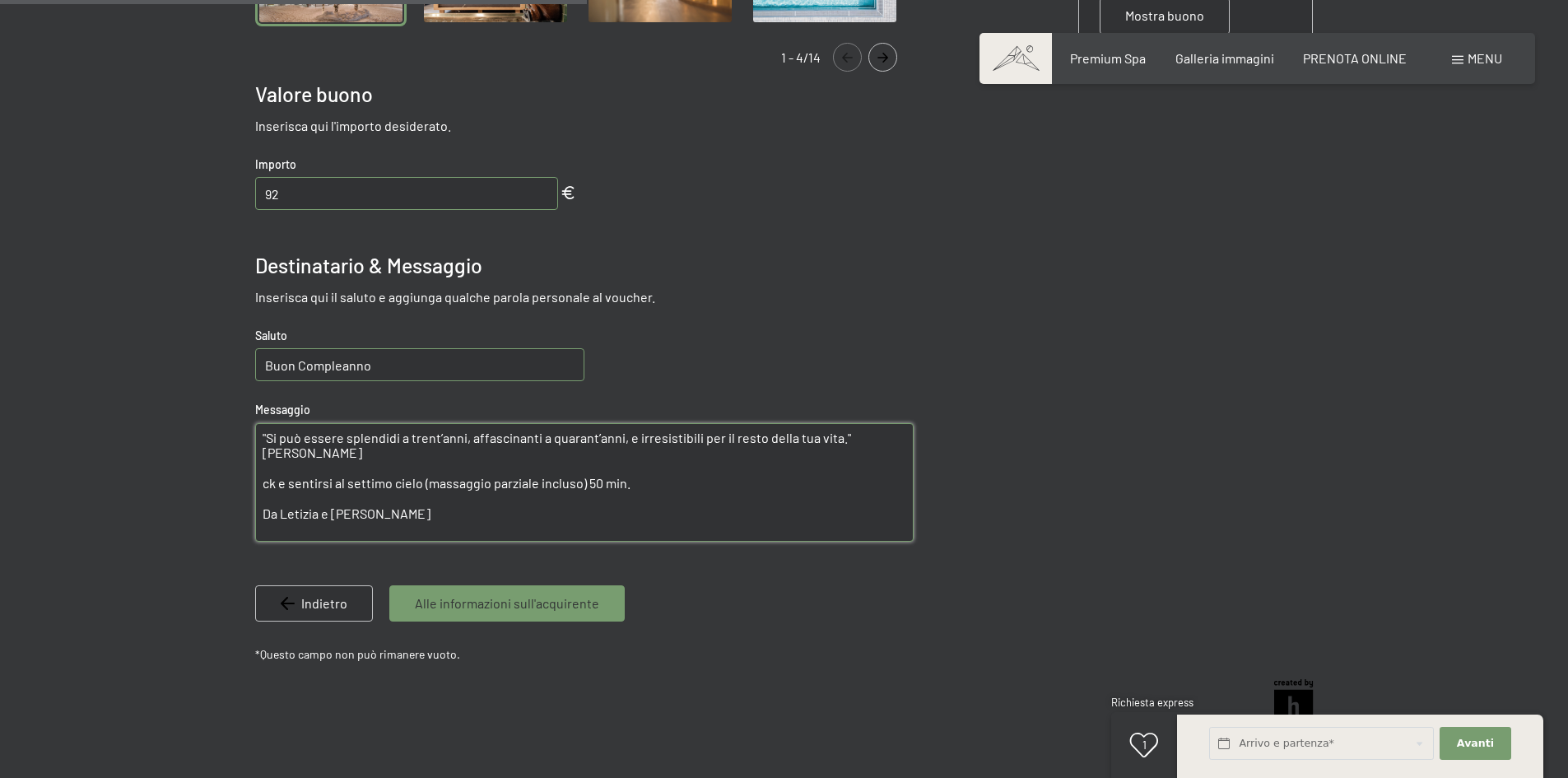
scroll to position [679, 0]
paste textarea "Galleggiare sul lettino softpack e sentirsi al settimo cielo (massaggio parzial…"
drag, startPoint x: 268, startPoint y: 472, endPoint x: 415, endPoint y: 475, distance: 147.0
click at [270, 471] on textarea ""Si può essere splendidi a trent’anni, affascinanti a quarant’anni, e irresisti…" at bounding box center [584, 481] width 659 height 119
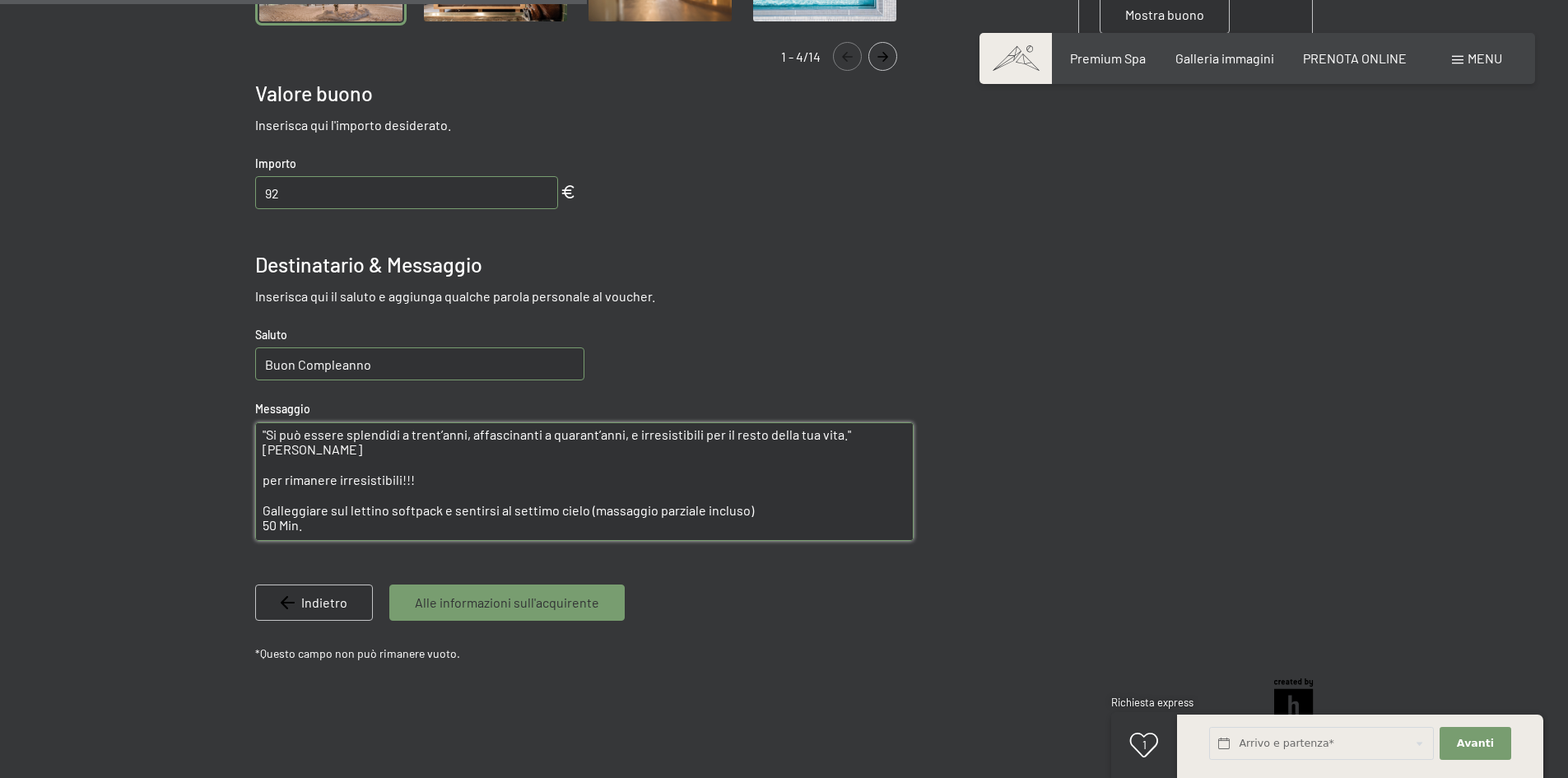
click at [397, 471] on textarea ""Si può essere splendidi a trent’anni, affascinanti a quarant’anni, e irresisti…" at bounding box center [584, 481] width 659 height 119
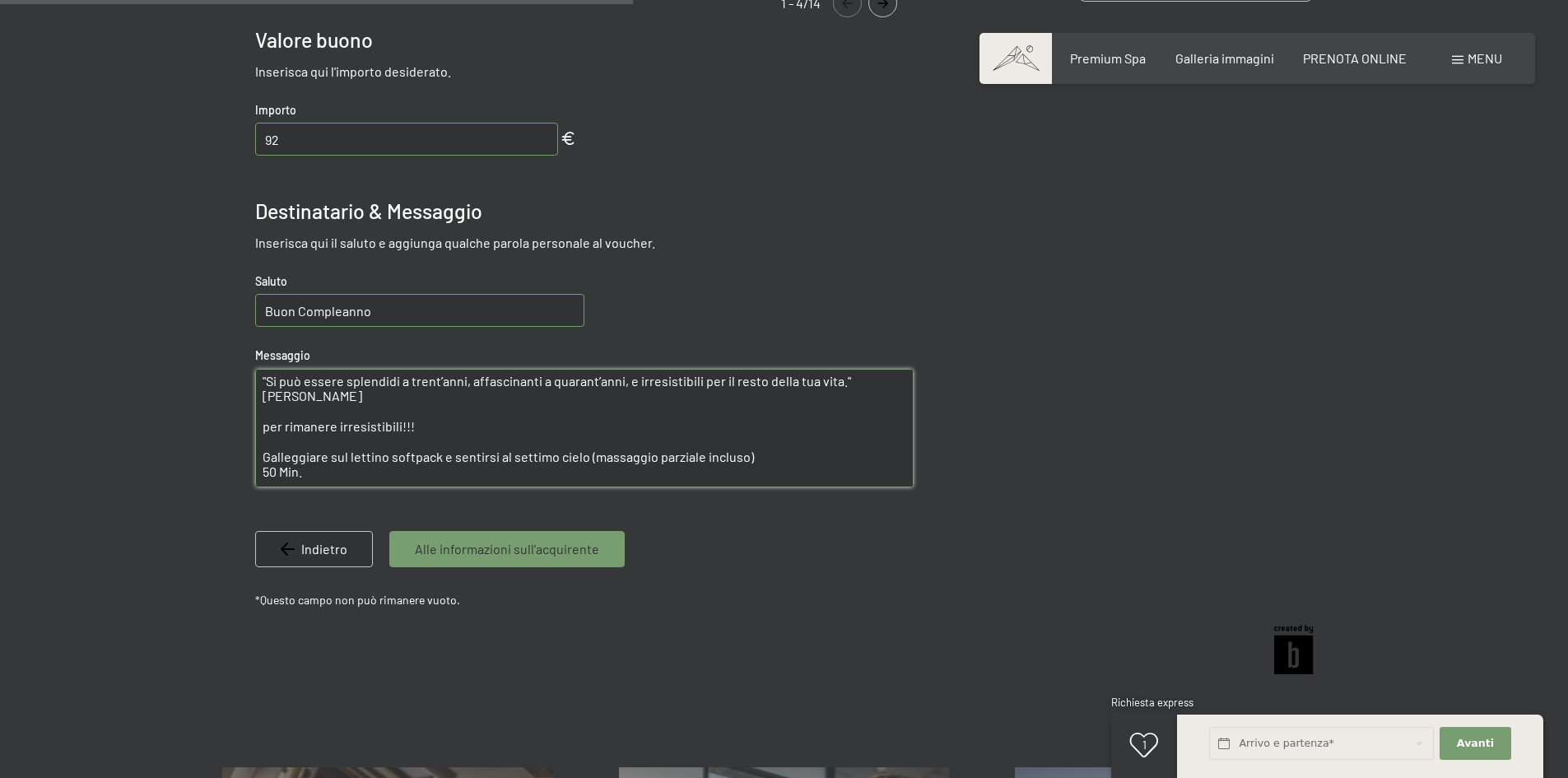
scroll to position [734, 0]
type textarea ""Si può essere splendidi a trent’anni, affascinanti a quarant’anni, e irresisti…"
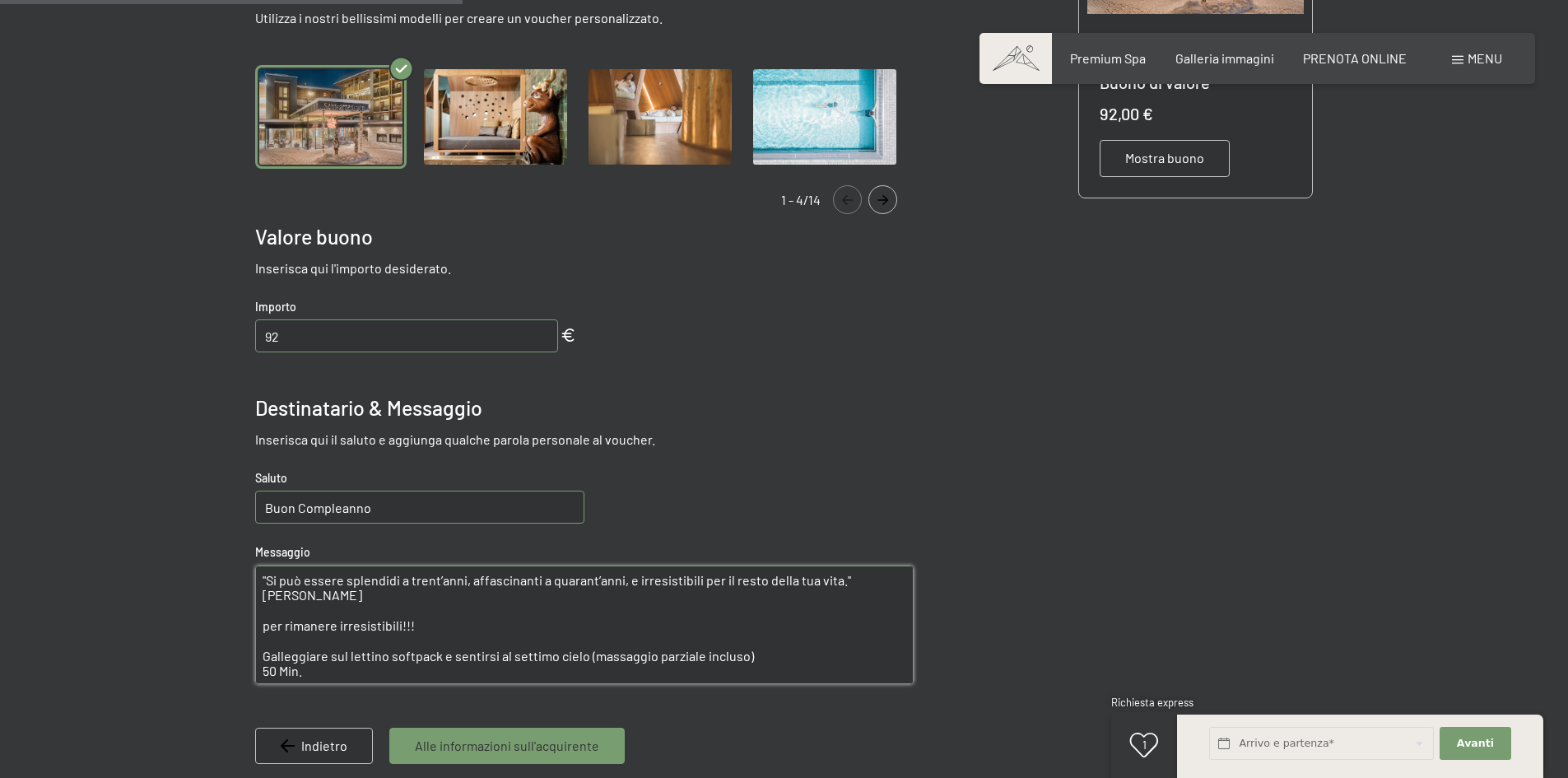
scroll to position [535, 0]
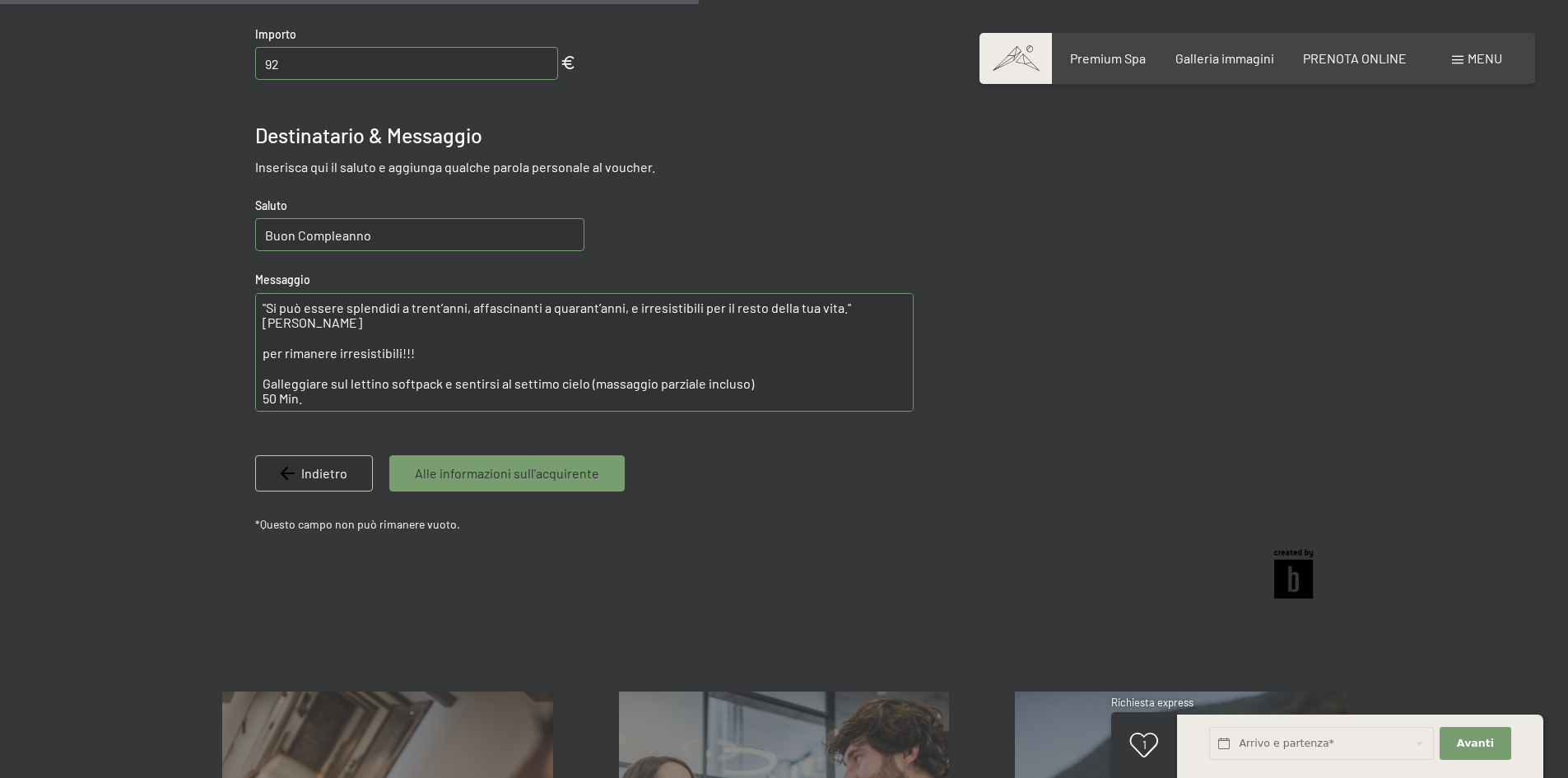
click at [522, 478] on span "Alle informazioni sull'acquirente" at bounding box center [507, 473] width 184 height 19
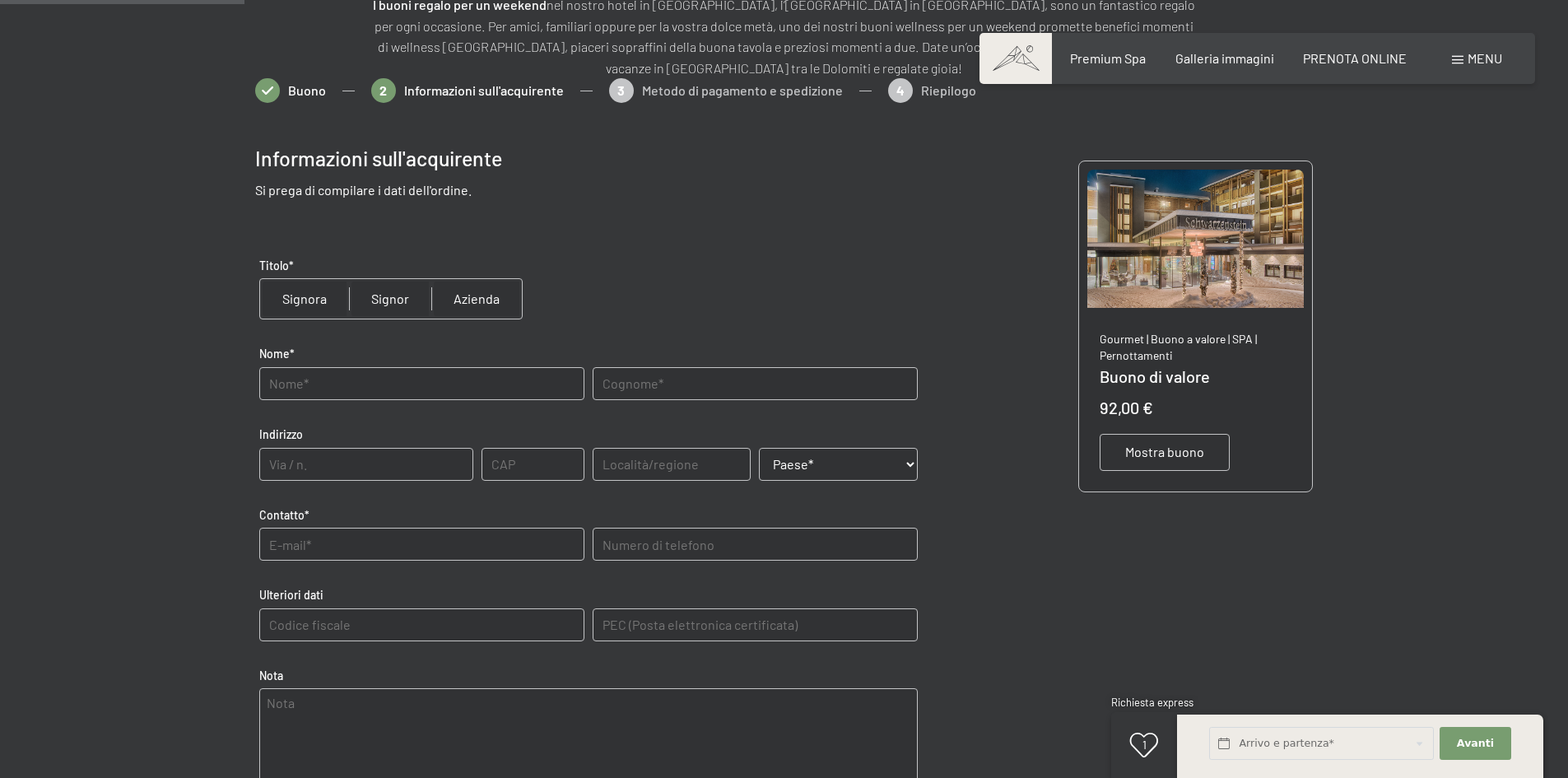
scroll to position [238, 0]
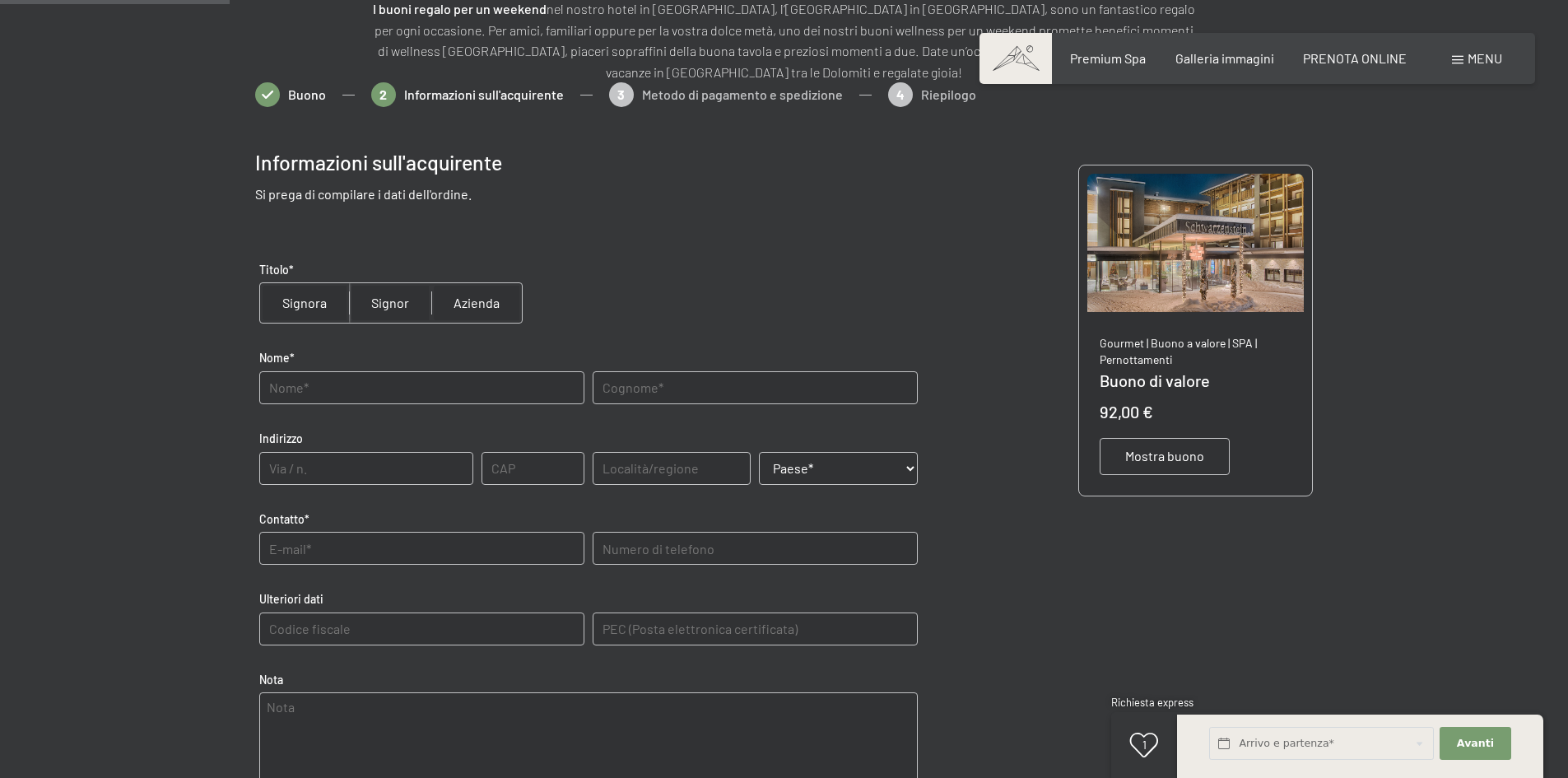
click at [309, 303] on input "radio" at bounding box center [305, 302] width 89 height 40
radio input "true"
click at [324, 394] on input "text" at bounding box center [422, 387] width 325 height 33
type input "Letizia Currò Officina Fiscale"
type input "srl"
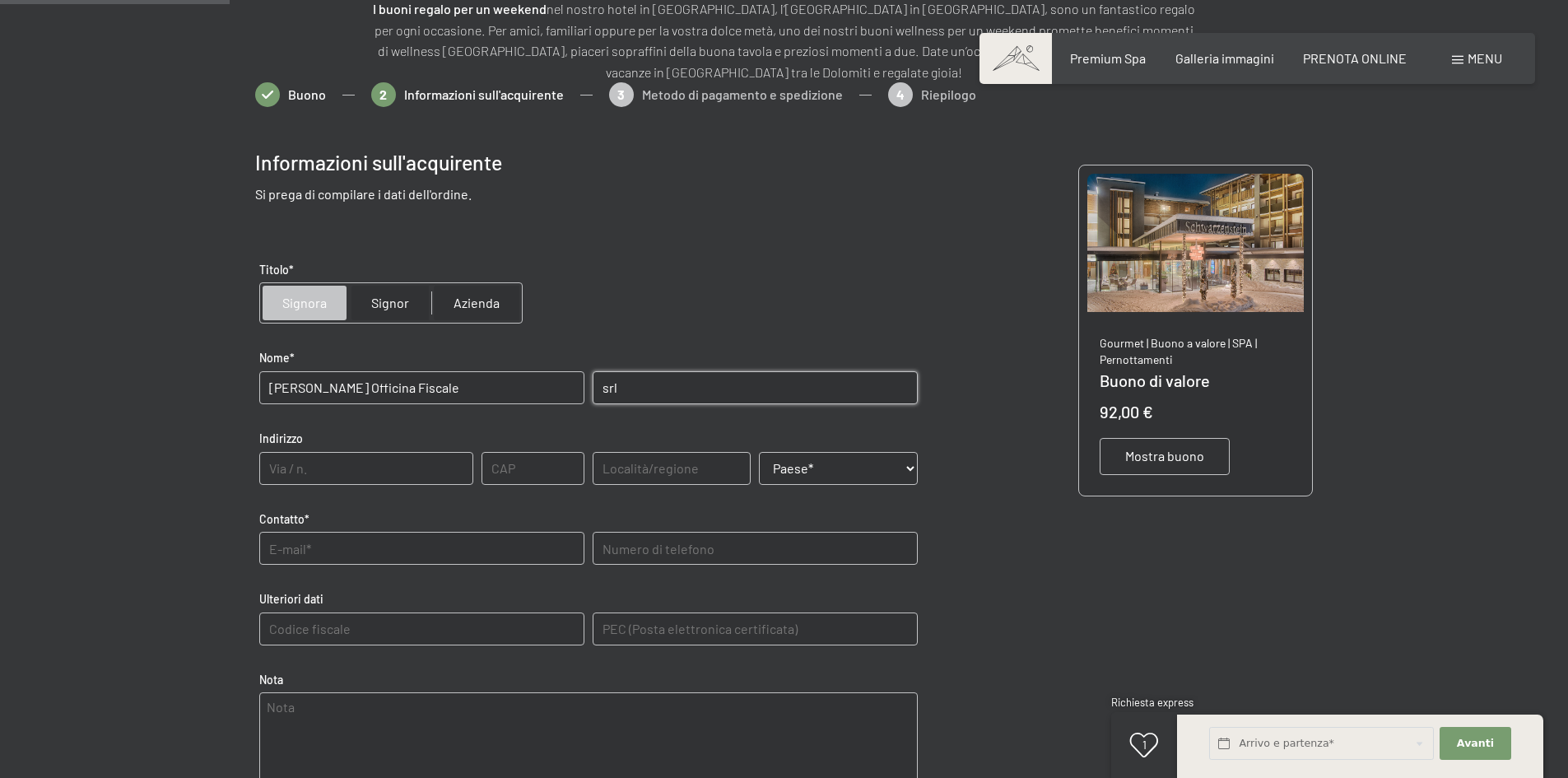
type input "Piazza falcone e Borsellino 29 fraz. Spezzano"
type input "41042"
type input "Modena"
select select "ITA"
type telefono "3356794047"
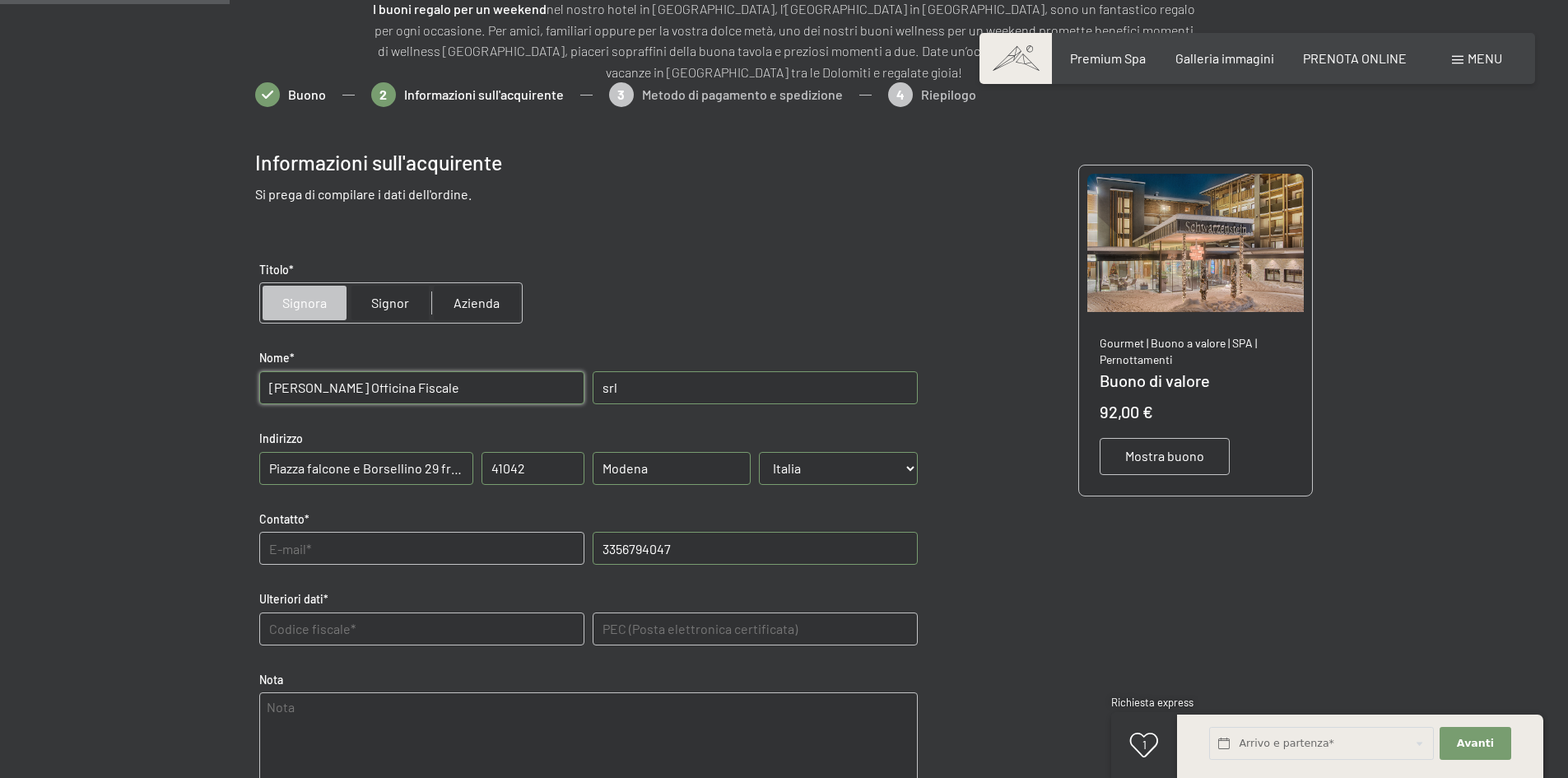
click at [426, 382] on input "Letizia Currò Officina Fiscale" at bounding box center [422, 387] width 325 height 33
drag, startPoint x: 343, startPoint y: 385, endPoint x: 482, endPoint y: 386, distance: 139.0
click at [482, 386] on input "Letizia Currò Officina Fiscale" at bounding box center [422, 387] width 325 height 33
drag, startPoint x: 312, startPoint y: 392, endPoint x: 419, endPoint y: 389, distance: 107.0
click at [419, 389] on input "Letizia Currò" at bounding box center [422, 387] width 325 height 33
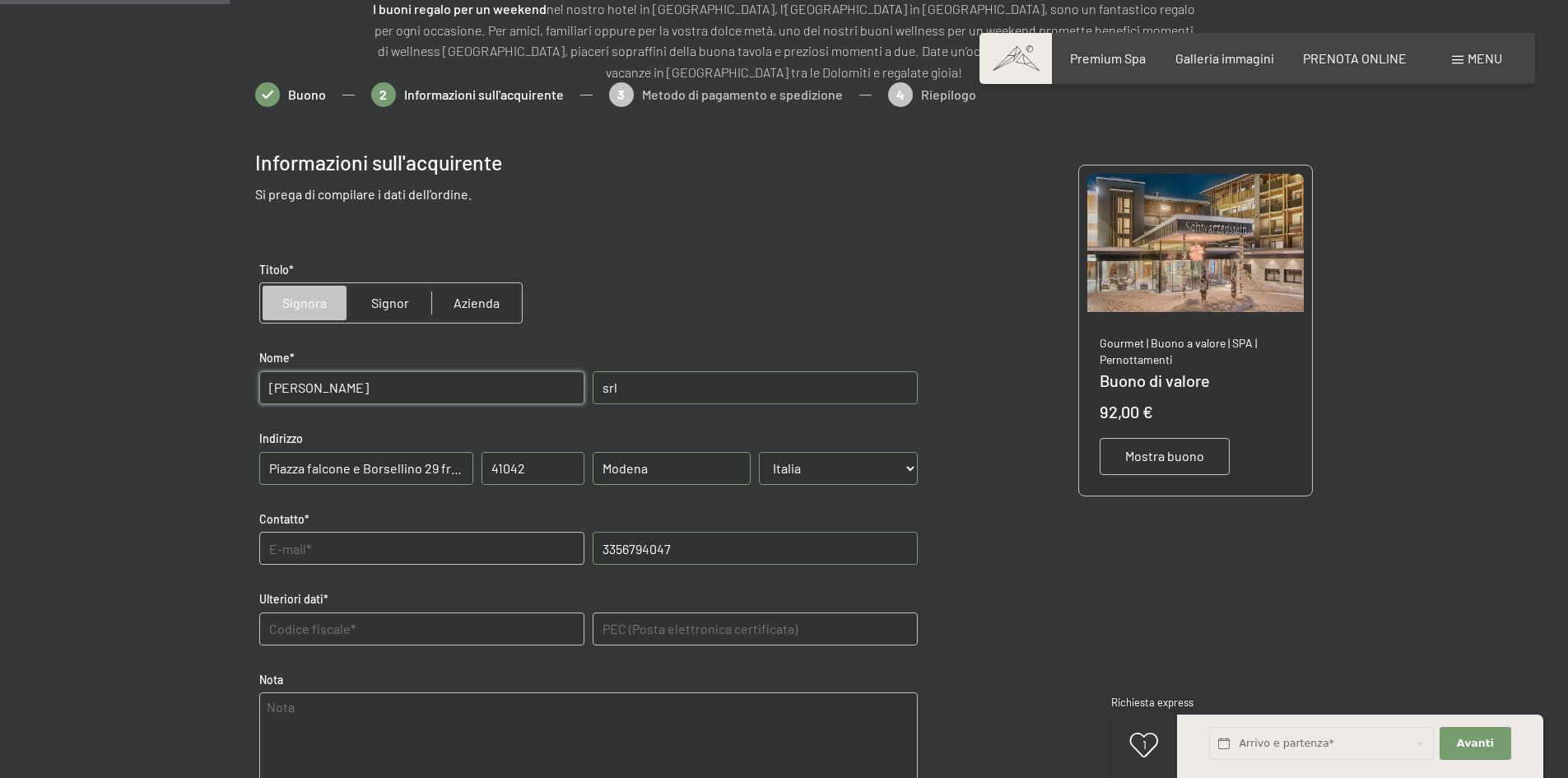
click at [377, 386] on input "Letizia Currò" at bounding box center [422, 387] width 325 height 33
type input "Letizia"
type input "Curro'"
drag, startPoint x: 299, startPoint y: 466, endPoint x: 484, endPoint y: 472, distance: 185.1
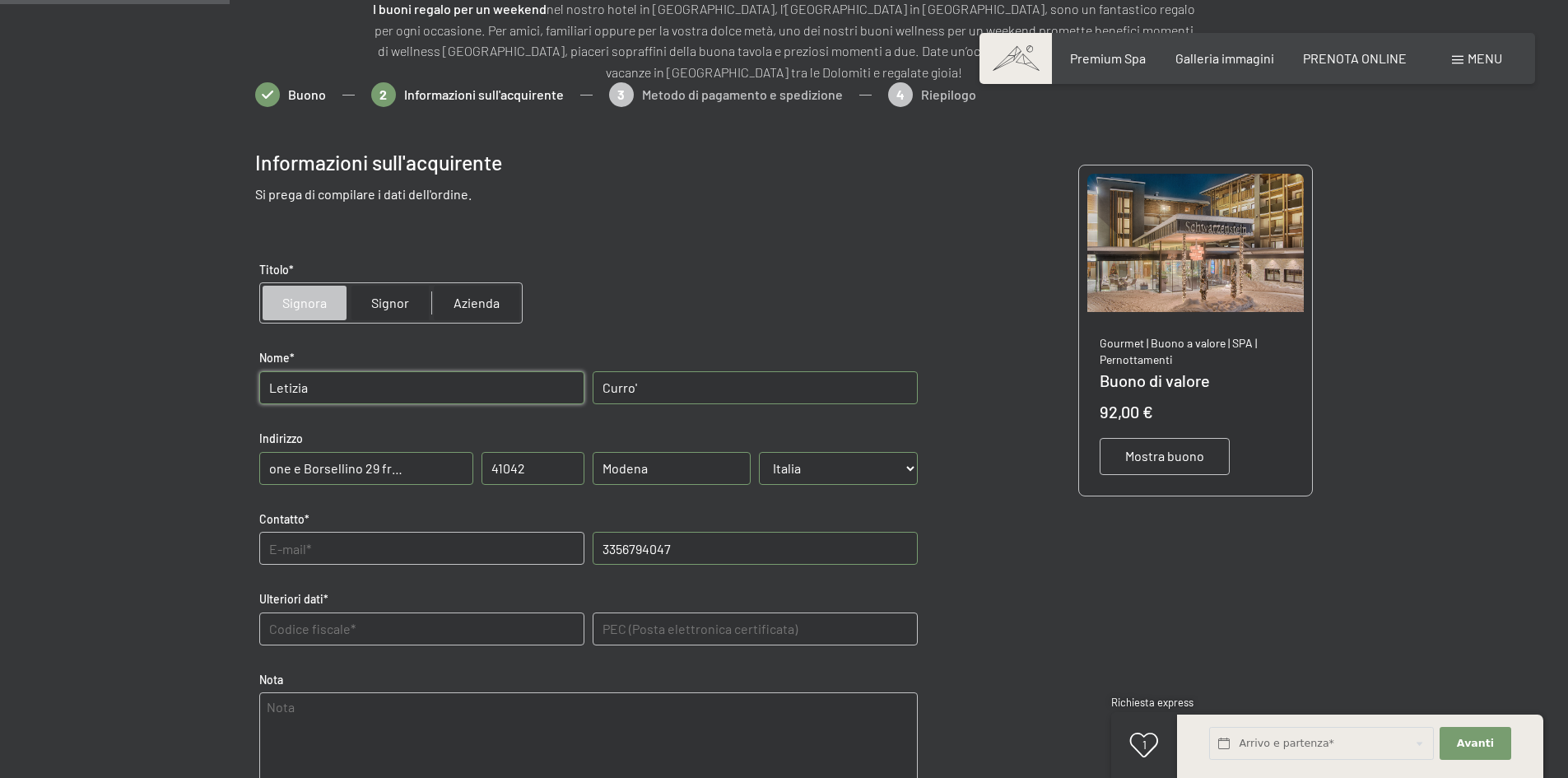
click at [484, 472] on div "Indirizzo Piazza falcone e Borsellino 29 fraz. Spezzano CAP 41042 Località/regi…" at bounding box center [589, 466] width 667 height 89
type input "Via Marazabotto 5"
drag, startPoint x: 551, startPoint y: 472, endPoint x: 483, endPoint y: 470, distance: 68.0
click at [483, 470] on input "41042" at bounding box center [533, 468] width 103 height 33
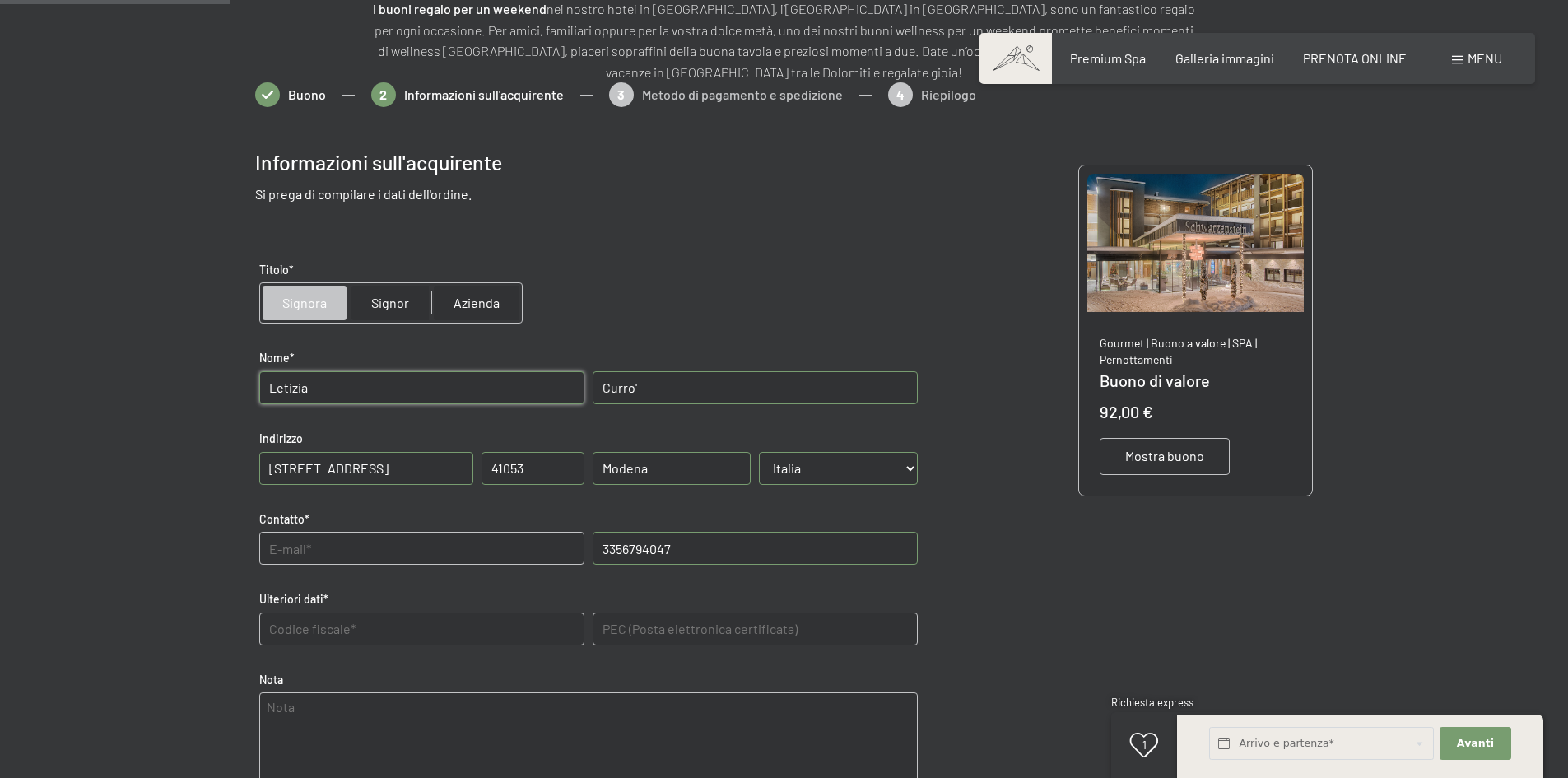
type input "41053"
drag, startPoint x: 695, startPoint y: 464, endPoint x: 541, endPoint y: 467, distance: 154.0
click at [541, 467] on div "Indirizzo Via Marazabotto 5 CAP 41053 Località/regione Modena Paese* Paese* Aus…" at bounding box center [589, 466] width 667 height 89
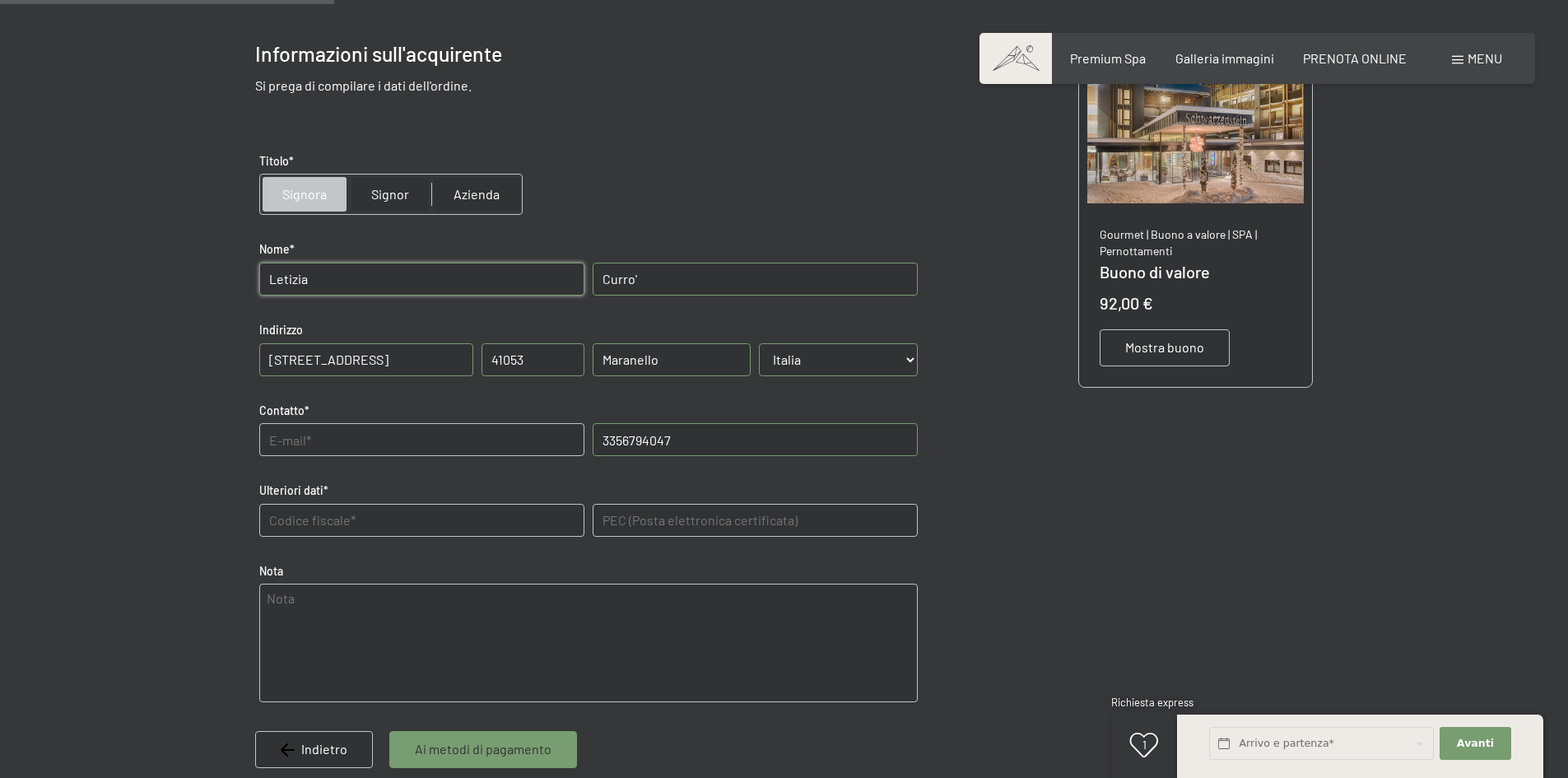
scroll to position [348, 0]
type input "Maranello"
click at [403, 434] on input "text" at bounding box center [422, 438] width 325 height 33
type input "letizia0368@gmail.com"
click at [383, 519] on dati "text" at bounding box center [422, 519] width 325 height 33
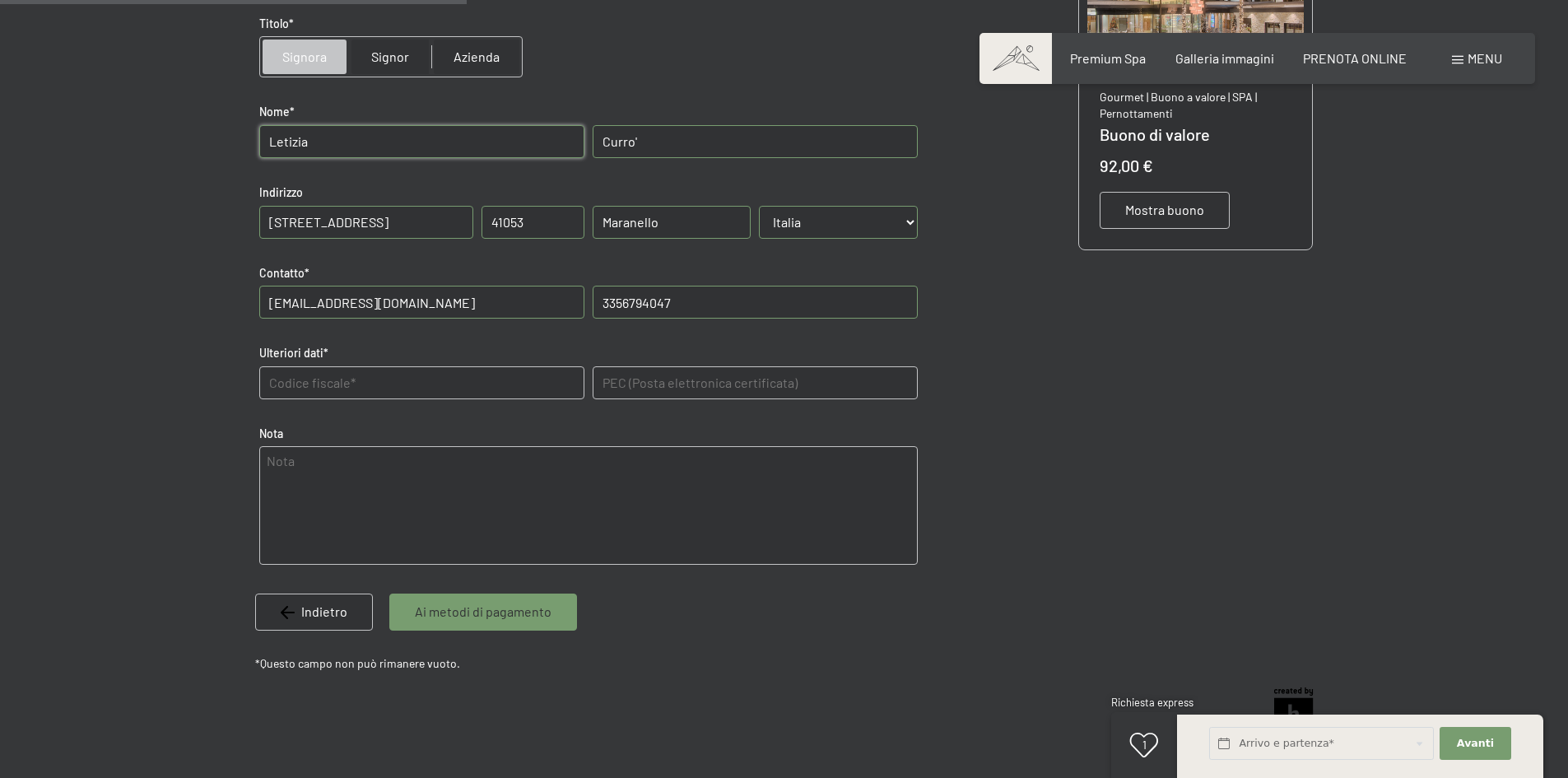
scroll to position [486, 0]
type dati "CRRLTZ68L43Z133X"
click at [291, 482] on textarea at bounding box center [589, 504] width 659 height 119
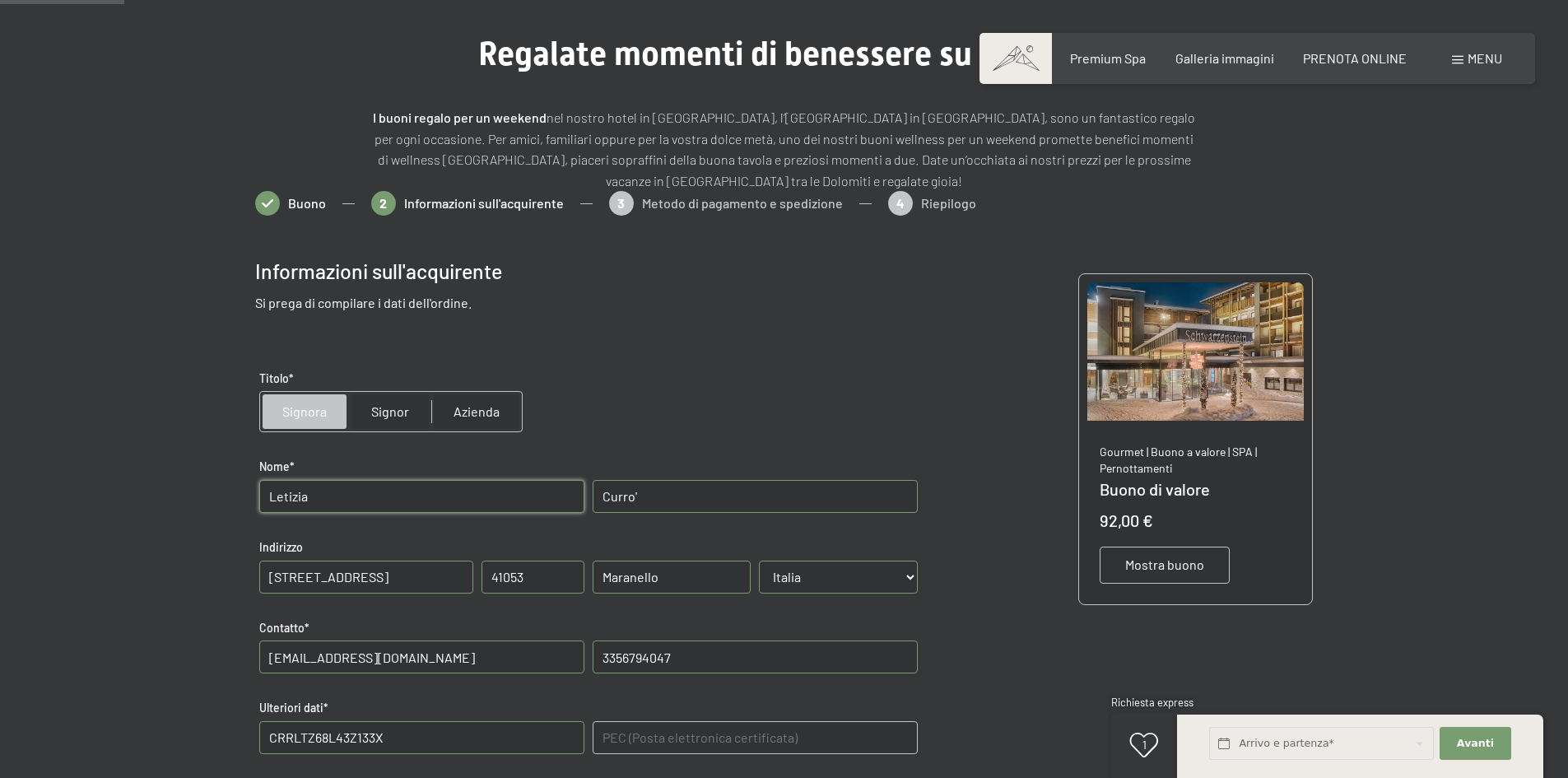
scroll to position [129, 0]
click at [1155, 567] on span "Mostra buono" at bounding box center [1165, 566] width 79 height 19
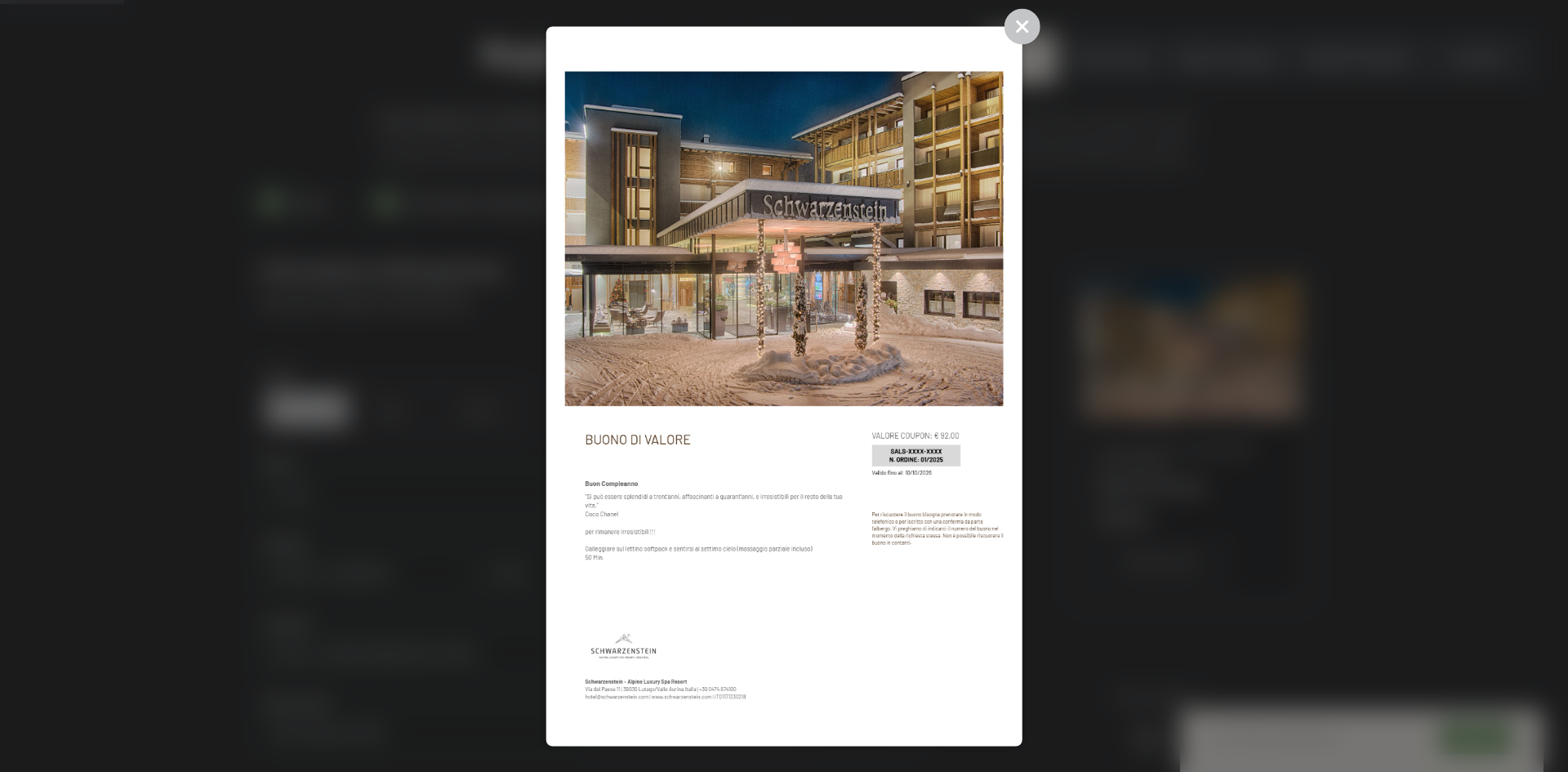
click at [831, 499] on img at bounding box center [783, 386] width 439 height 683
drag, startPoint x: 860, startPoint y: 440, endPoint x: 1241, endPoint y: 500, distance: 385.7
click at [1248, 500] on div at bounding box center [784, 386] width 1568 height 772
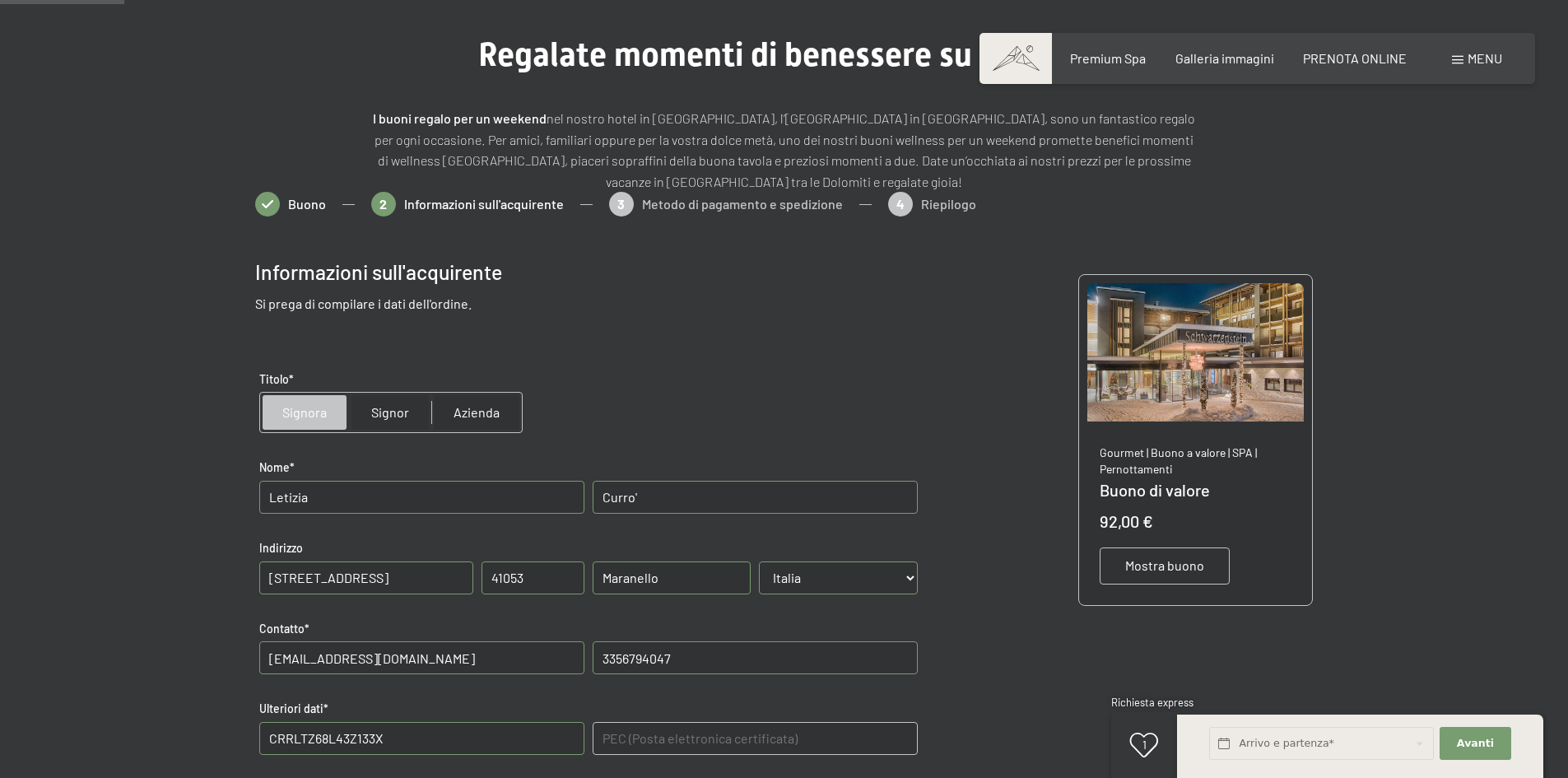
click at [1139, 563] on span "Mostra buono" at bounding box center [1165, 566] width 79 height 19
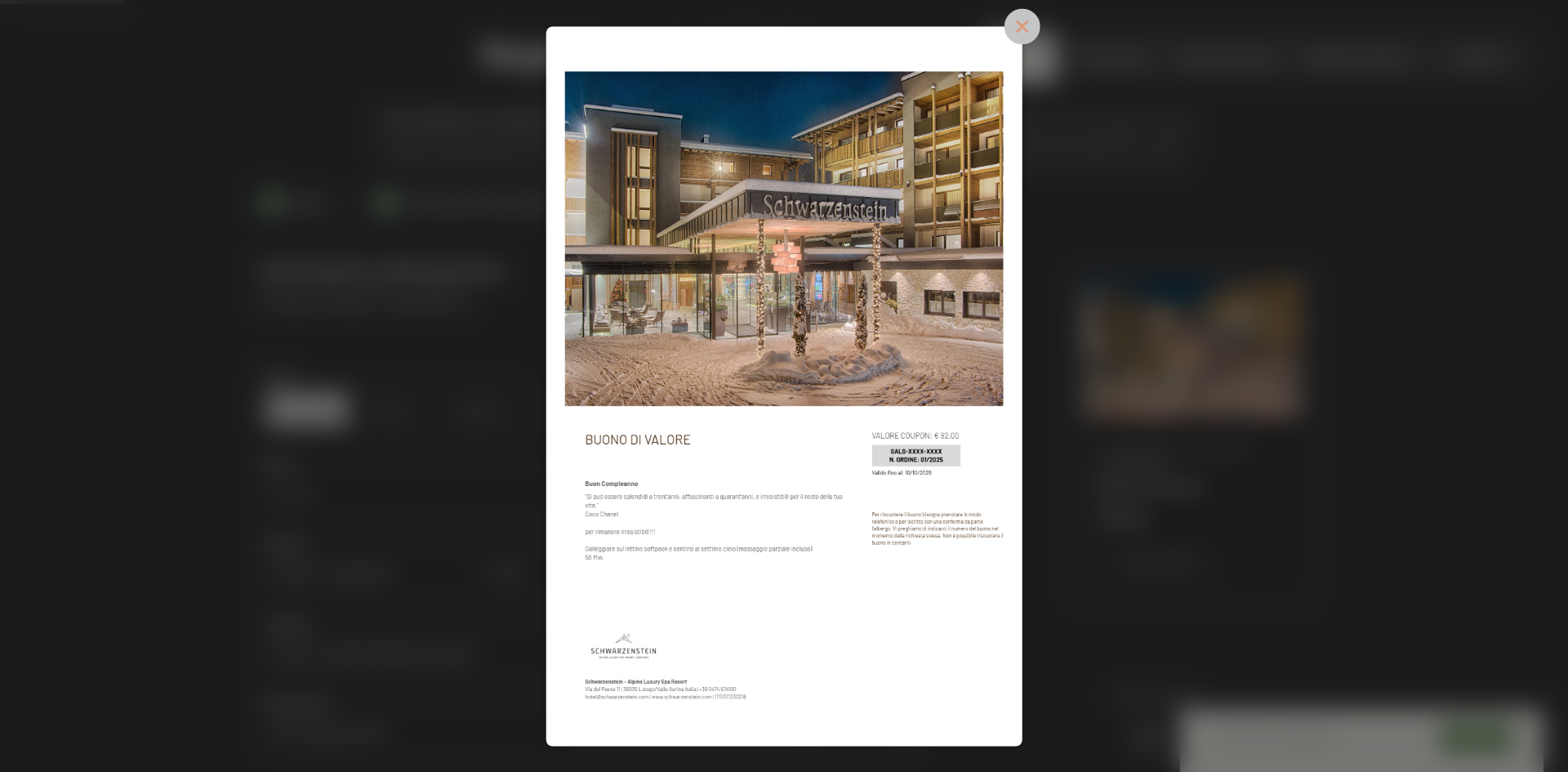
click at [1022, 28] on icon at bounding box center [1022, 27] width 17 height 17
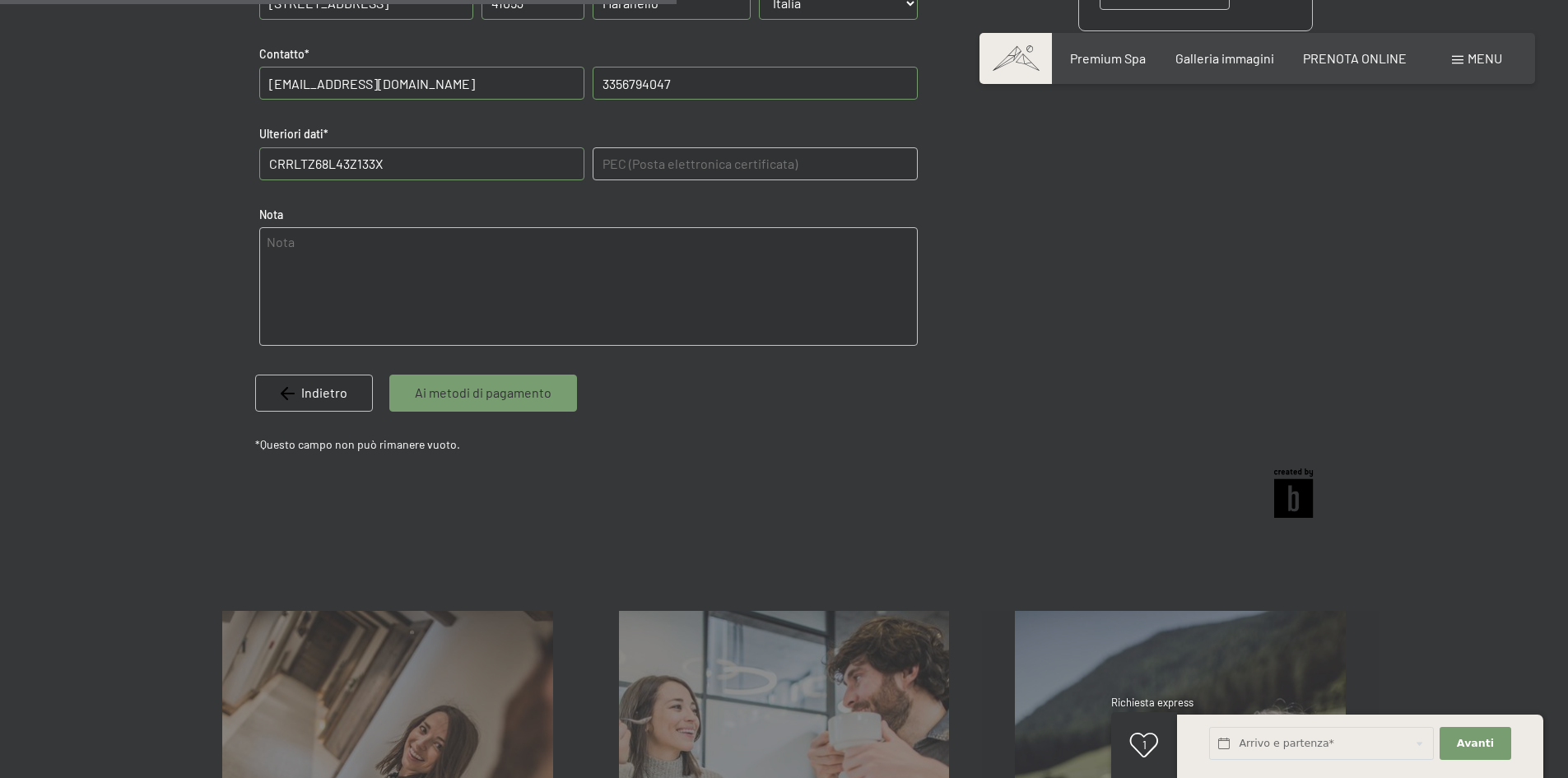
scroll to position [705, 0]
click at [498, 397] on span "Ai metodi di pagamento" at bounding box center [483, 392] width 136 height 19
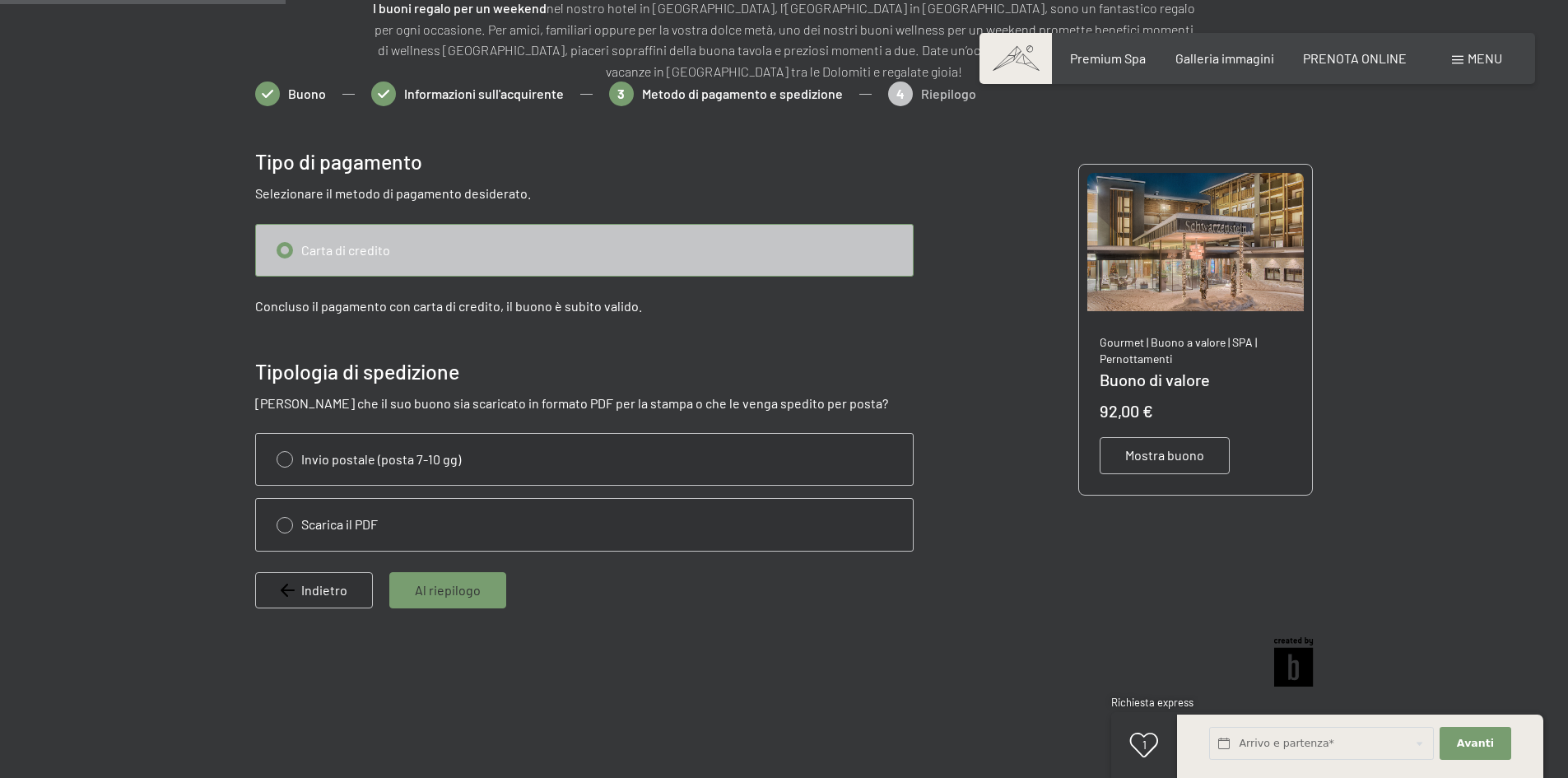
scroll to position [238, 0]
click at [281, 249] on input "radio" at bounding box center [584, 251] width 657 height 51
click at [290, 529] on input "radio" at bounding box center [584, 525] width 657 height 51
radio input "true"
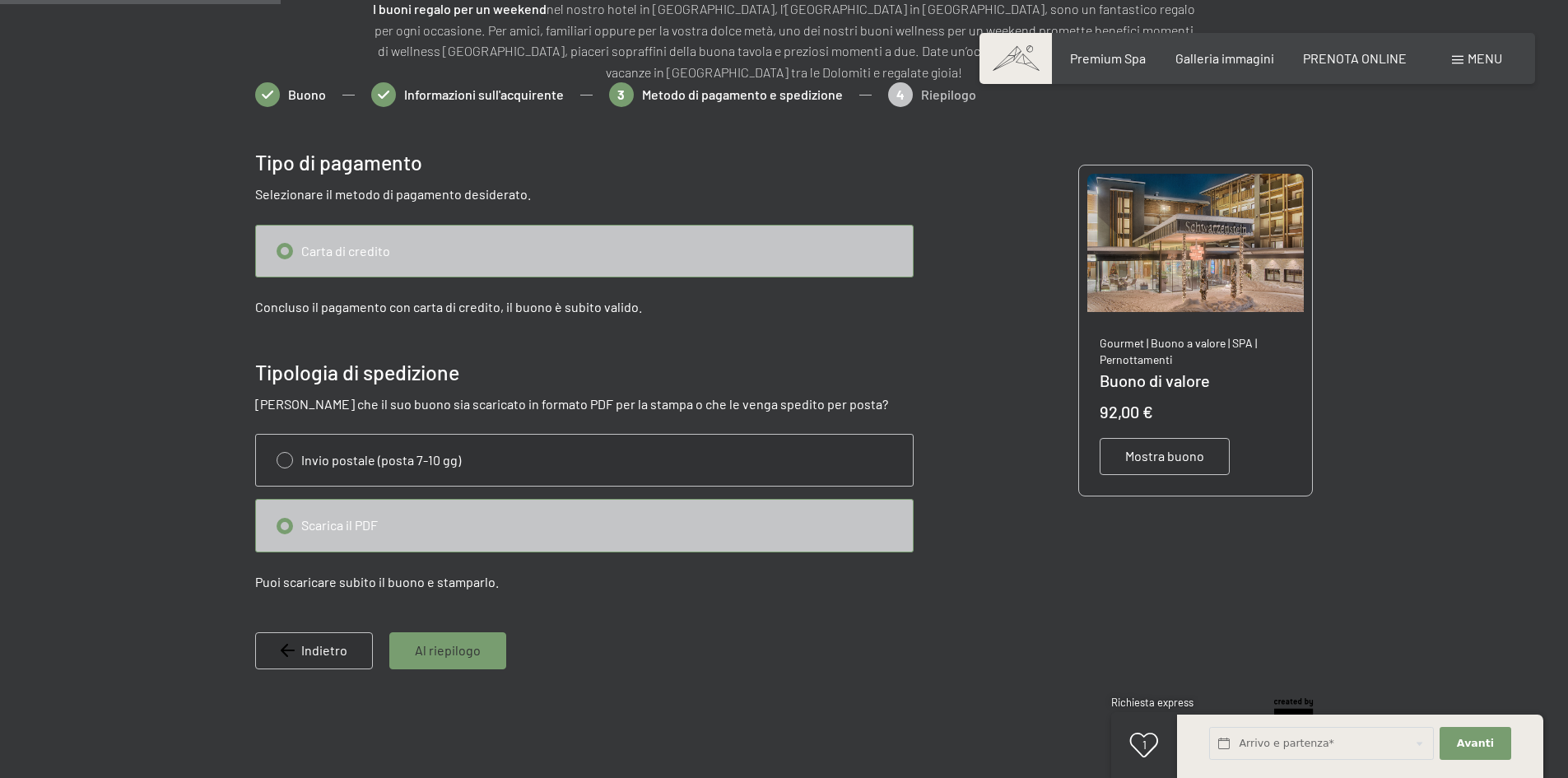
click at [451, 656] on span "Al riepilogo" at bounding box center [448, 650] width 66 height 19
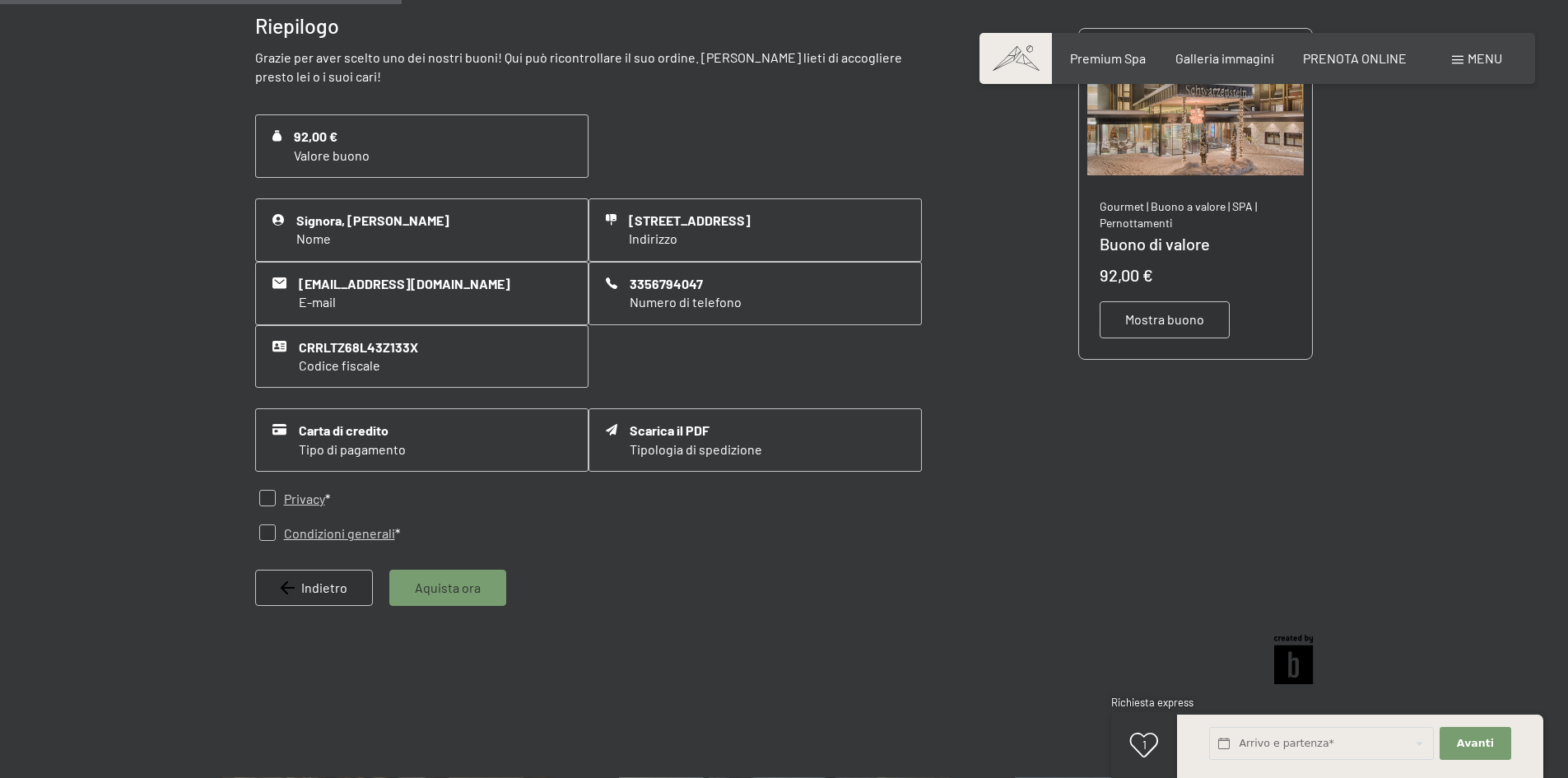
scroll to position [376, 0]
click at [267, 498] on input "checkbox" at bounding box center [268, 498] width 17 height 17
checkbox input "true"
click at [269, 533] on input "checkbox" at bounding box center [268, 532] width 17 height 17
checkbox input "true"
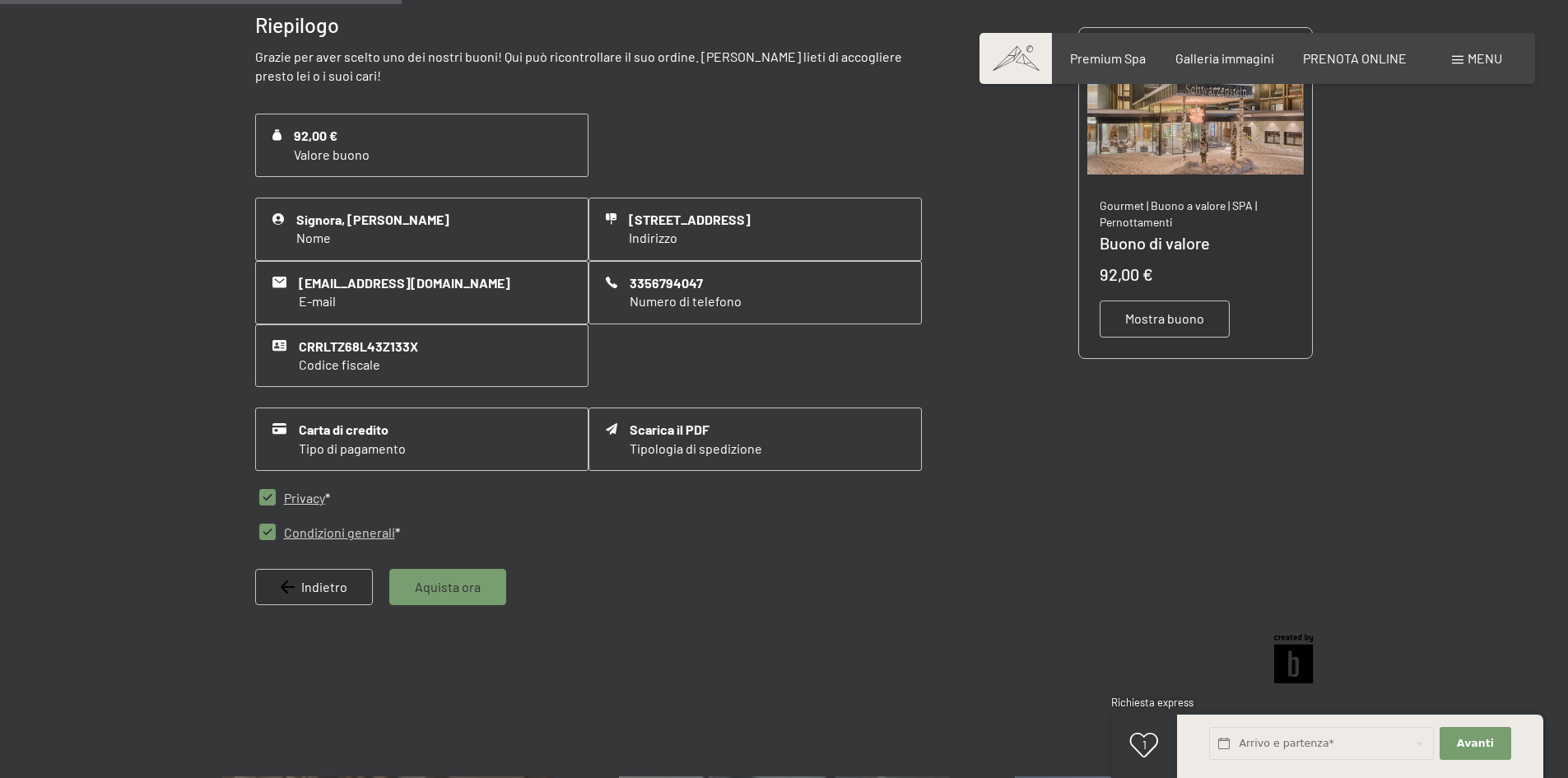
click at [464, 590] on span "Aquista ora" at bounding box center [448, 587] width 66 height 19
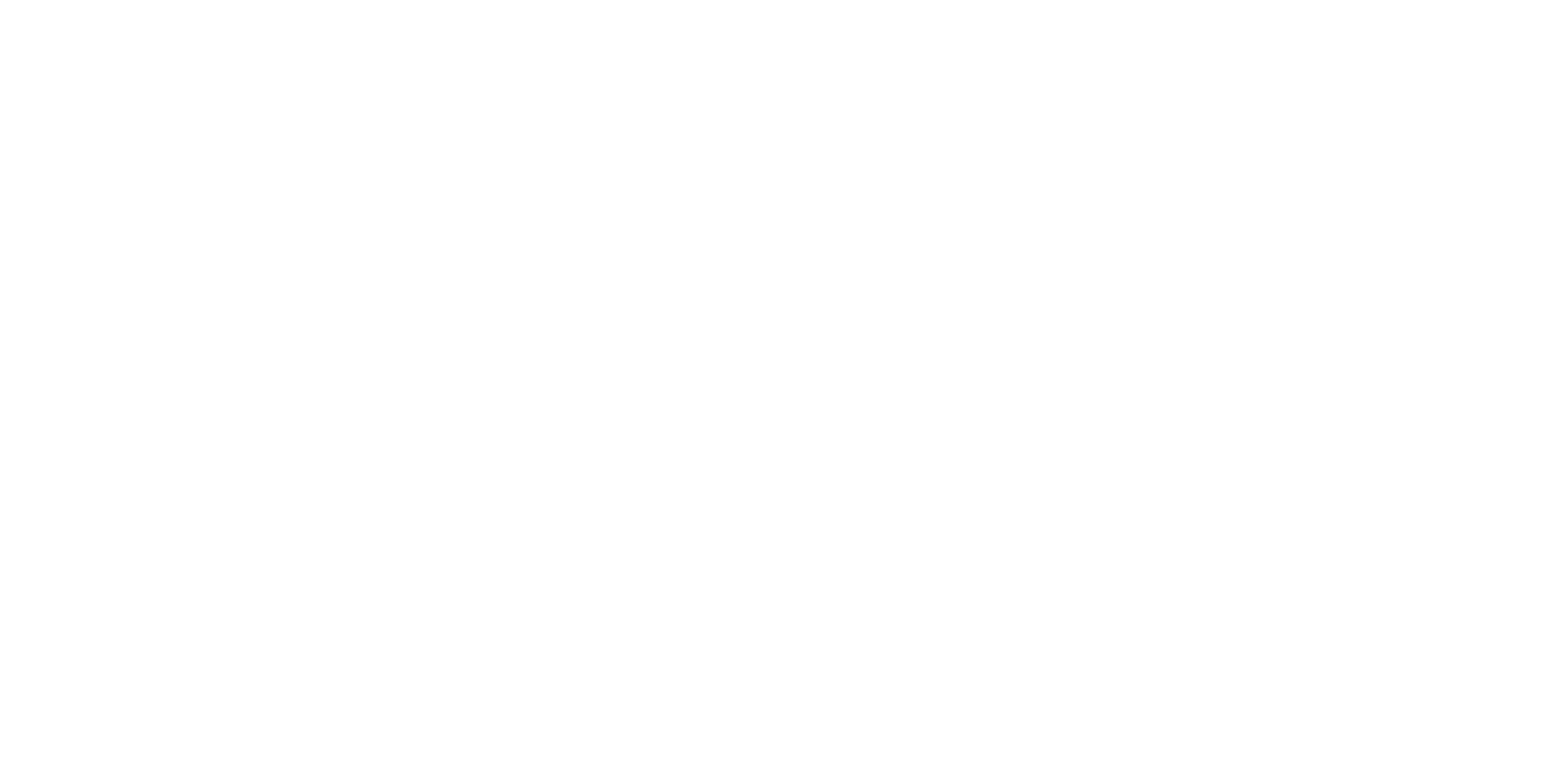
scroll to position [0, 0]
